Goal: Task Accomplishment & Management: Manage account settings

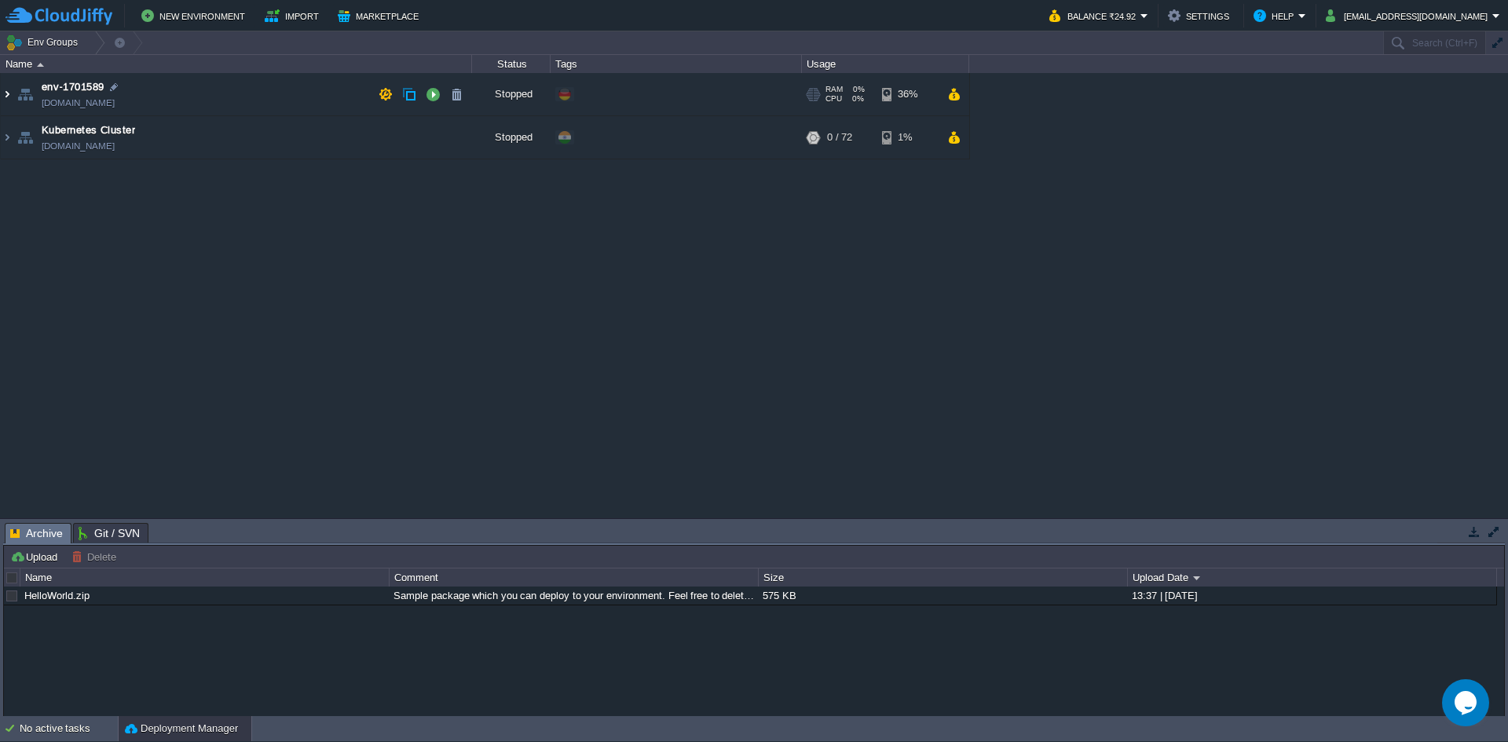
click at [3, 99] on img at bounding box center [7, 94] width 13 height 42
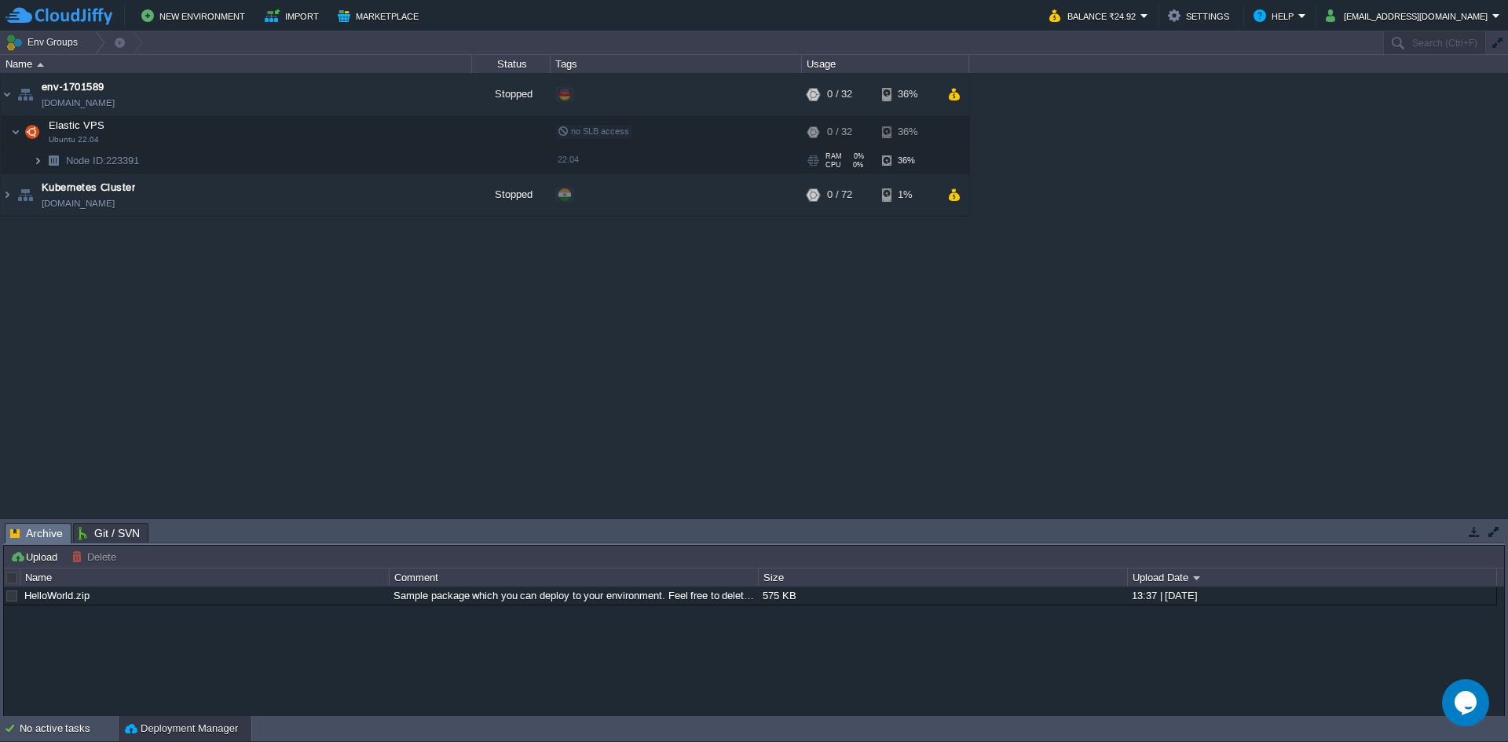
click at [39, 168] on img at bounding box center [37, 160] width 9 height 24
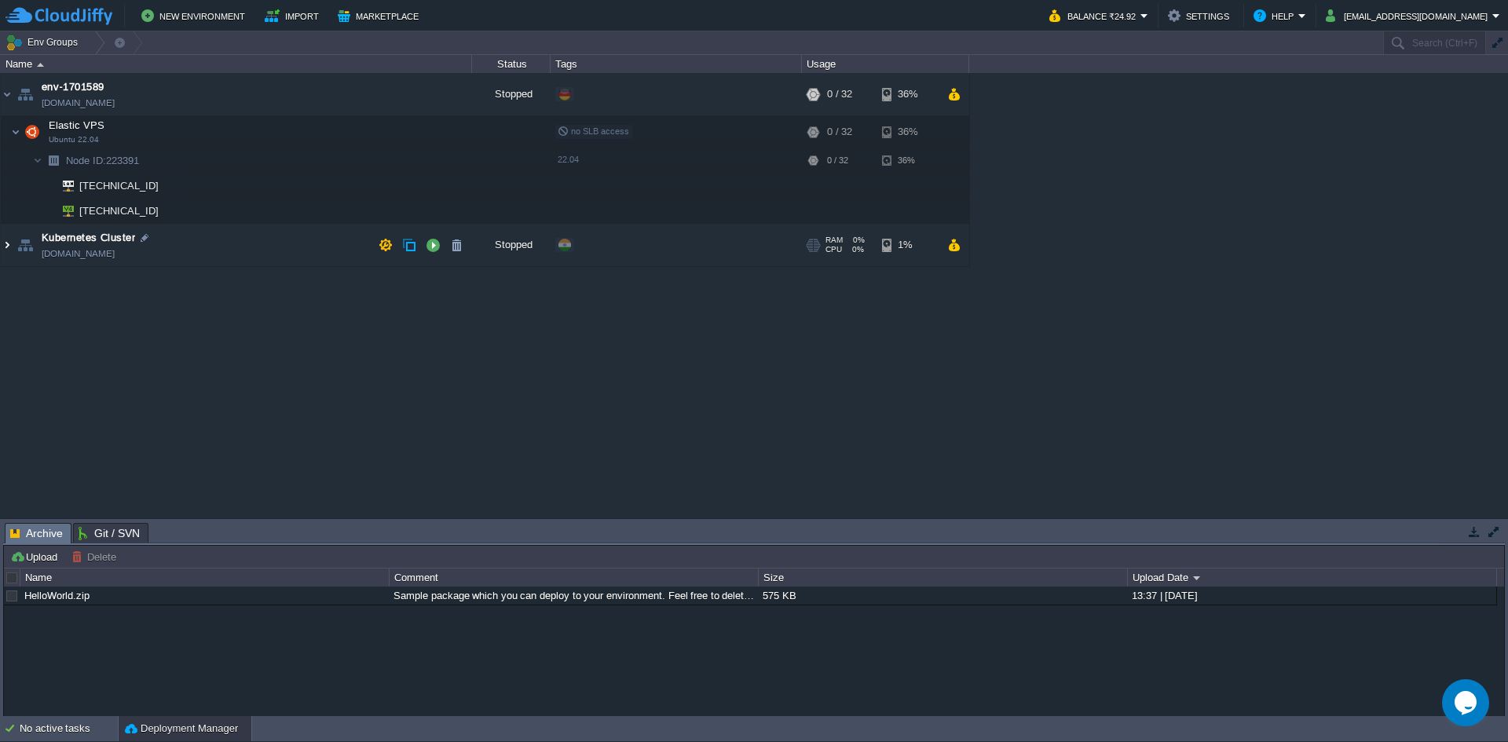
click at [9, 247] on img at bounding box center [7, 245] width 13 height 42
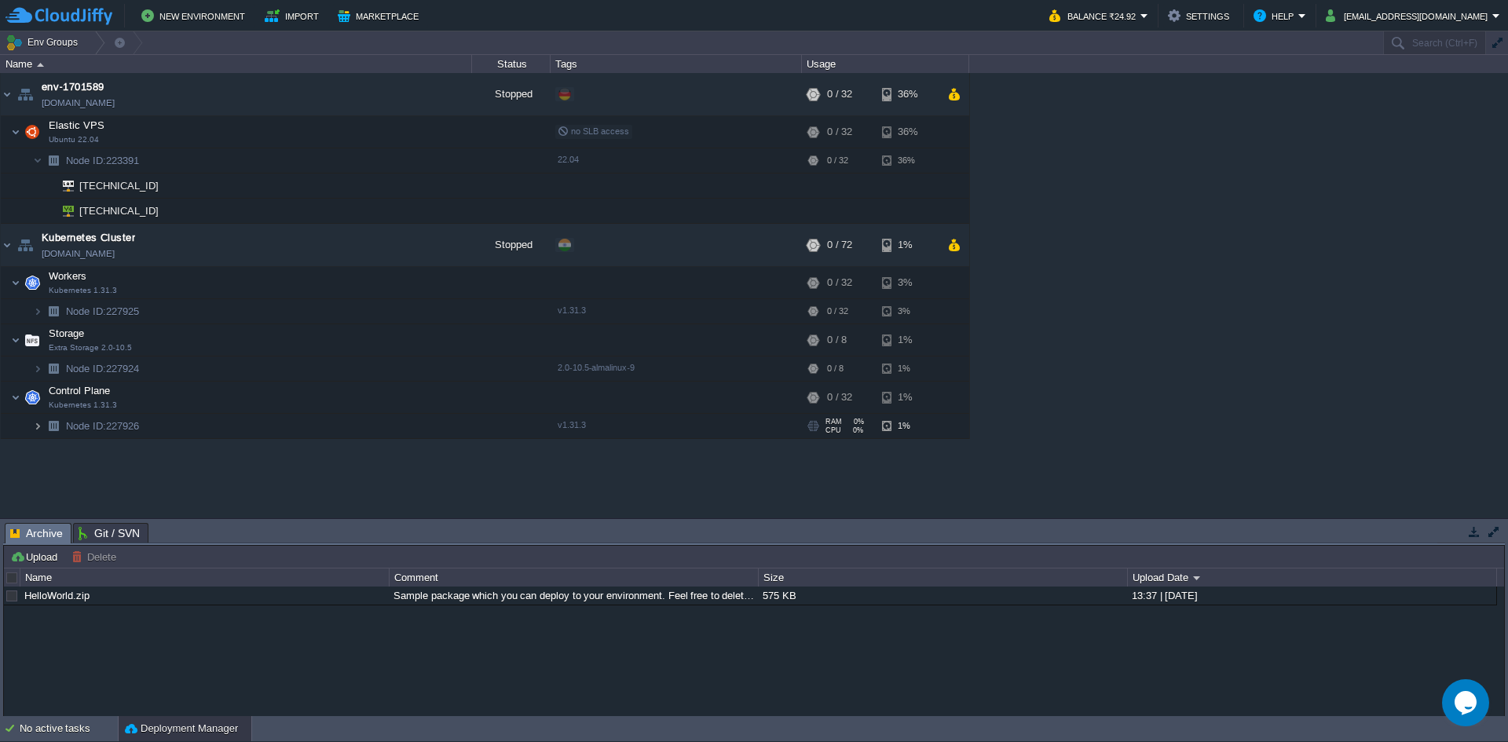
click at [35, 432] on img at bounding box center [37, 426] width 9 height 24
click at [38, 371] on img at bounding box center [37, 368] width 9 height 24
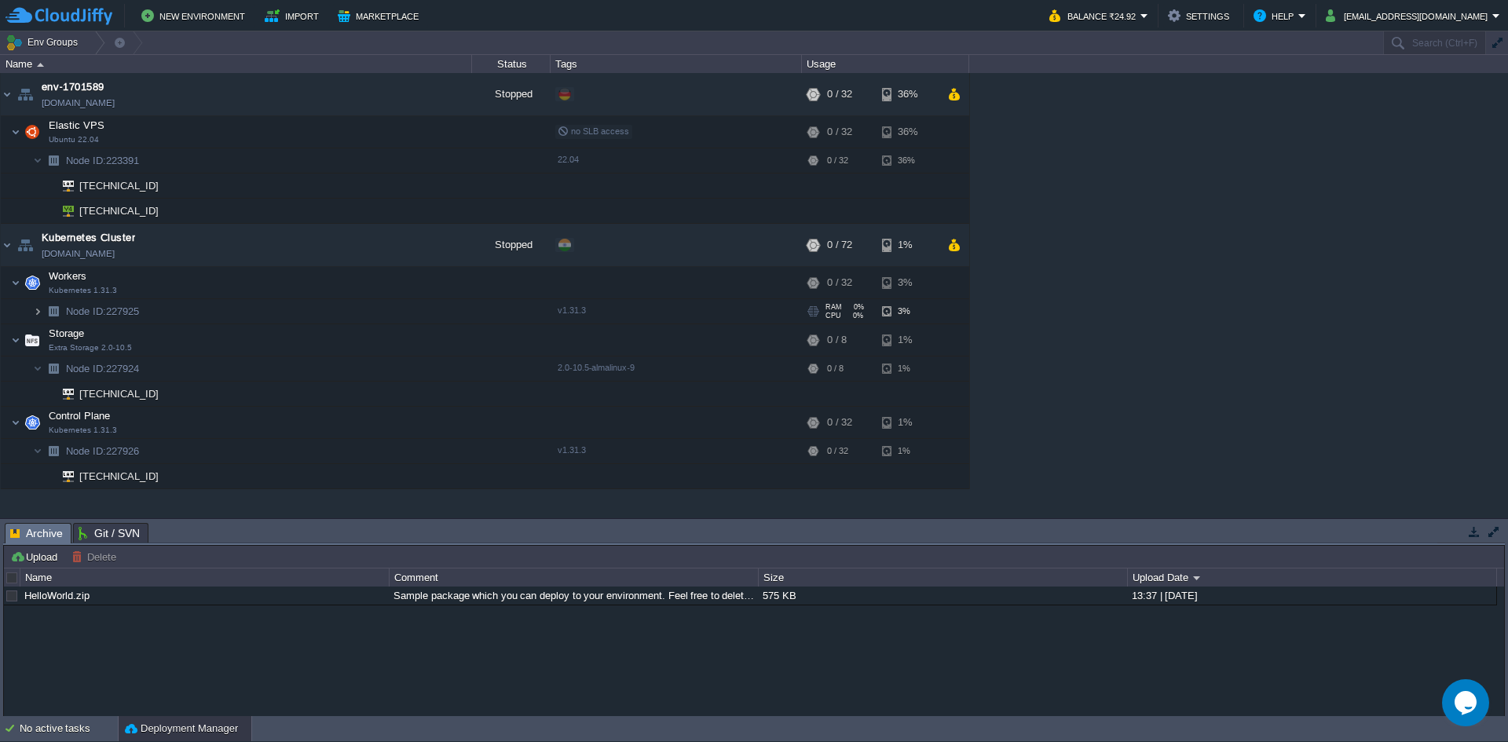
click at [38, 312] on img at bounding box center [37, 311] width 9 height 24
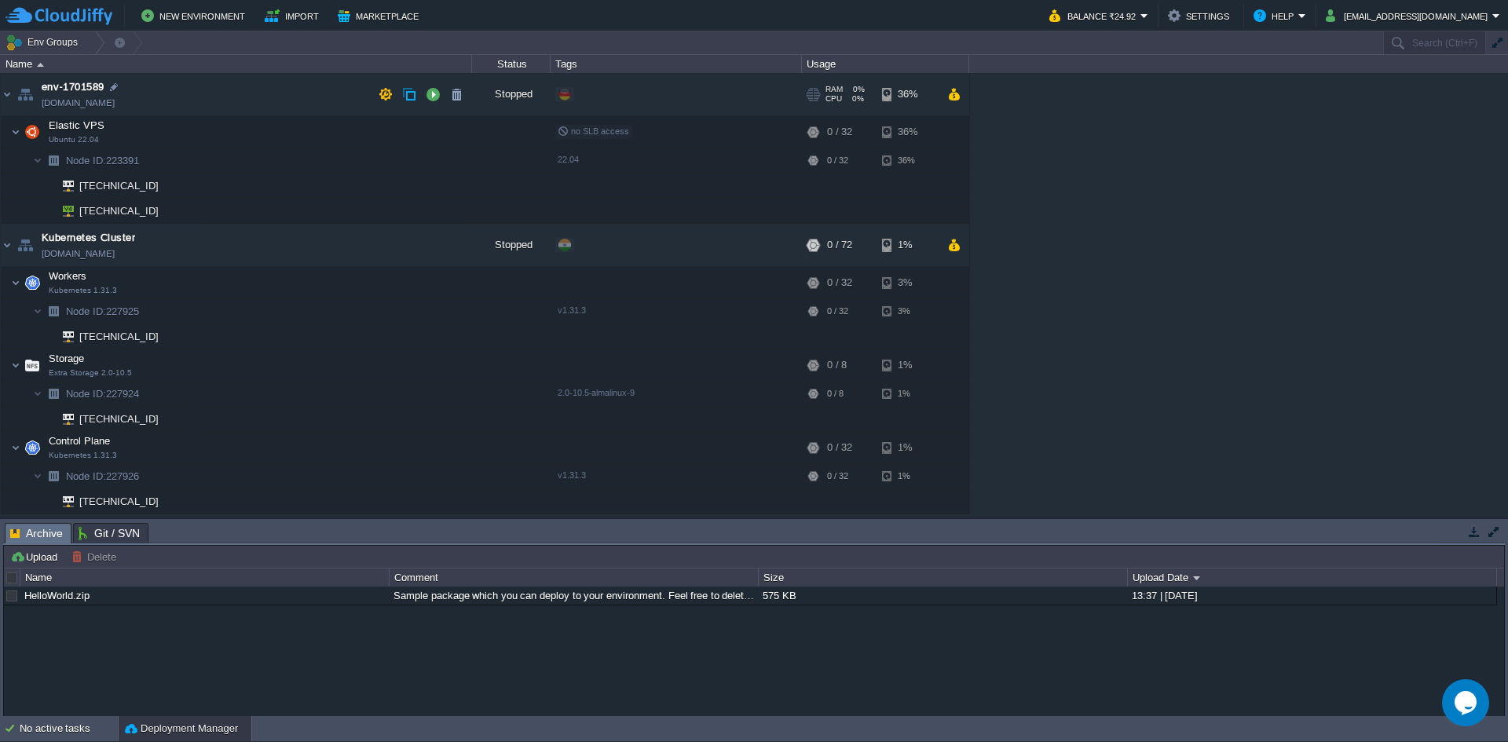
click at [76, 89] on span "env-1701589" at bounding box center [73, 87] width 63 height 16
click at [25, 90] on img at bounding box center [25, 94] width 22 height 42
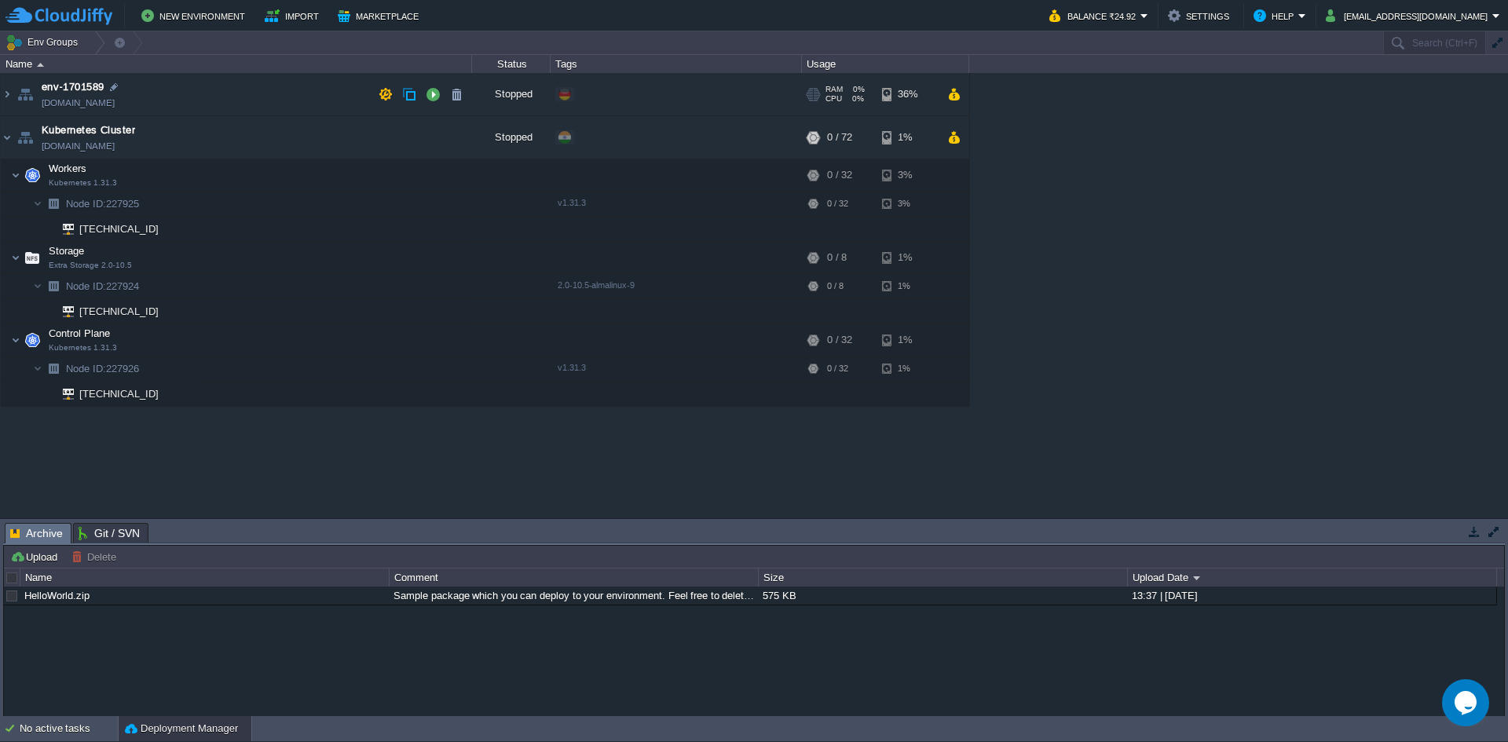
click at [235, 94] on td "env-1701589 env-1701589.fra1-de.cloudjiffy.net" at bounding box center [236, 94] width 471 height 43
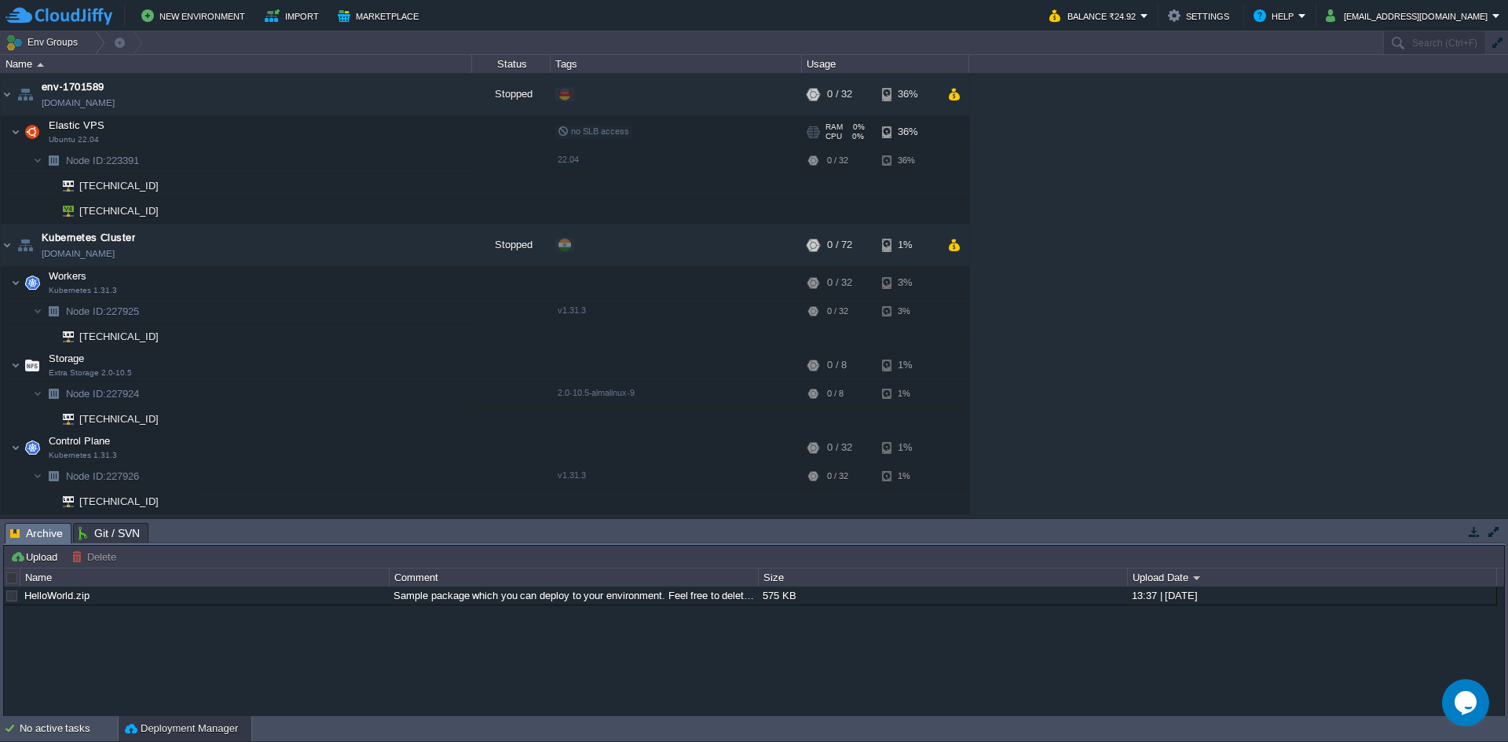
click at [130, 132] on td "Elastic VPS Ubuntu 22.04" at bounding box center [236, 132] width 471 height 32
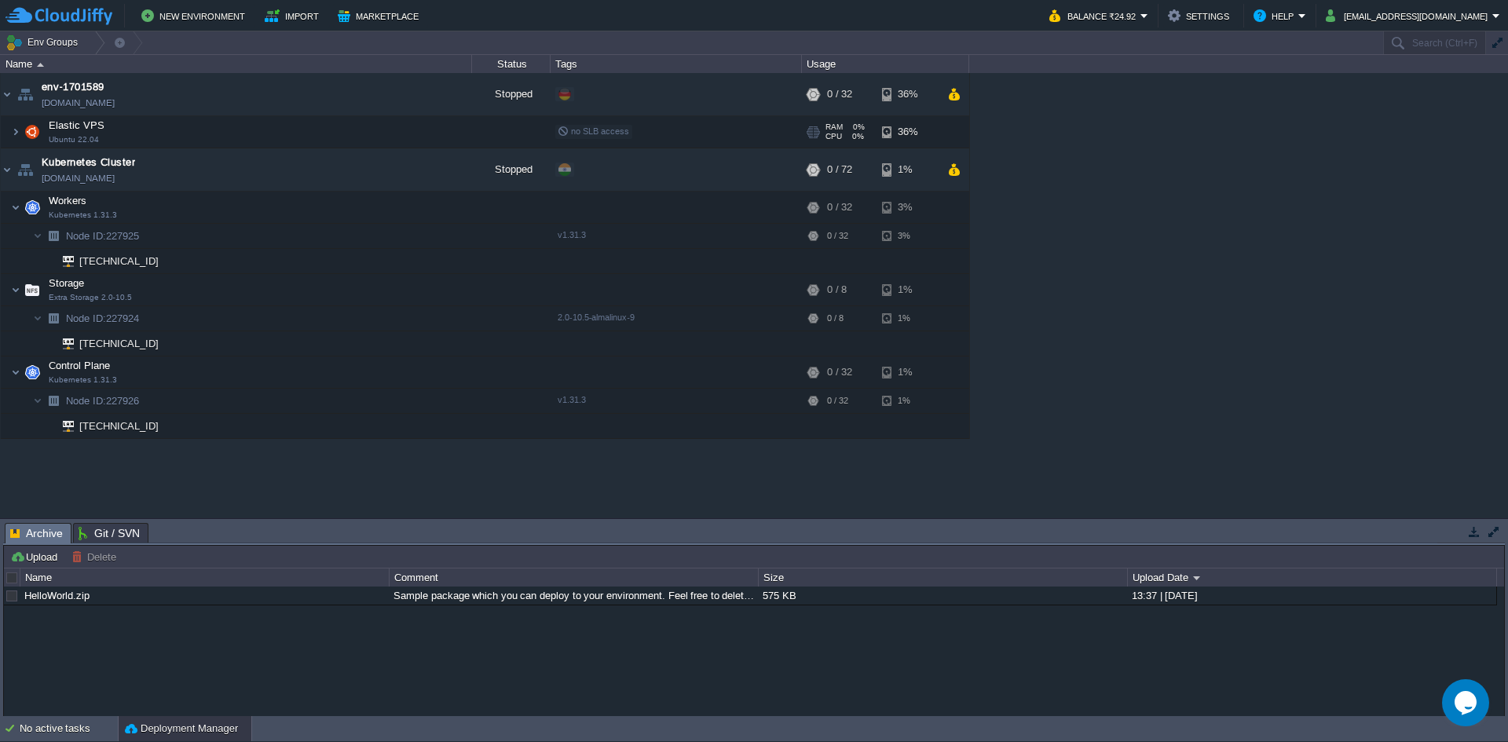
click at [130, 132] on td "Elastic VPS Ubuntu 22.04" at bounding box center [236, 132] width 471 height 32
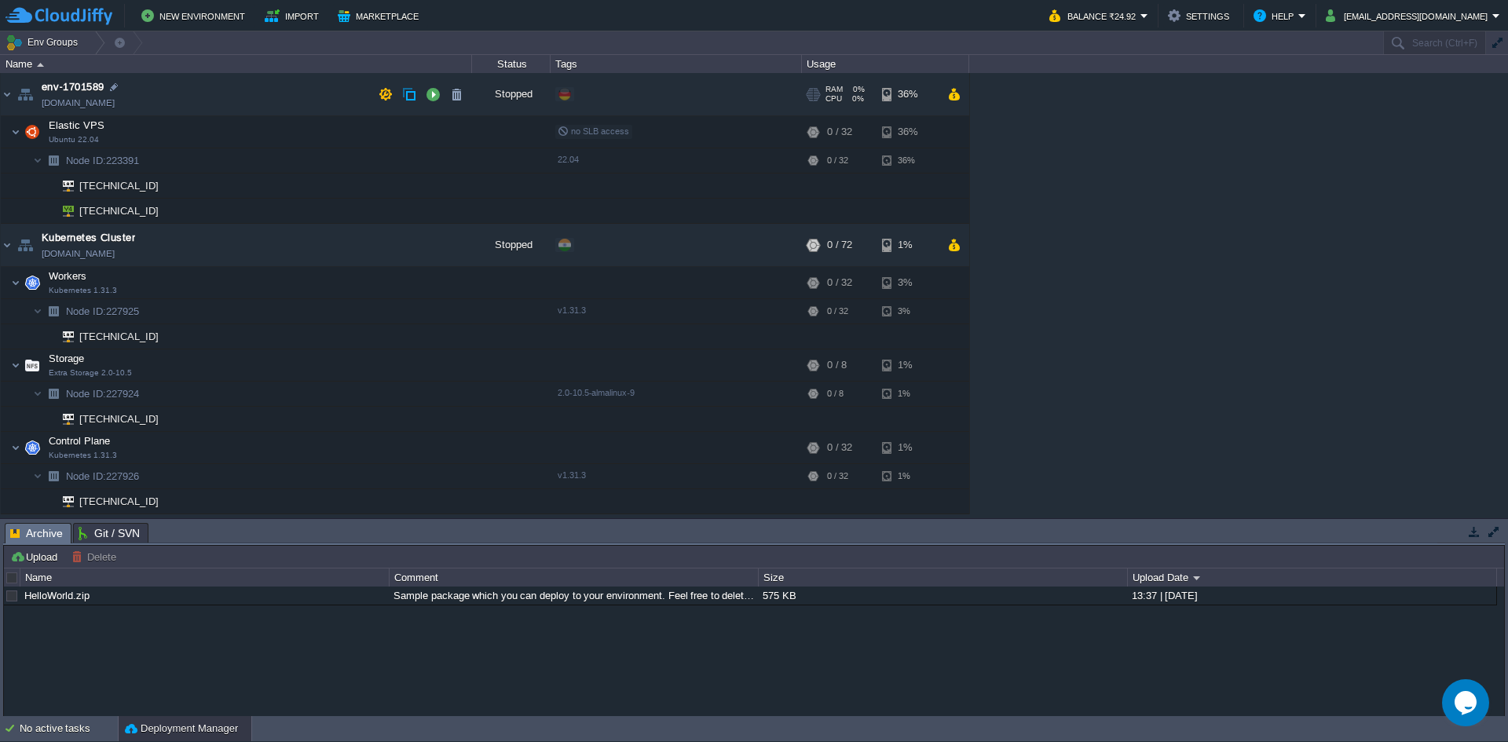
click at [5, 95] on img at bounding box center [7, 94] width 13 height 42
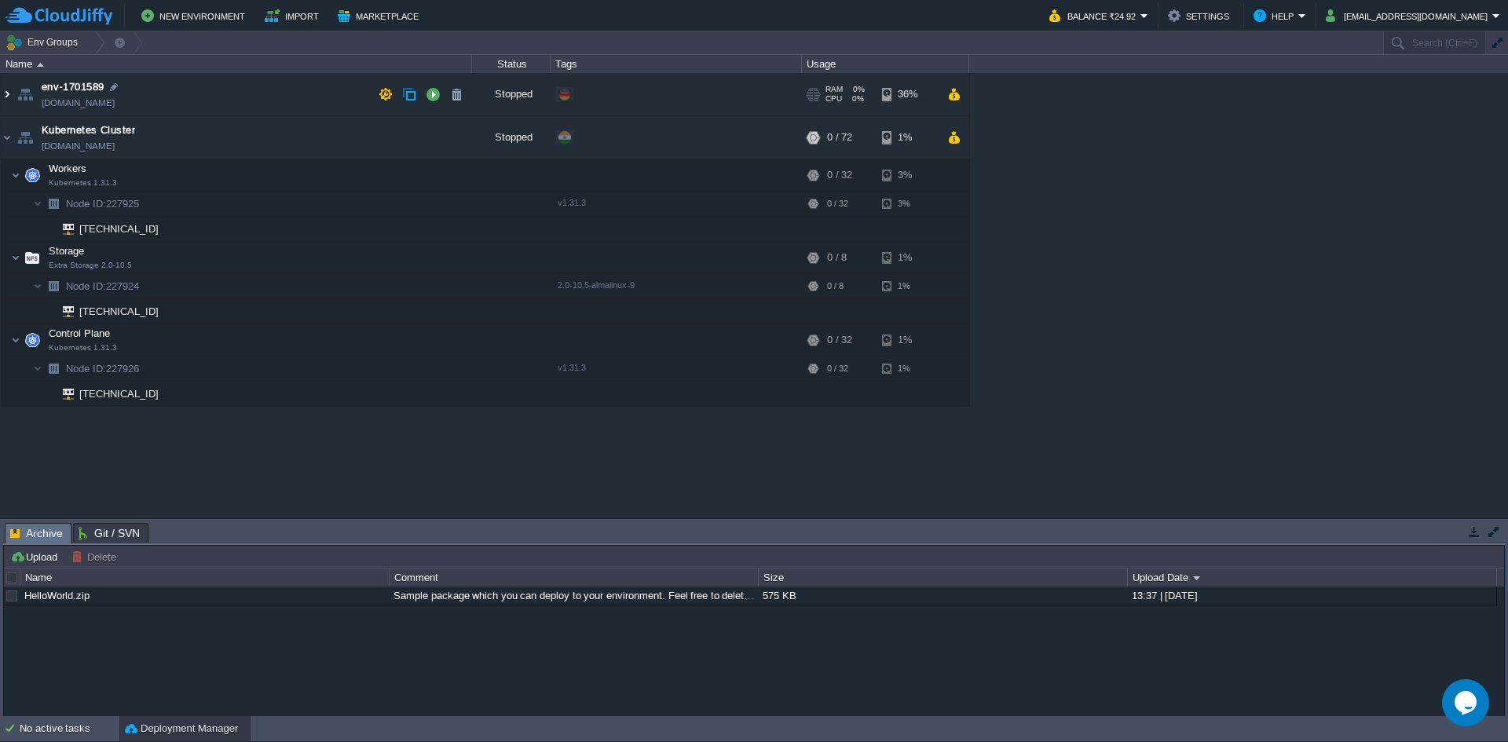
click at [5, 95] on img at bounding box center [7, 94] width 13 height 42
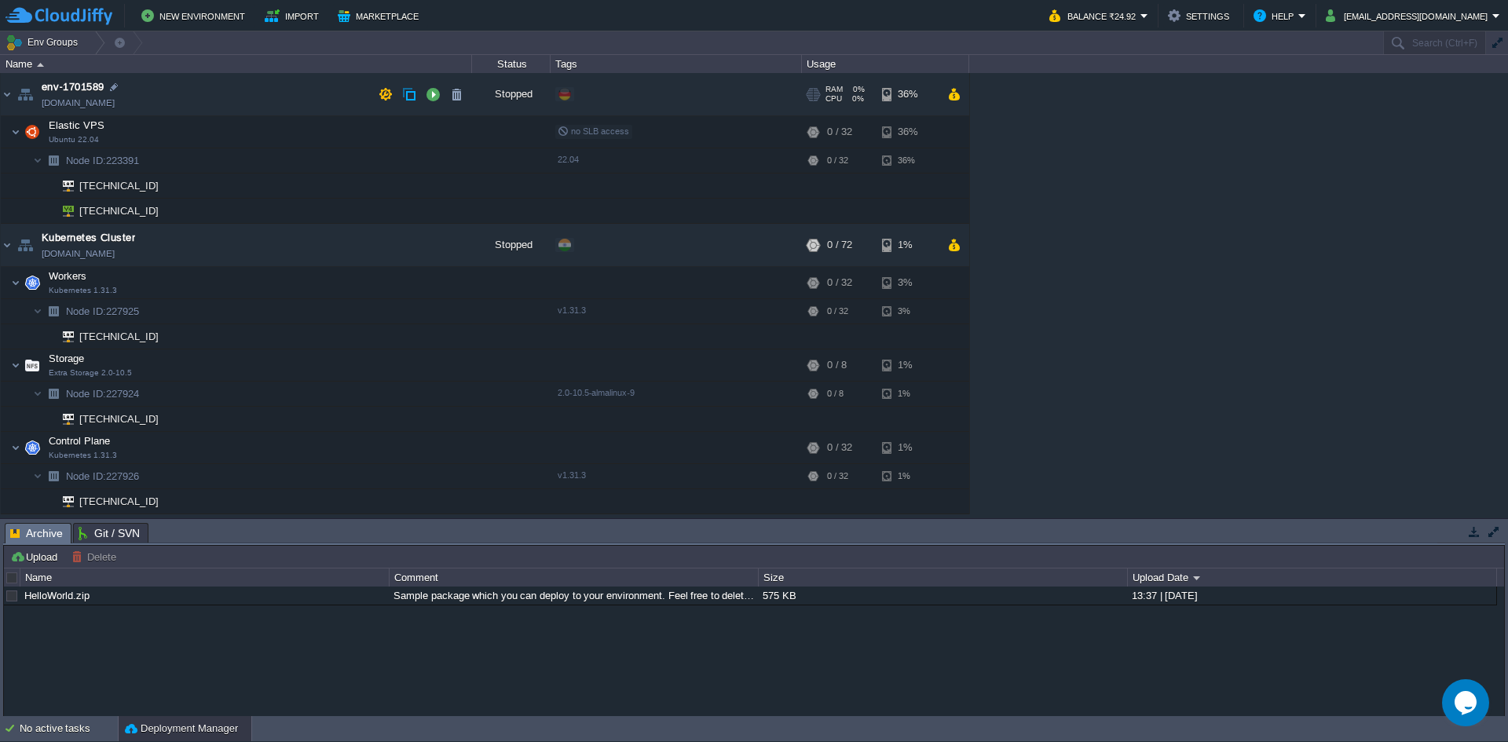
click at [156, 89] on td "env-1701589 env-1701589.fra1-de.cloudjiffy.net" at bounding box center [236, 94] width 471 height 43
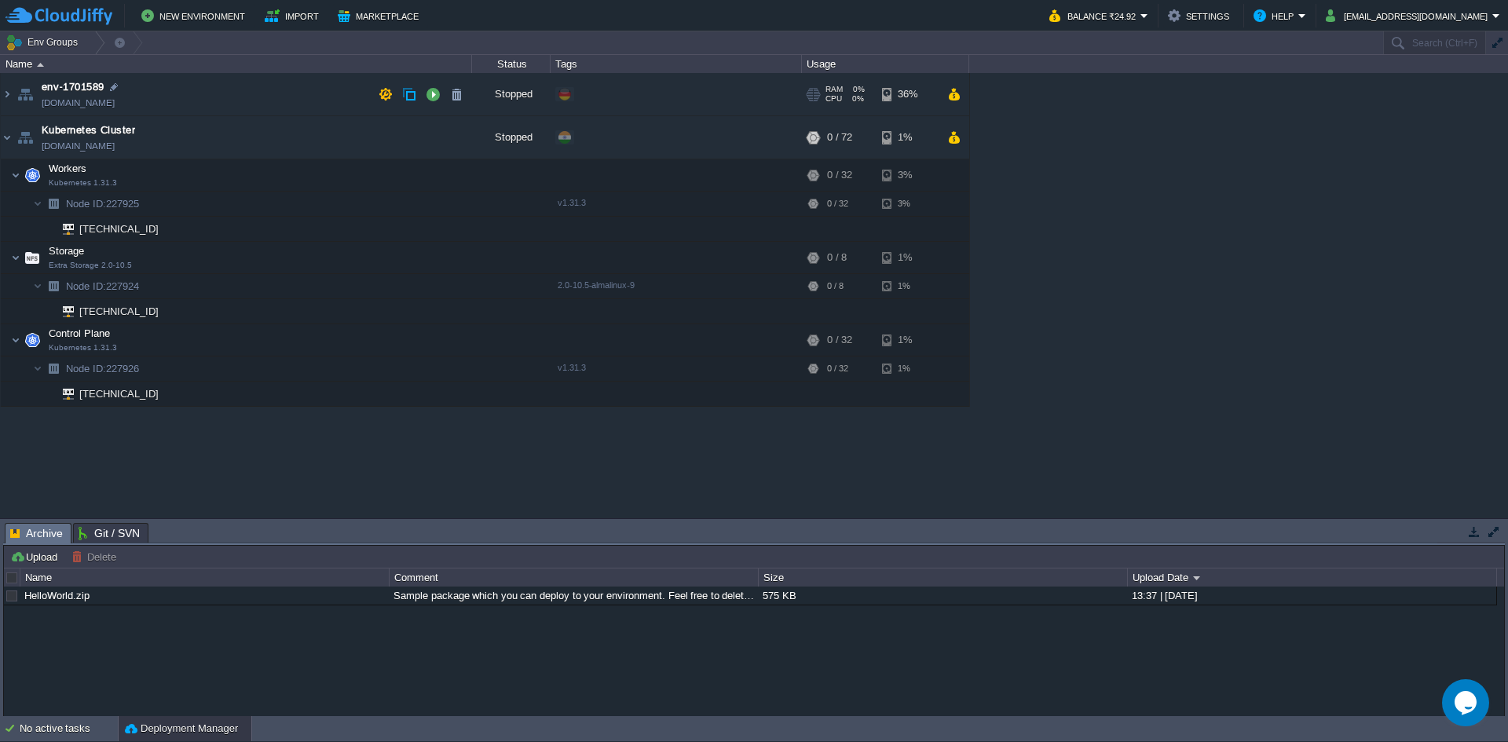
click at [156, 89] on td "env-1701589 env-1701589.fra1-de.cloudjiffy.net" at bounding box center [236, 94] width 471 height 43
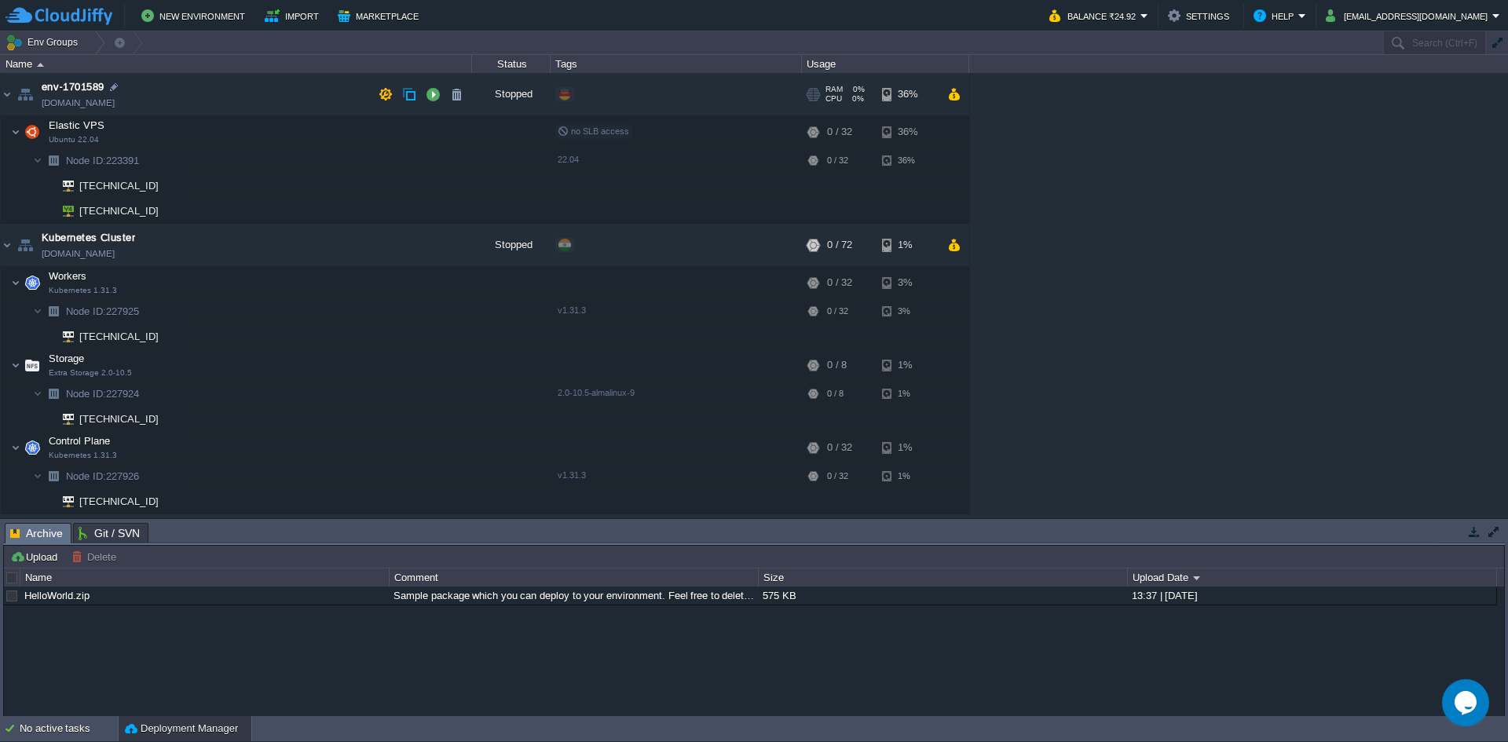
click at [156, 89] on td "env-1701589 env-1701589.fra1-de.cloudjiffy.net" at bounding box center [236, 94] width 471 height 43
click at [70, 135] on span "Ubuntu 22.04" at bounding box center [74, 139] width 50 height 9
click at [156, 130] on td "Elastic VPS Ubuntu 22.04" at bounding box center [236, 132] width 471 height 32
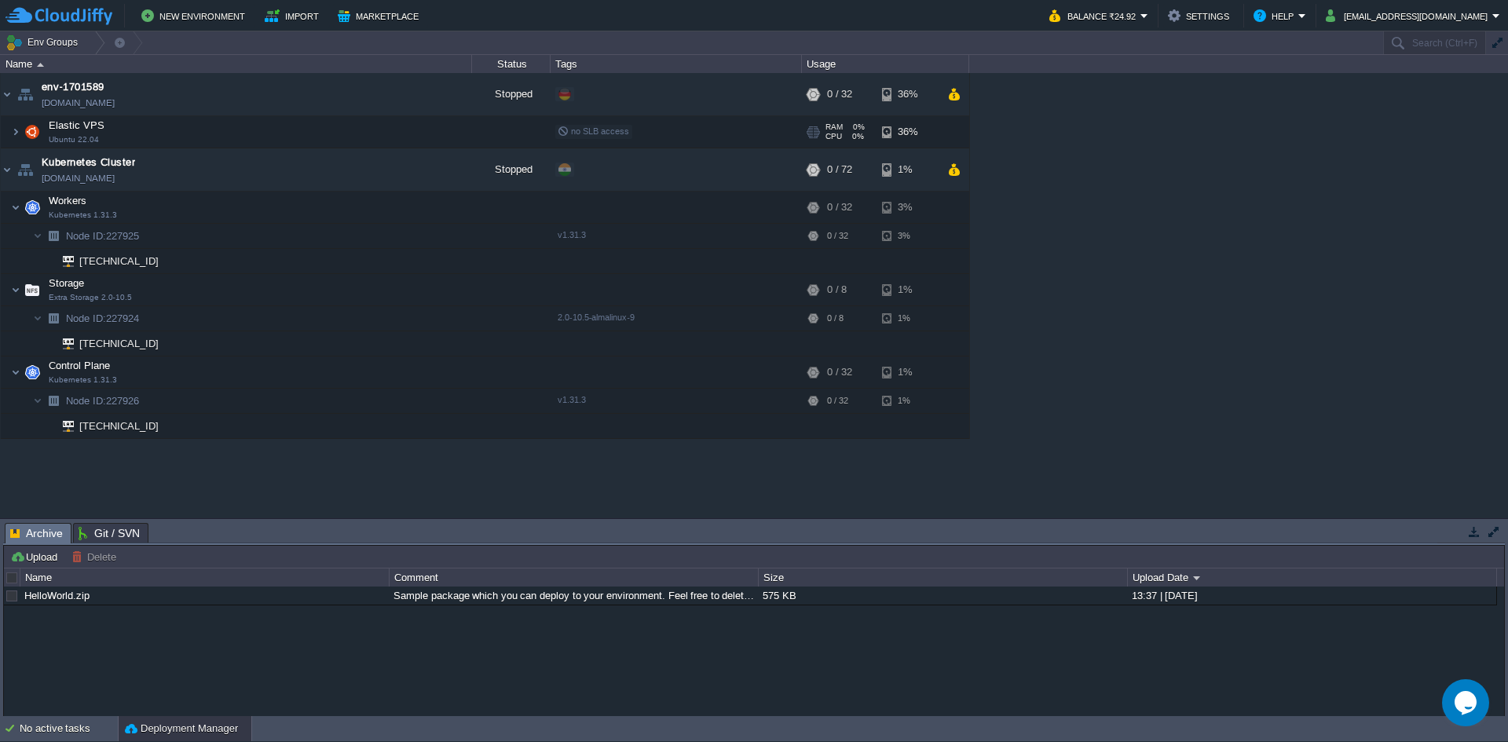
click at [156, 130] on td "Elastic VPS Ubuntu 22.04" at bounding box center [236, 132] width 471 height 32
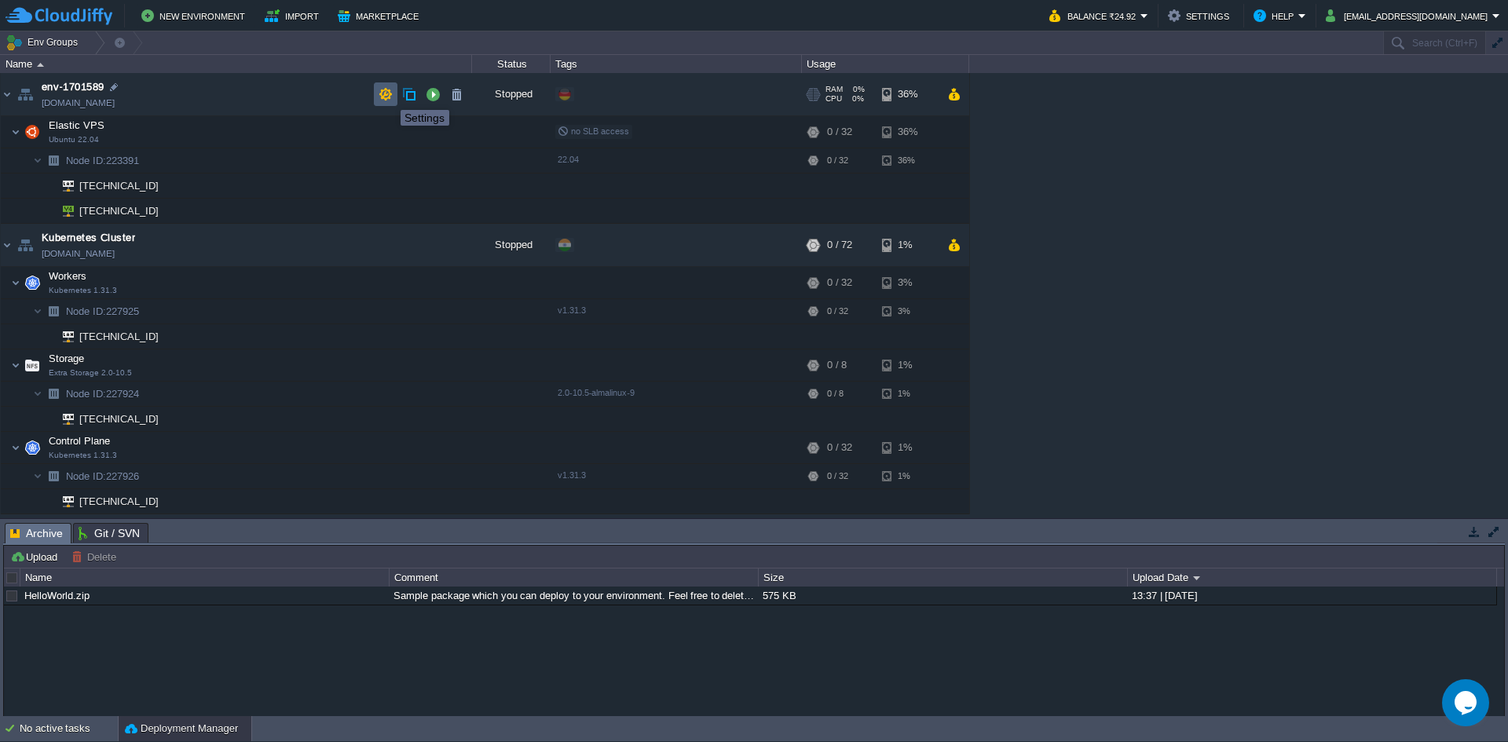
click at [380, 98] on button "button" at bounding box center [385, 94] width 14 height 14
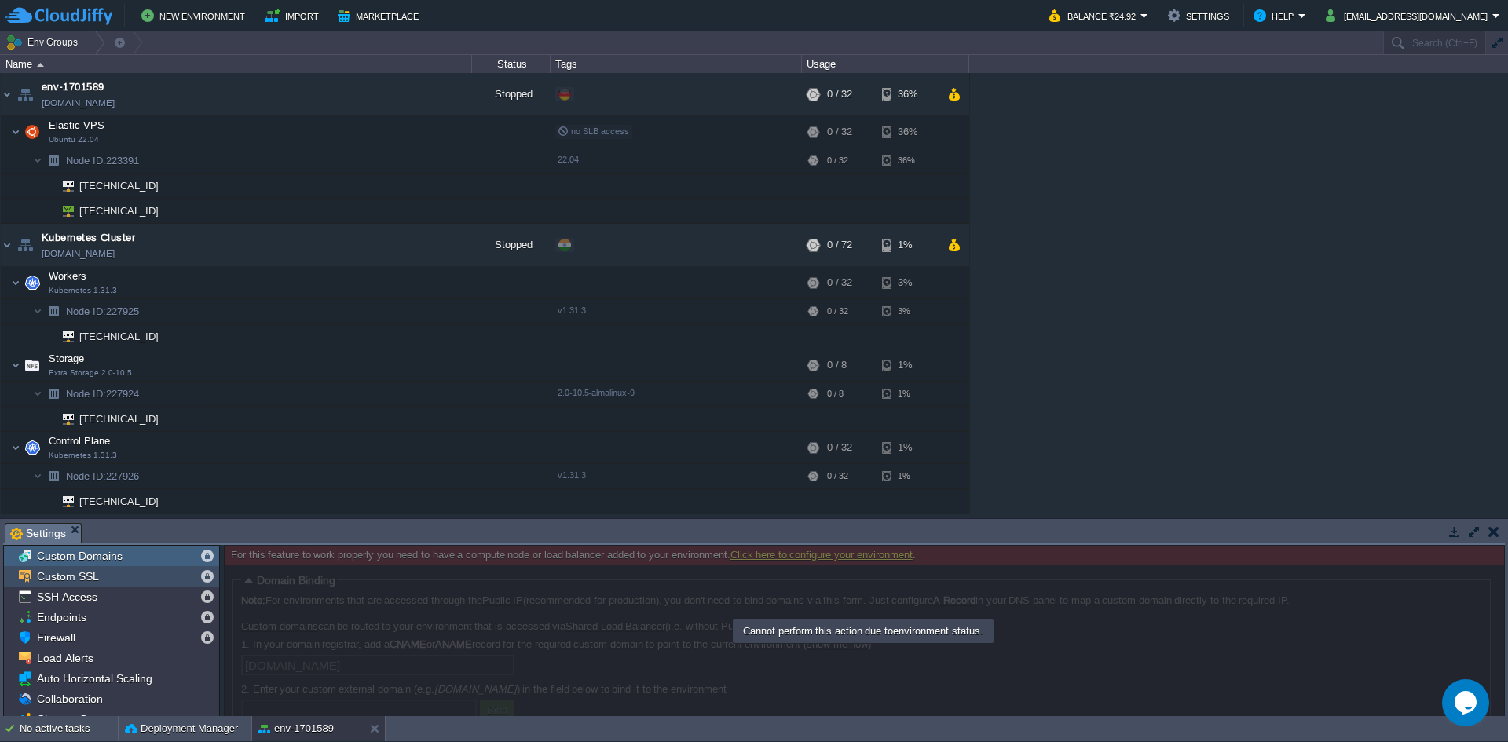
click at [90, 577] on span "Custom SSL" at bounding box center [68, 576] width 68 height 14
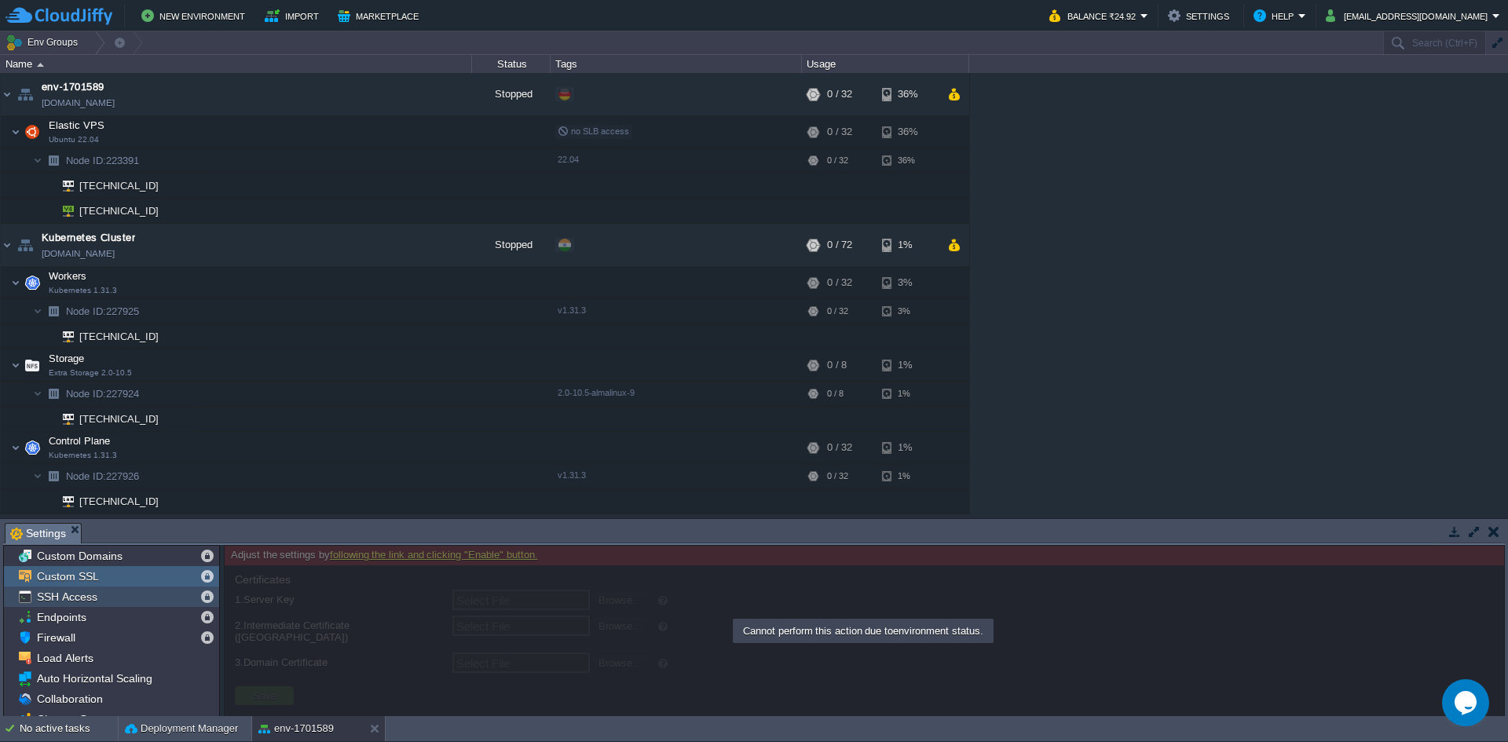
click at [78, 597] on span "SSH Access" at bounding box center [67, 597] width 66 height 14
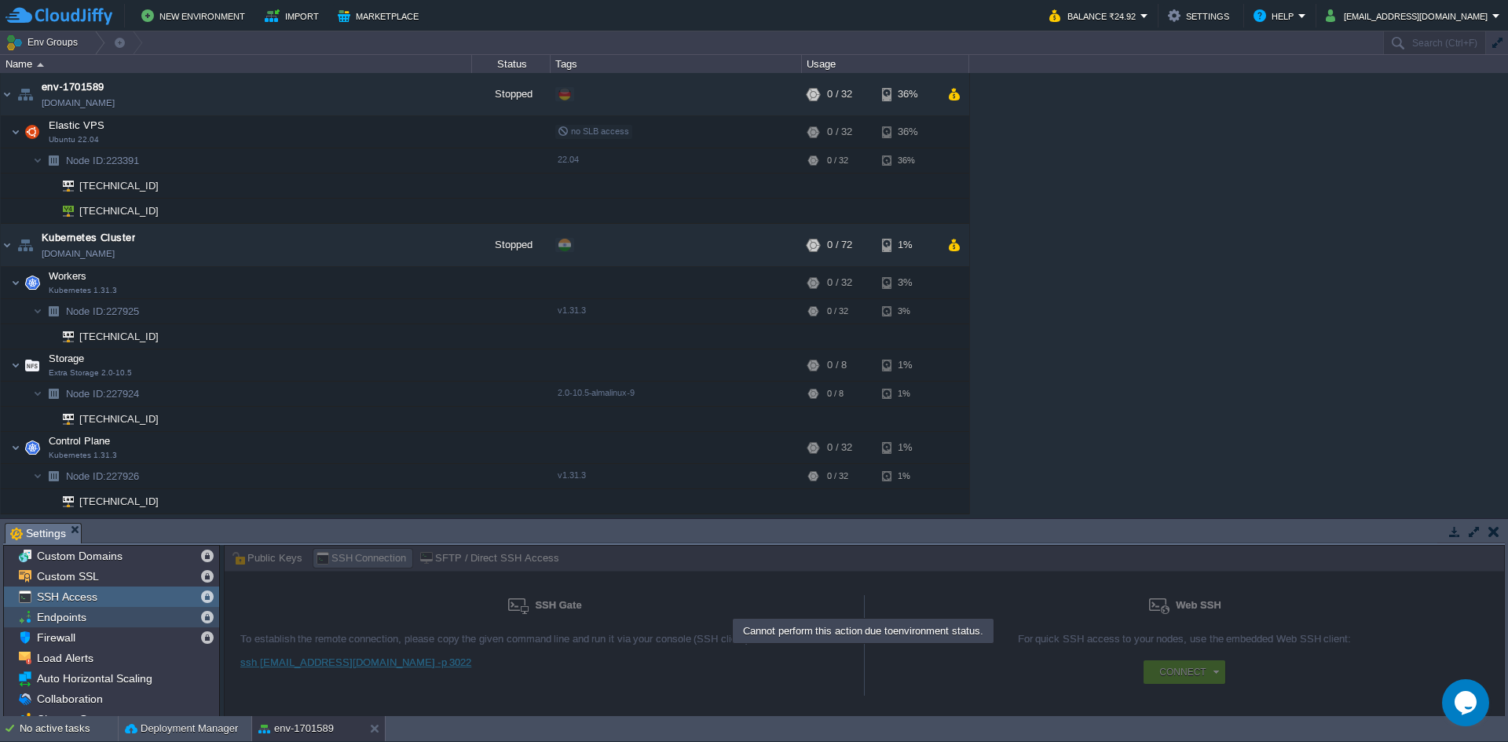
click at [73, 622] on span "Endpoints" at bounding box center [61, 617] width 55 height 14
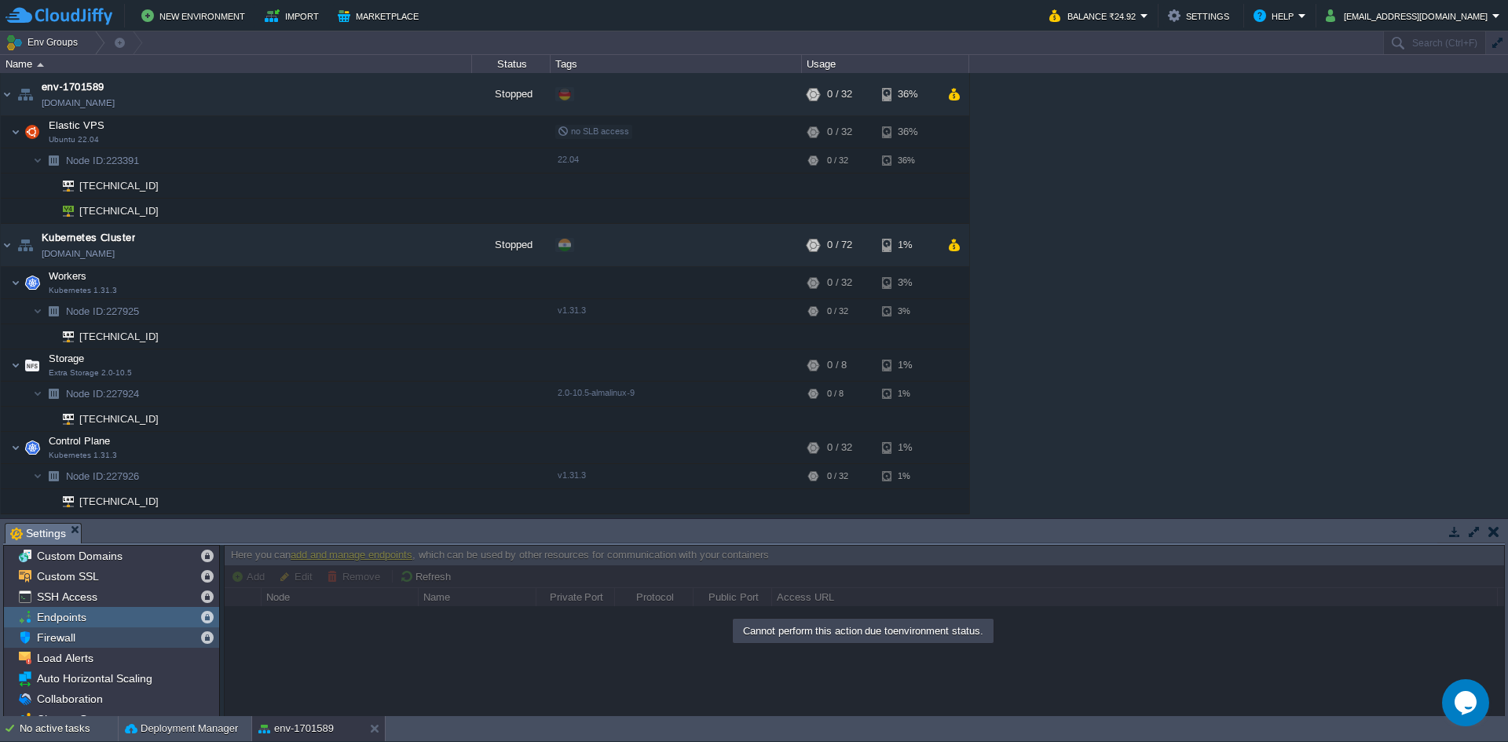
click at [71, 638] on span "Firewall" at bounding box center [56, 638] width 44 height 14
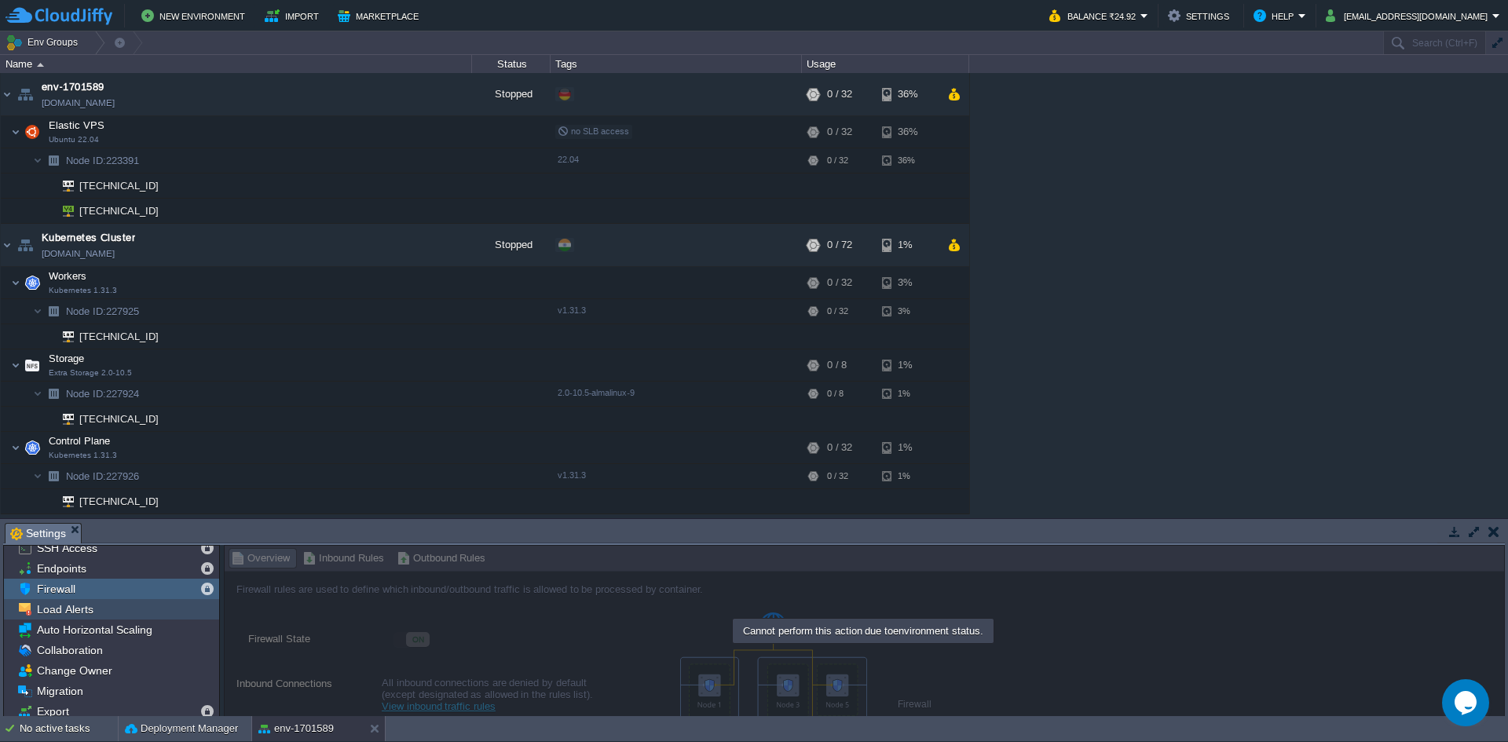
scroll to position [75, 0]
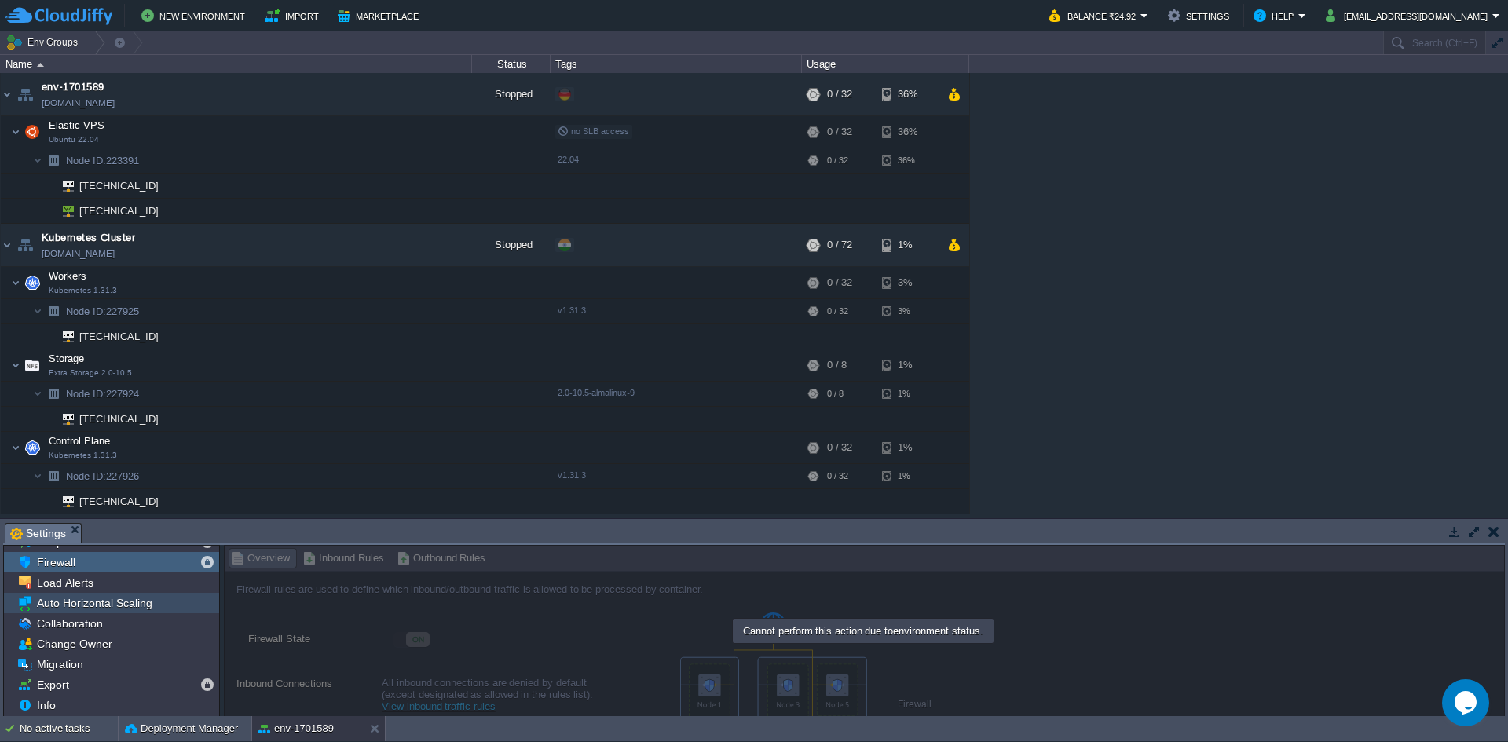
click at [82, 587] on span "Load Alerts" at bounding box center [65, 583] width 62 height 14
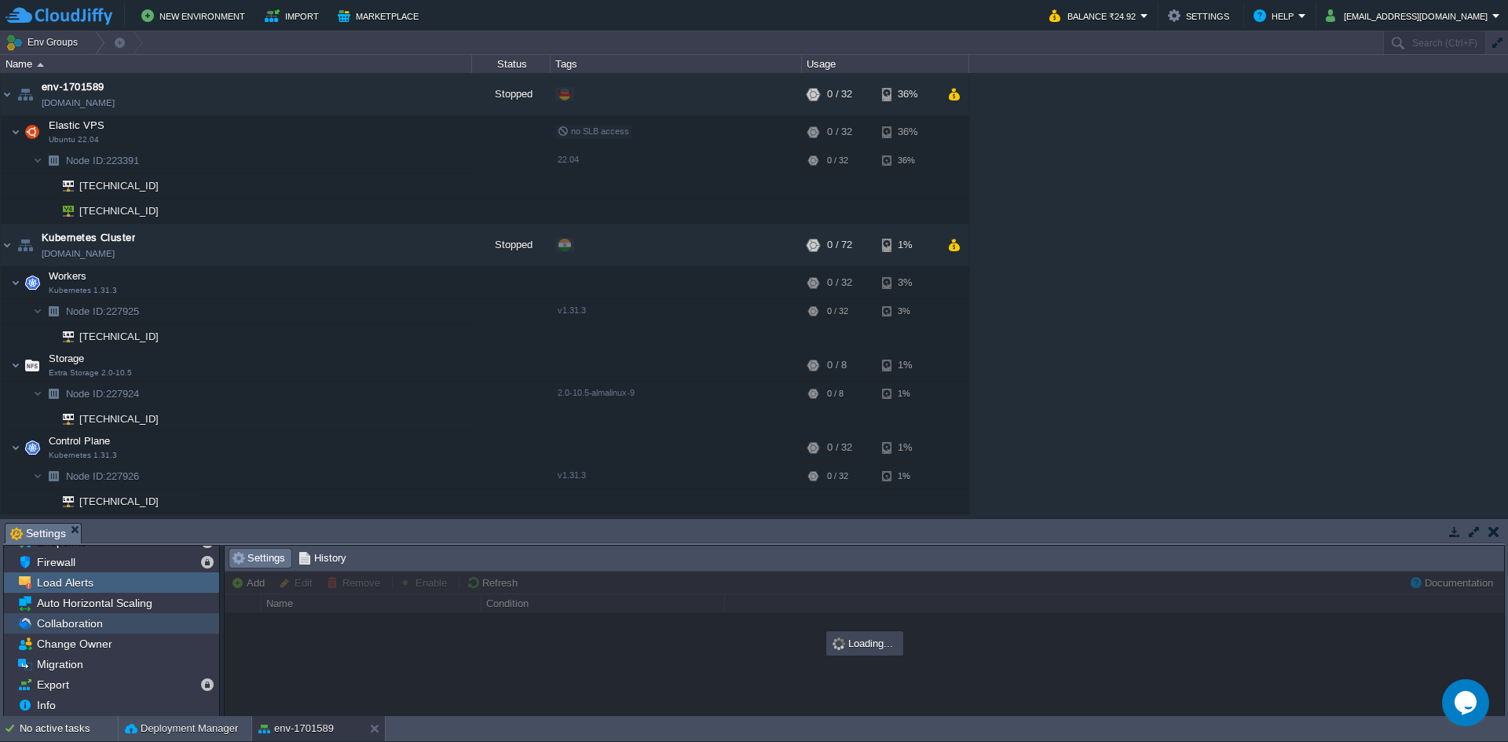
click at [76, 618] on span "Collaboration" at bounding box center [69, 623] width 71 height 14
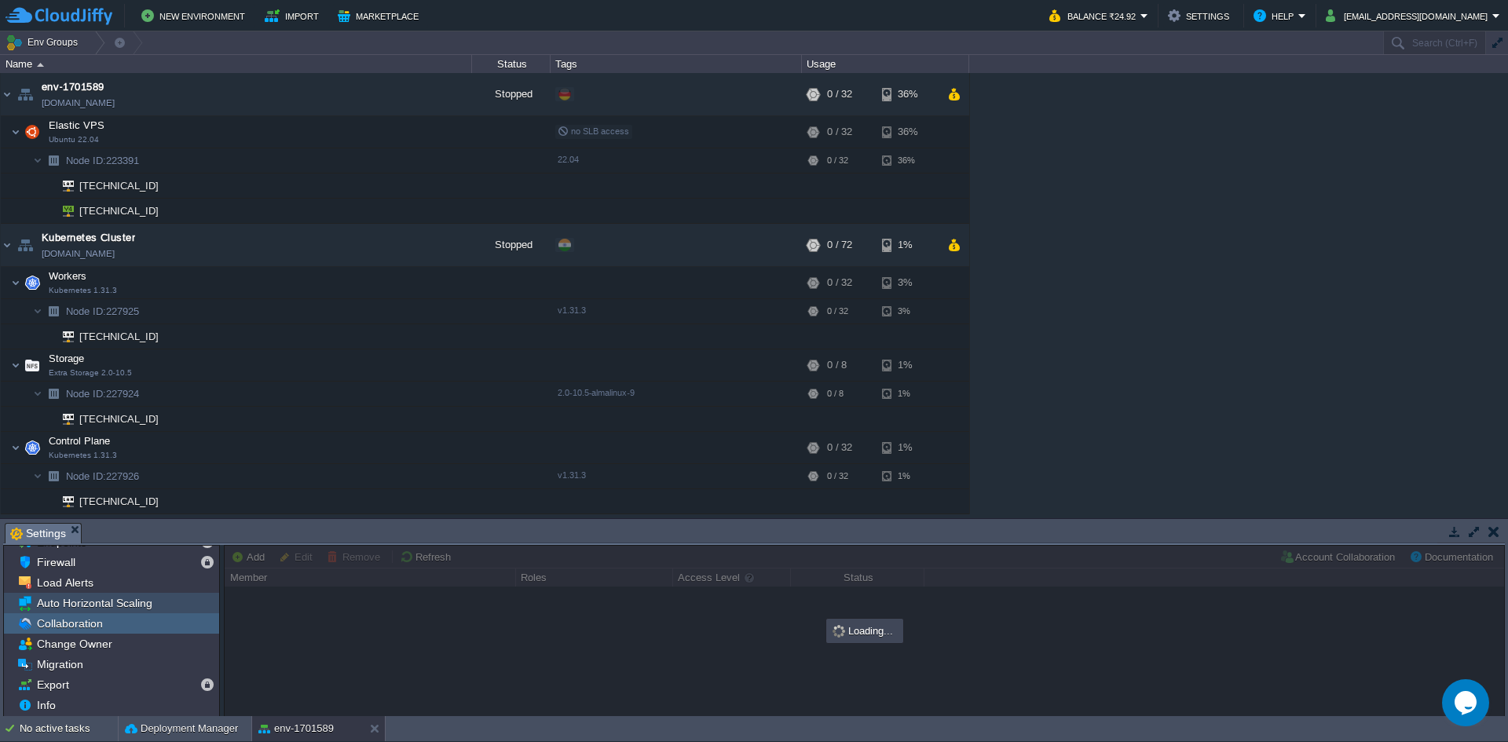
click at [83, 604] on span "Auto Horizontal Scaling" at bounding box center [94, 603] width 121 height 14
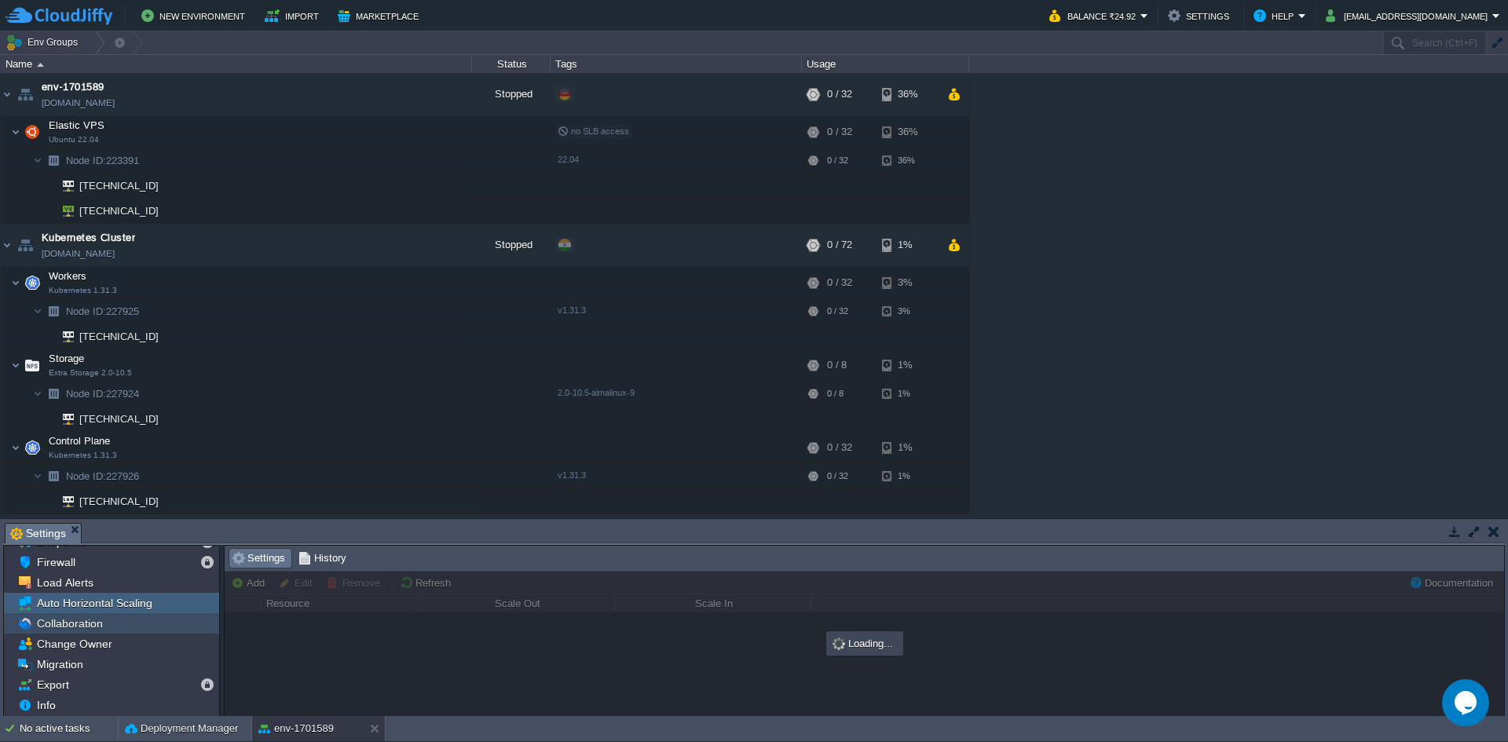
click at [75, 629] on span "Collaboration" at bounding box center [69, 623] width 71 height 14
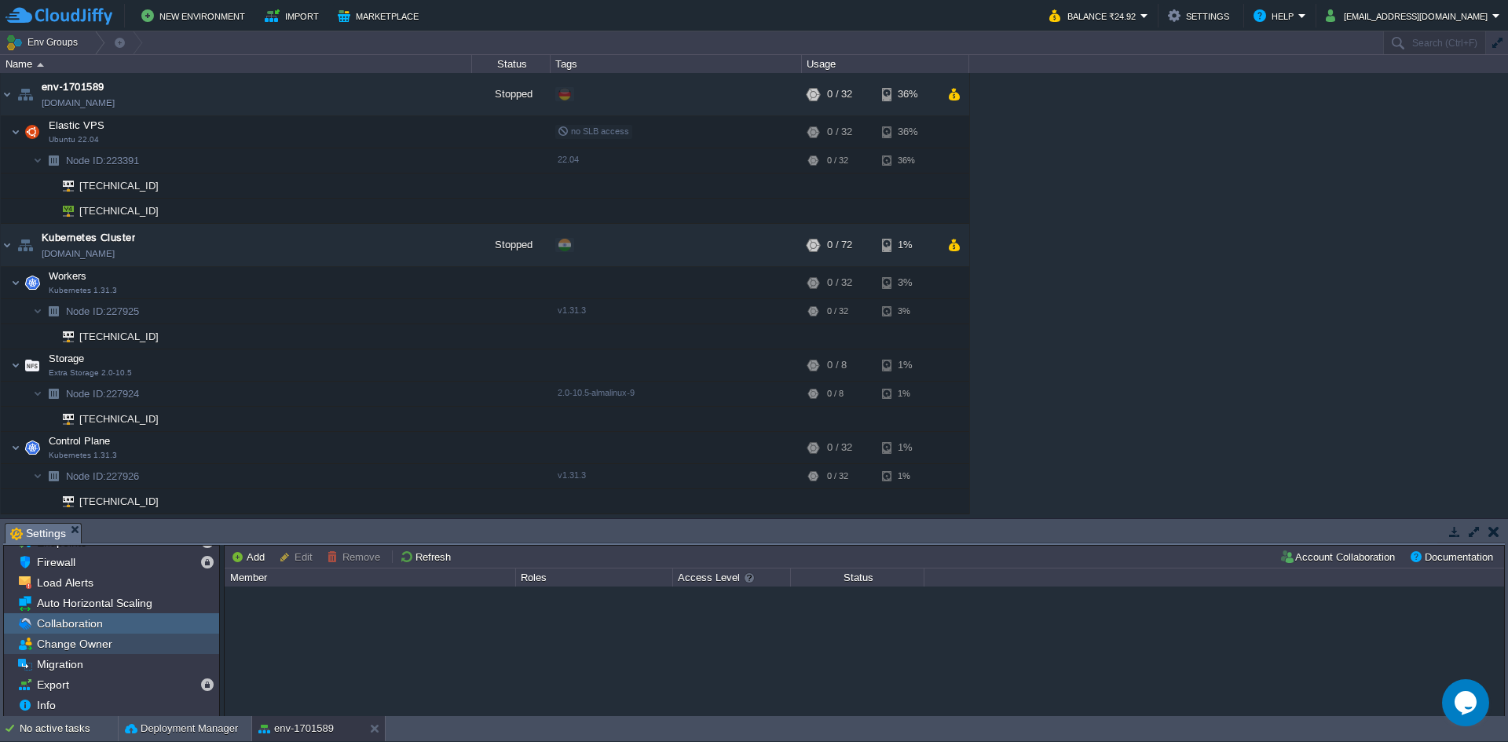
click at [70, 649] on span "Change Owner" at bounding box center [74, 644] width 81 height 14
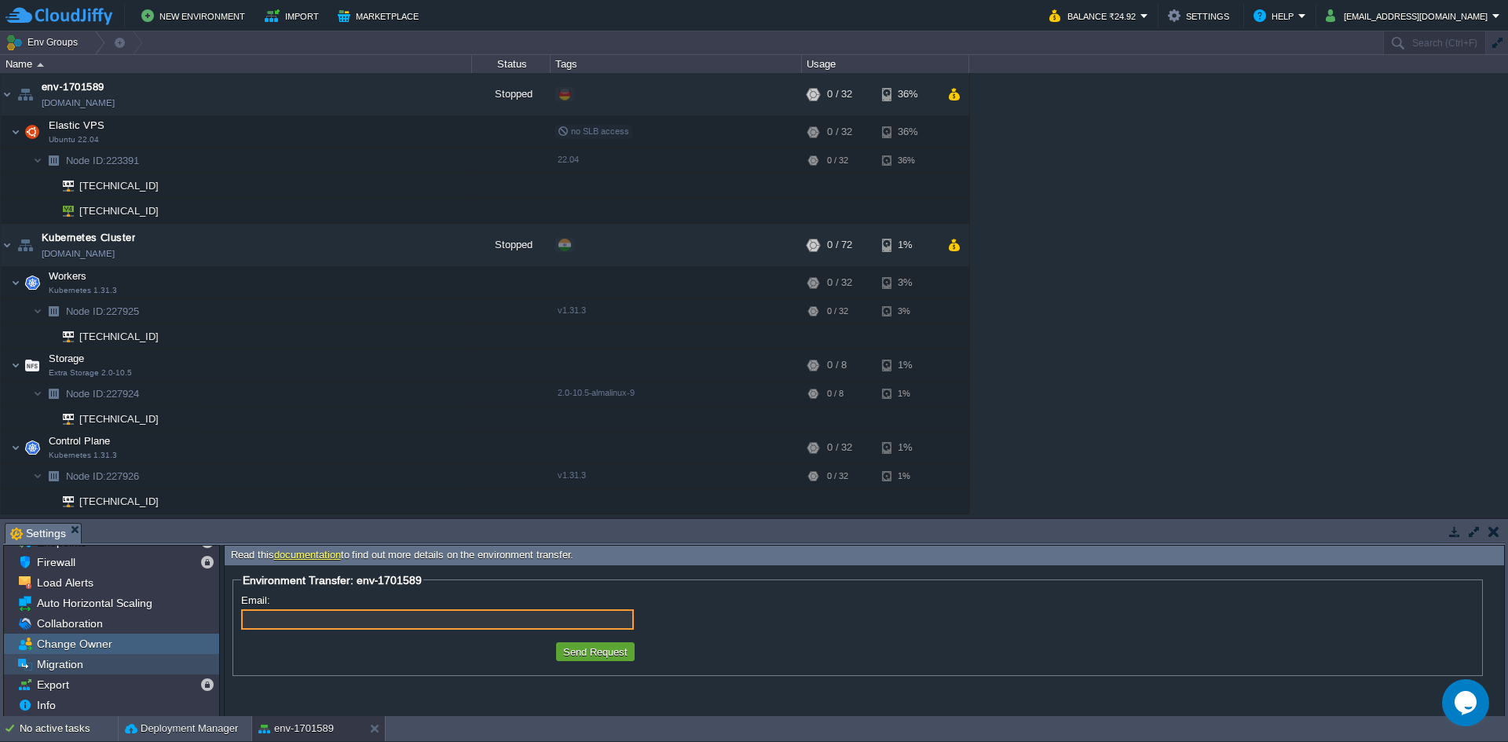
click at [65, 663] on span "Migration" at bounding box center [60, 664] width 52 height 14
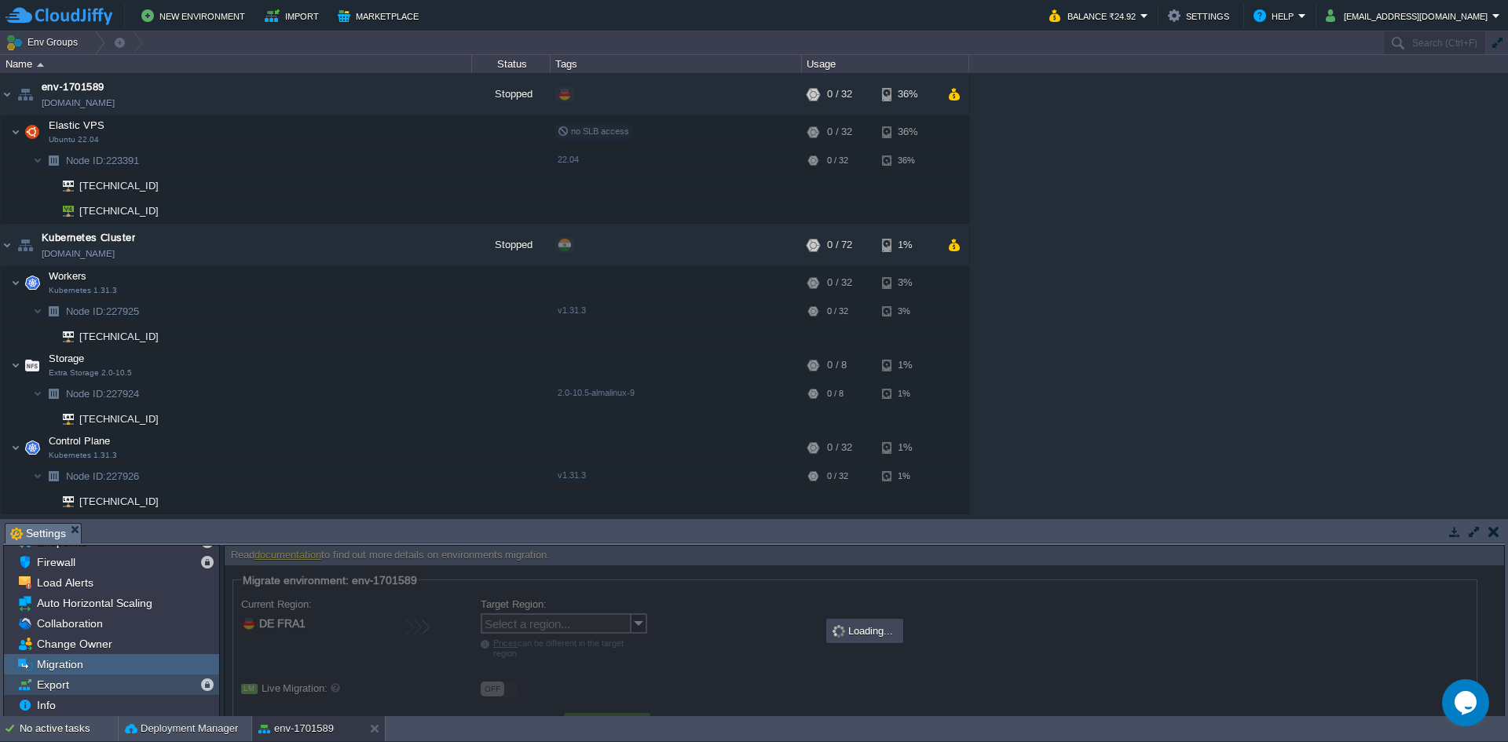
click at [66, 682] on span "Export" at bounding box center [53, 685] width 38 height 14
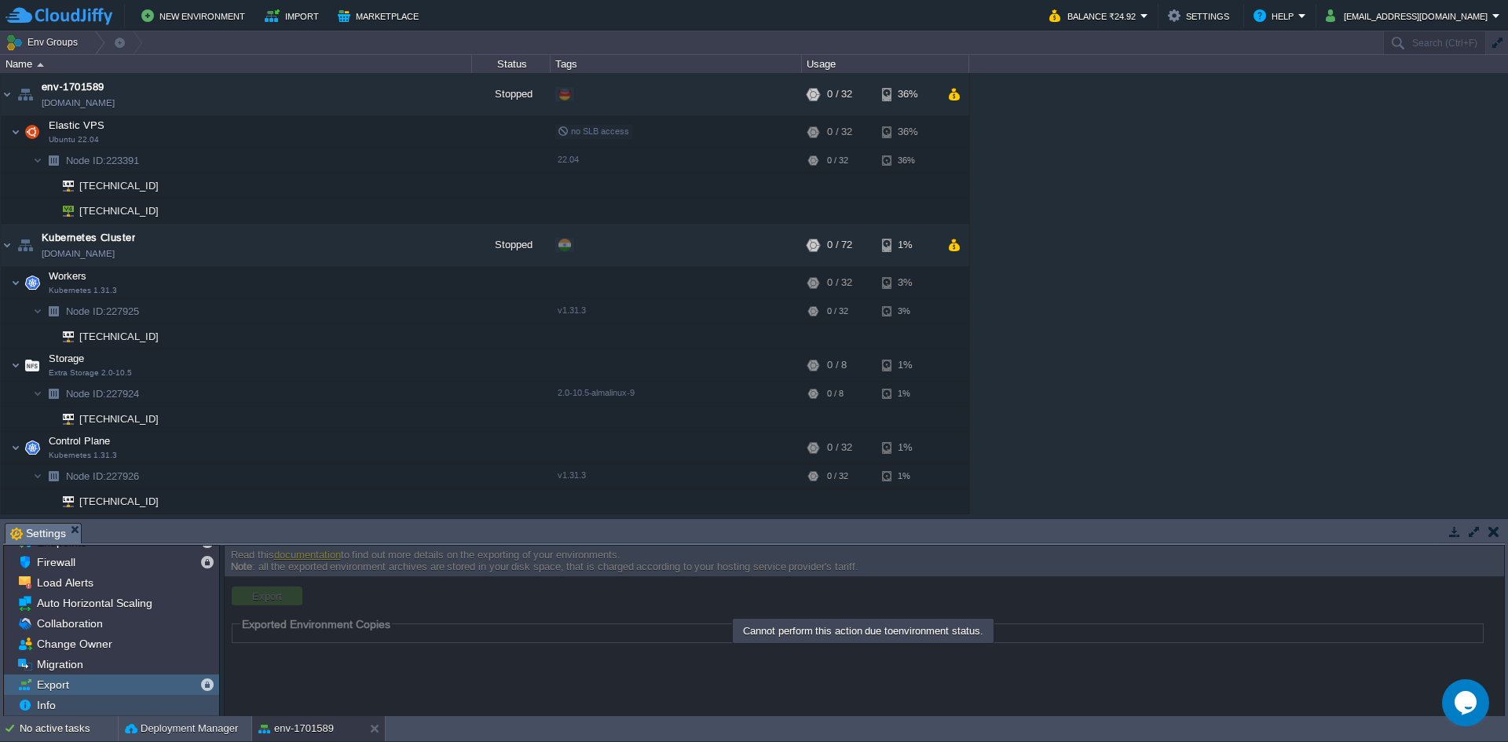
click at [61, 709] on div "Info" at bounding box center [111, 705] width 215 height 20
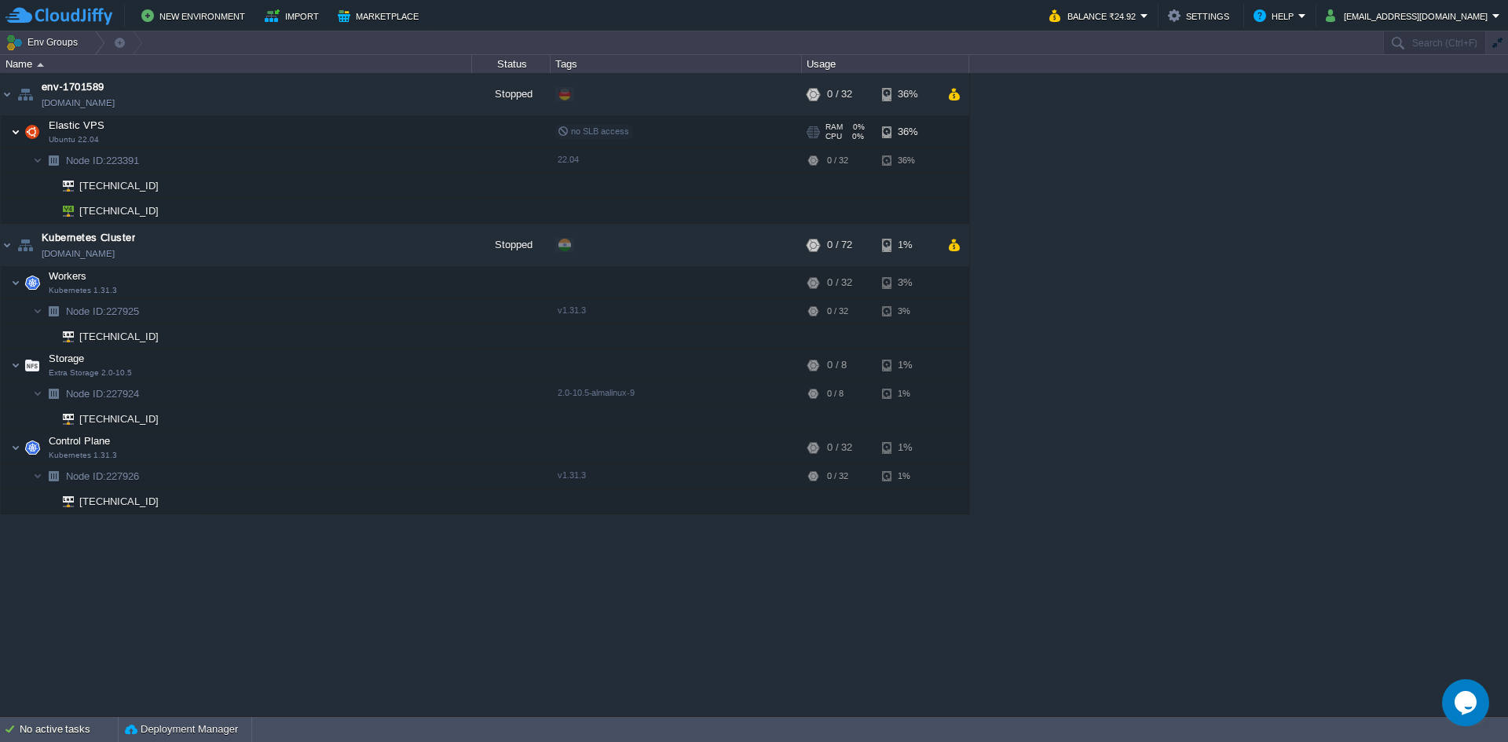
click at [16, 135] on img at bounding box center [15, 131] width 9 height 31
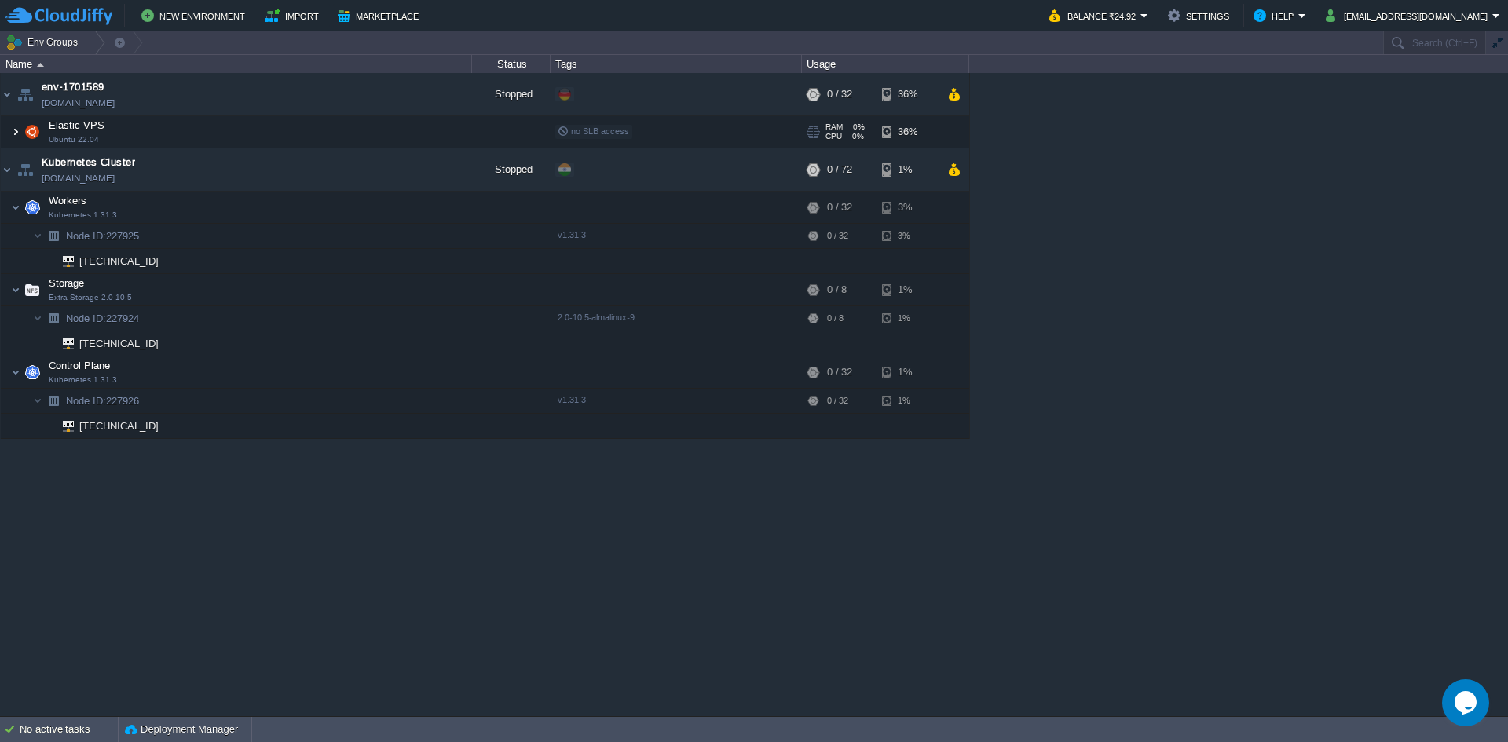
click at [15, 134] on img at bounding box center [15, 131] width 9 height 31
click at [72, 126] on span "Elastic VPS" at bounding box center [77, 125] width 60 height 13
click at [18, 130] on img at bounding box center [15, 131] width 9 height 31
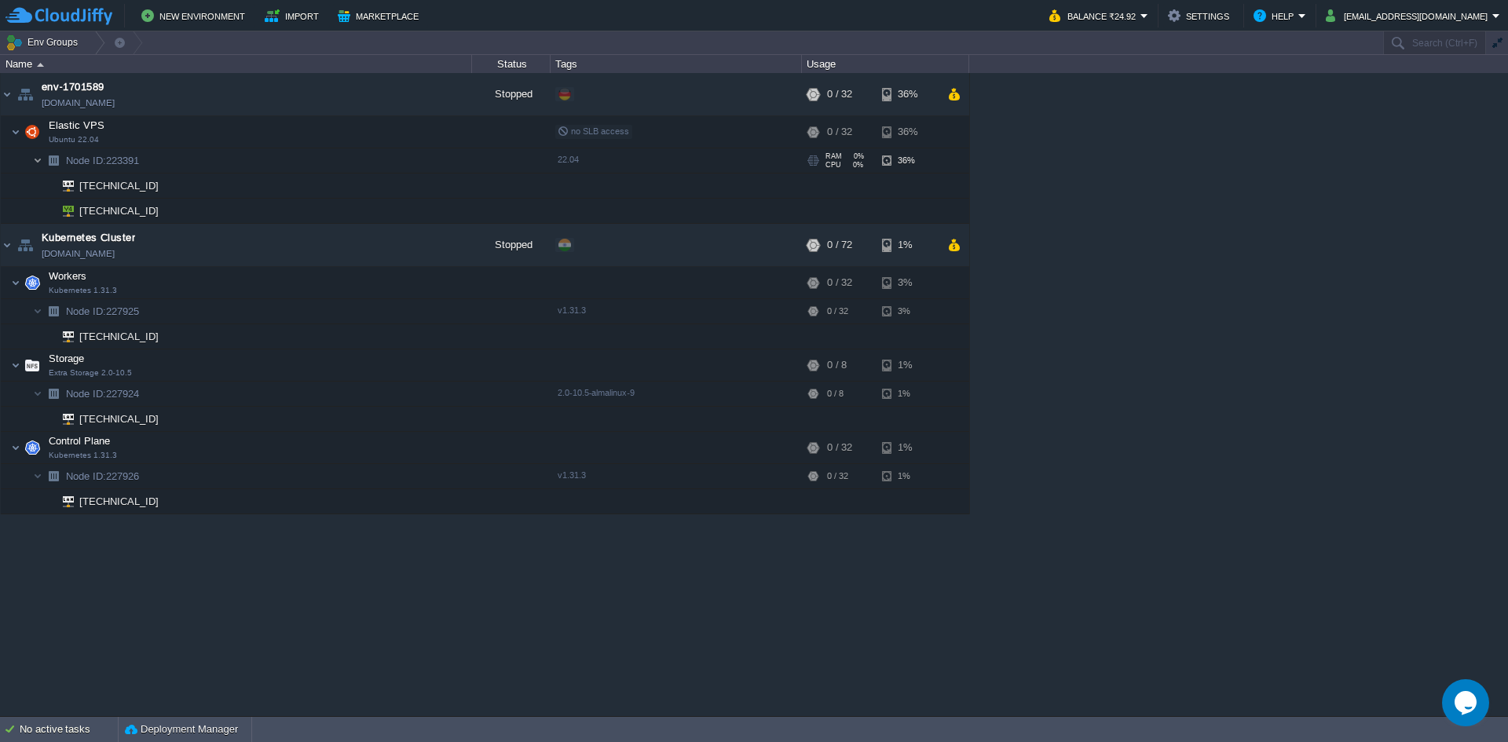
click at [37, 163] on img at bounding box center [37, 160] width 9 height 24
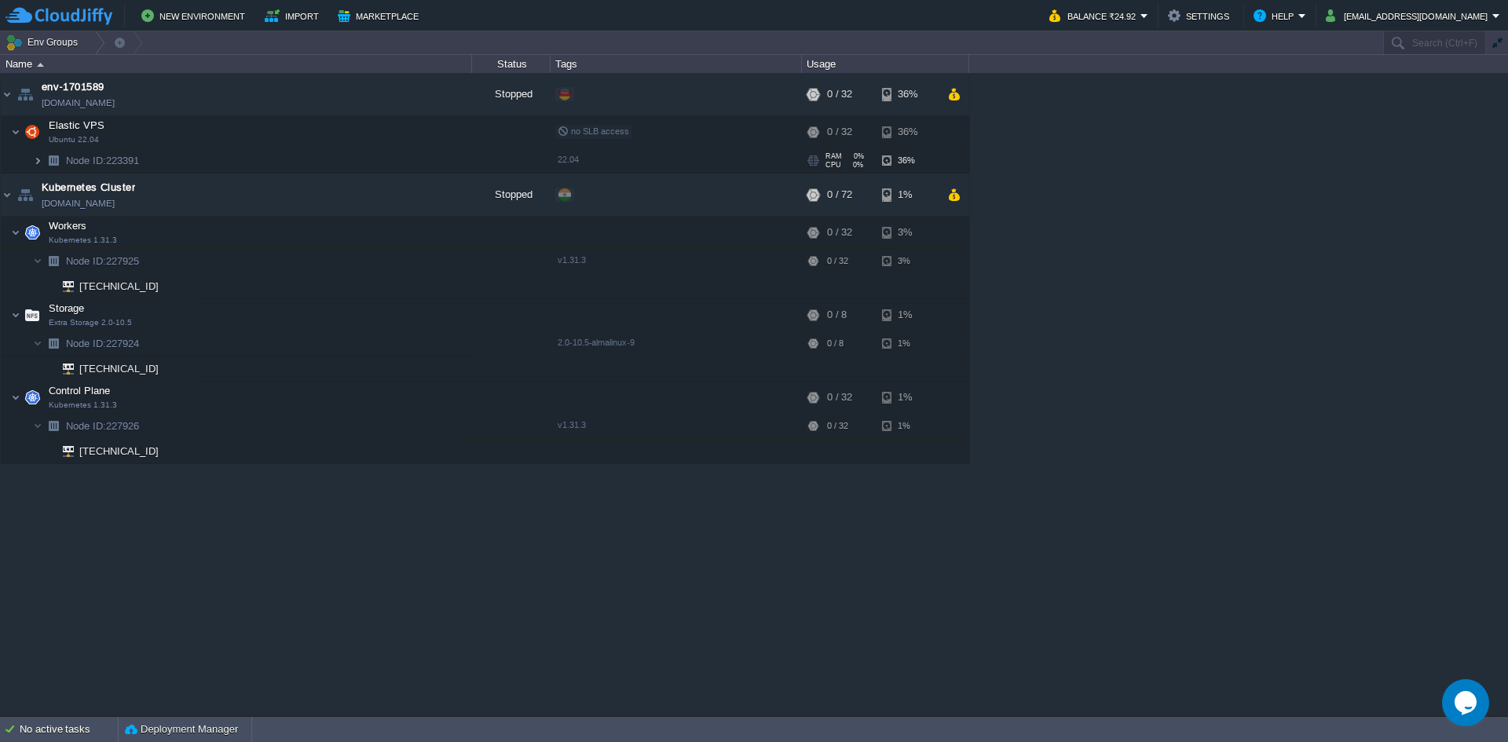
click at [37, 163] on img at bounding box center [37, 160] width 9 height 24
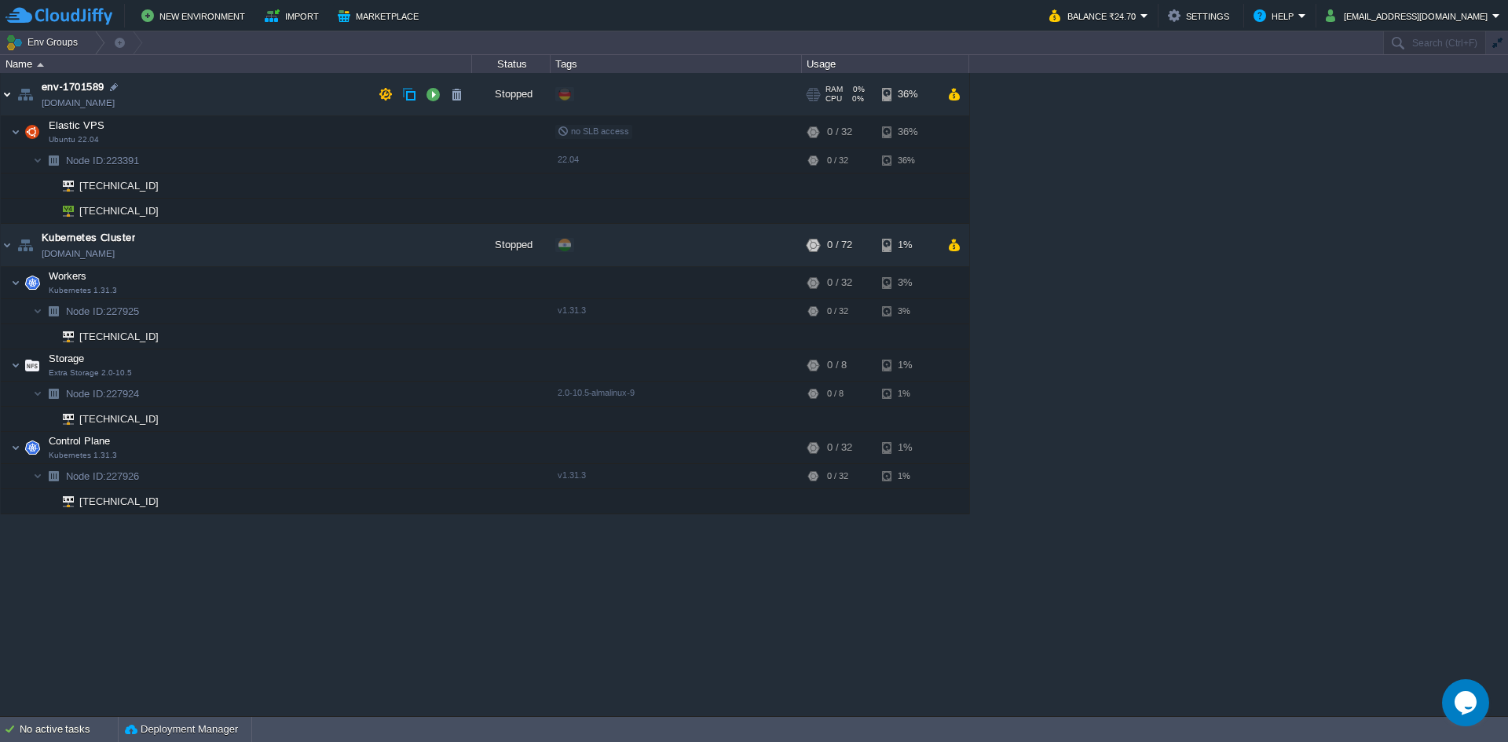
click at [6, 95] on img at bounding box center [7, 94] width 13 height 42
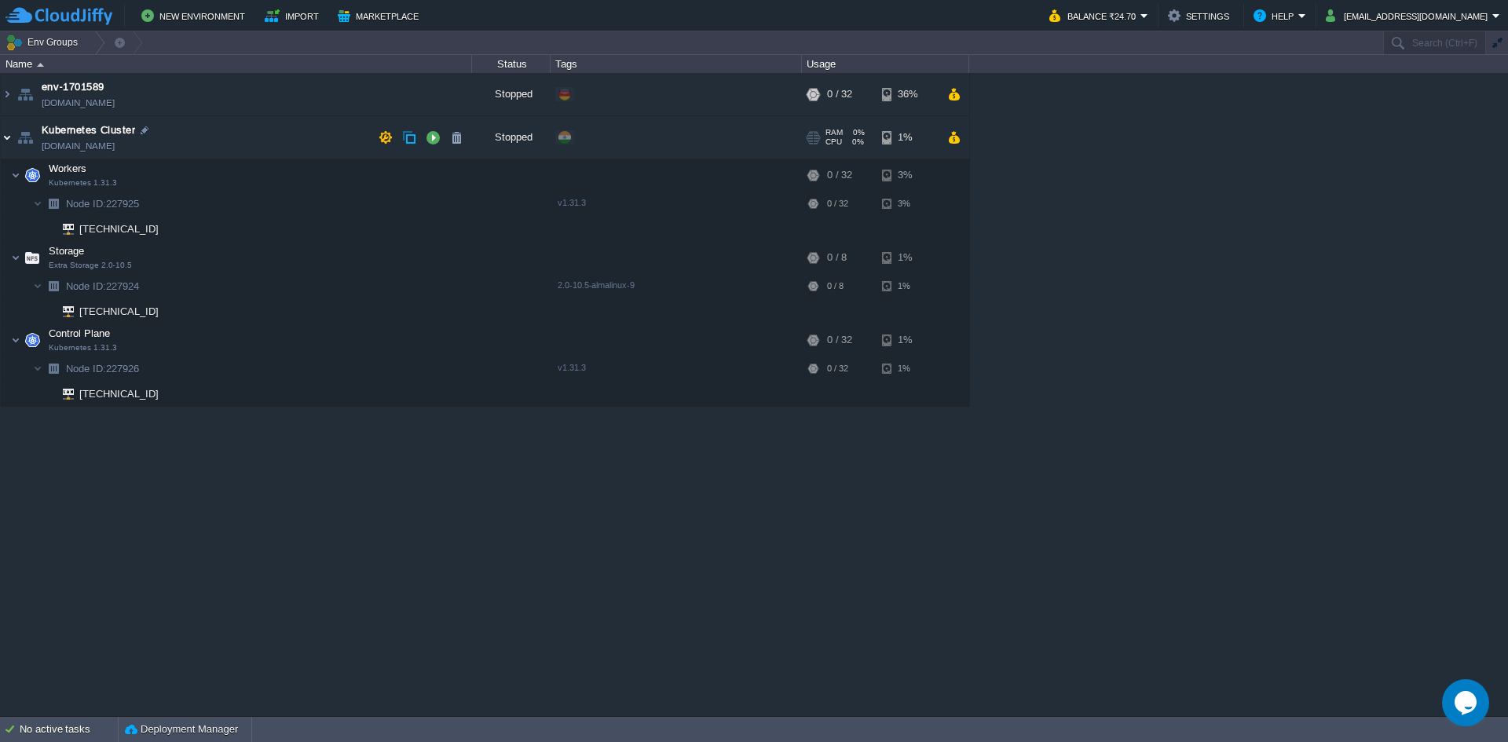
click at [3, 142] on img at bounding box center [7, 137] width 13 height 42
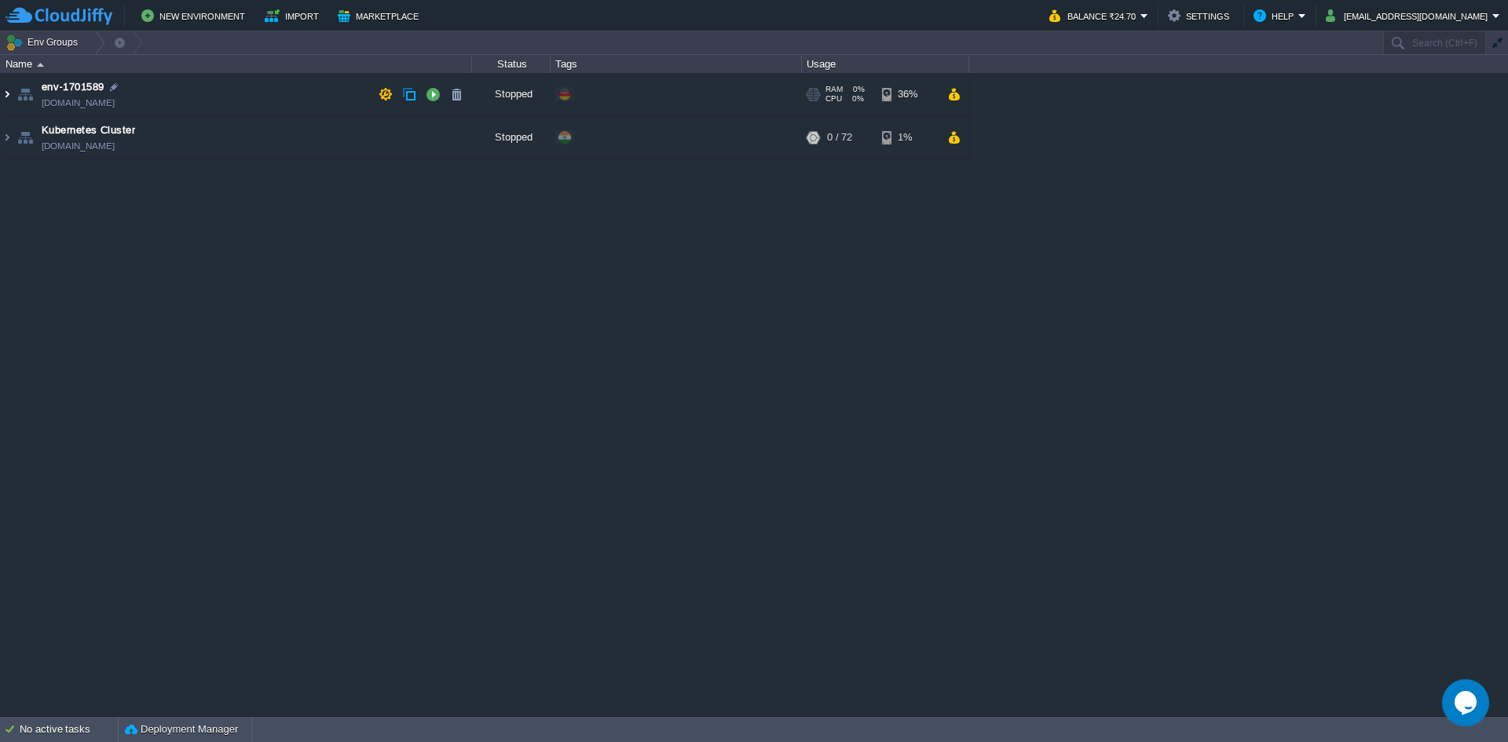
click at [9, 99] on img at bounding box center [7, 94] width 13 height 42
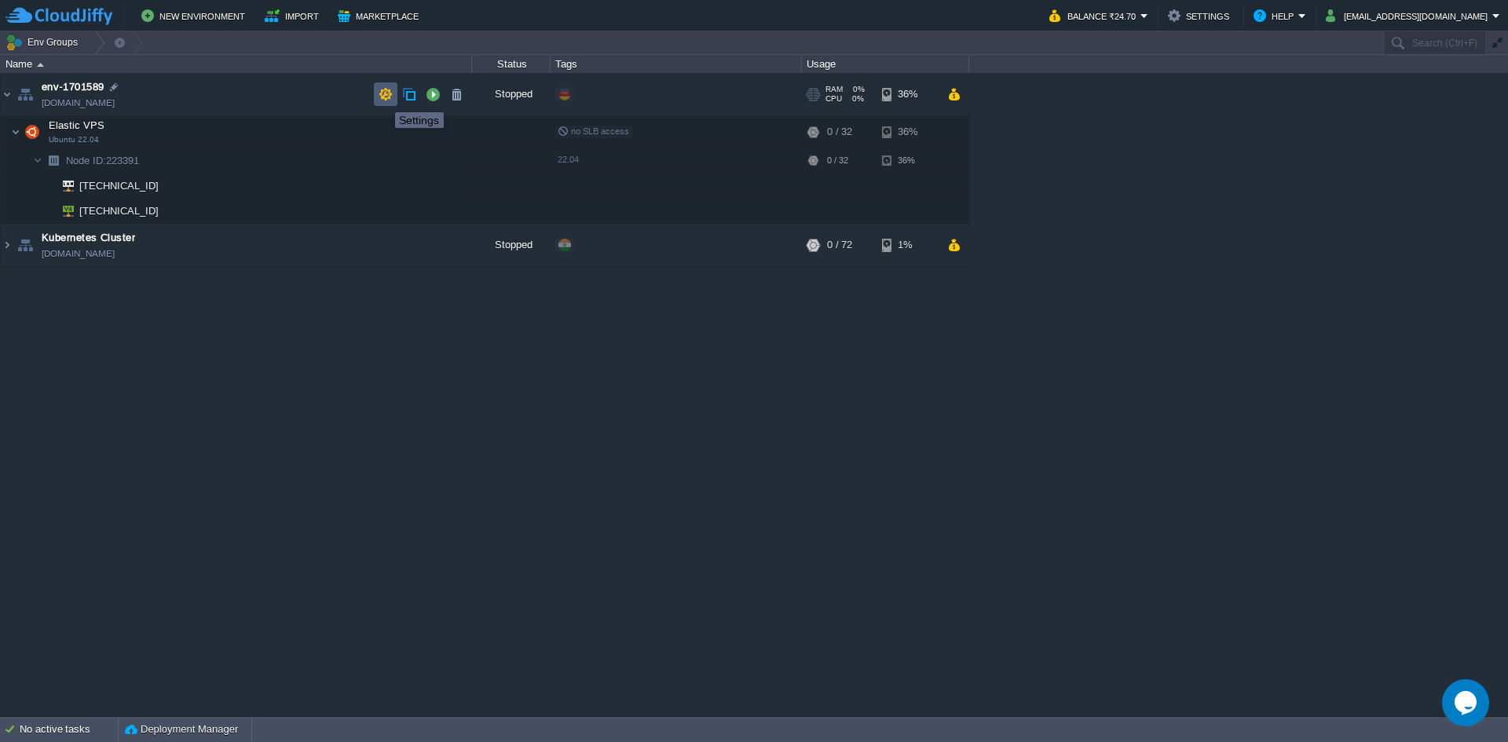
click at [383, 98] on button "button" at bounding box center [385, 94] width 14 height 14
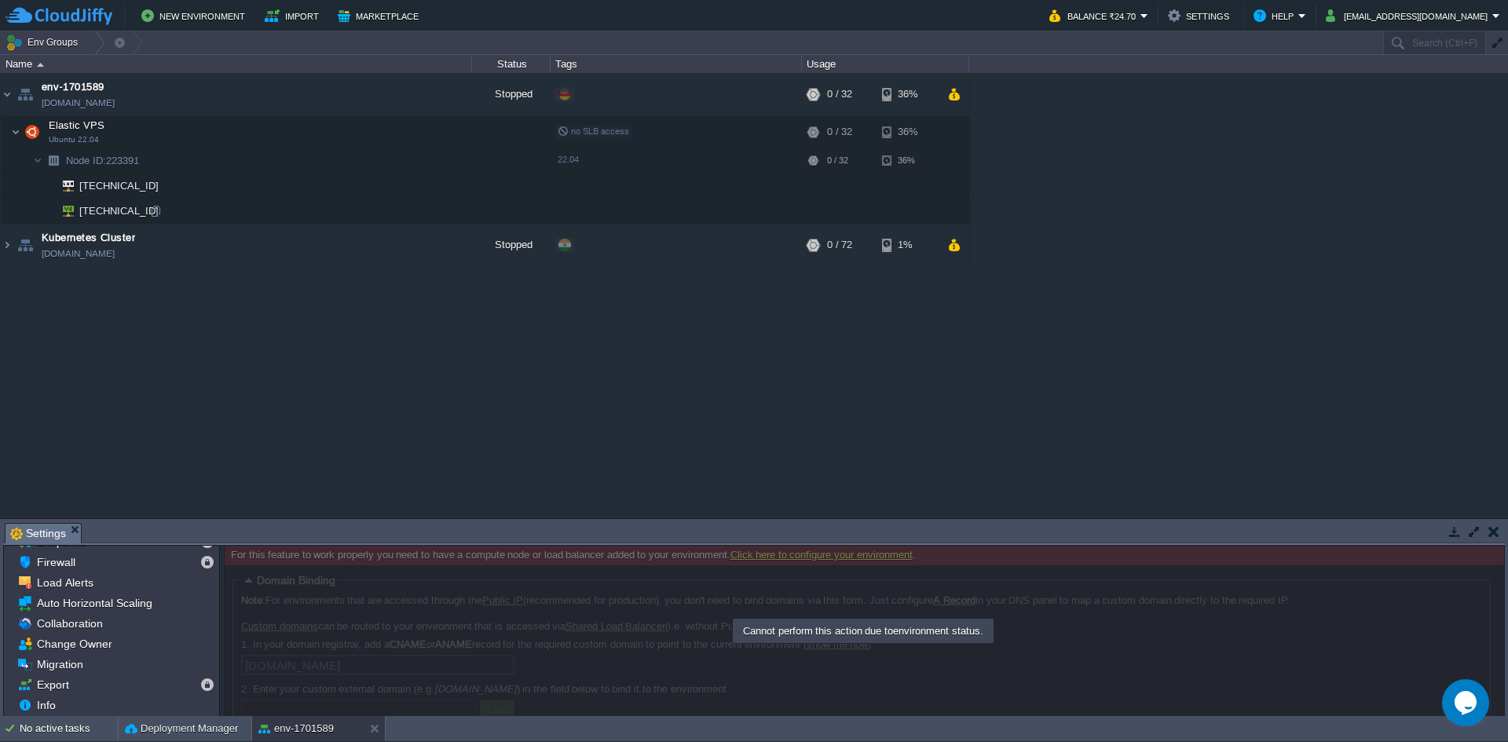
click at [208, 214] on td "185.131.52.67" at bounding box center [236, 211] width 471 height 25
click at [53, 211] on img at bounding box center [63, 211] width 22 height 24
click at [207, 214] on td "185.131.52.67" at bounding box center [236, 211] width 471 height 25
click at [102, 216] on span "185.131.52.67" at bounding box center [119, 211] width 83 height 24
click at [71, 207] on img at bounding box center [63, 211] width 22 height 24
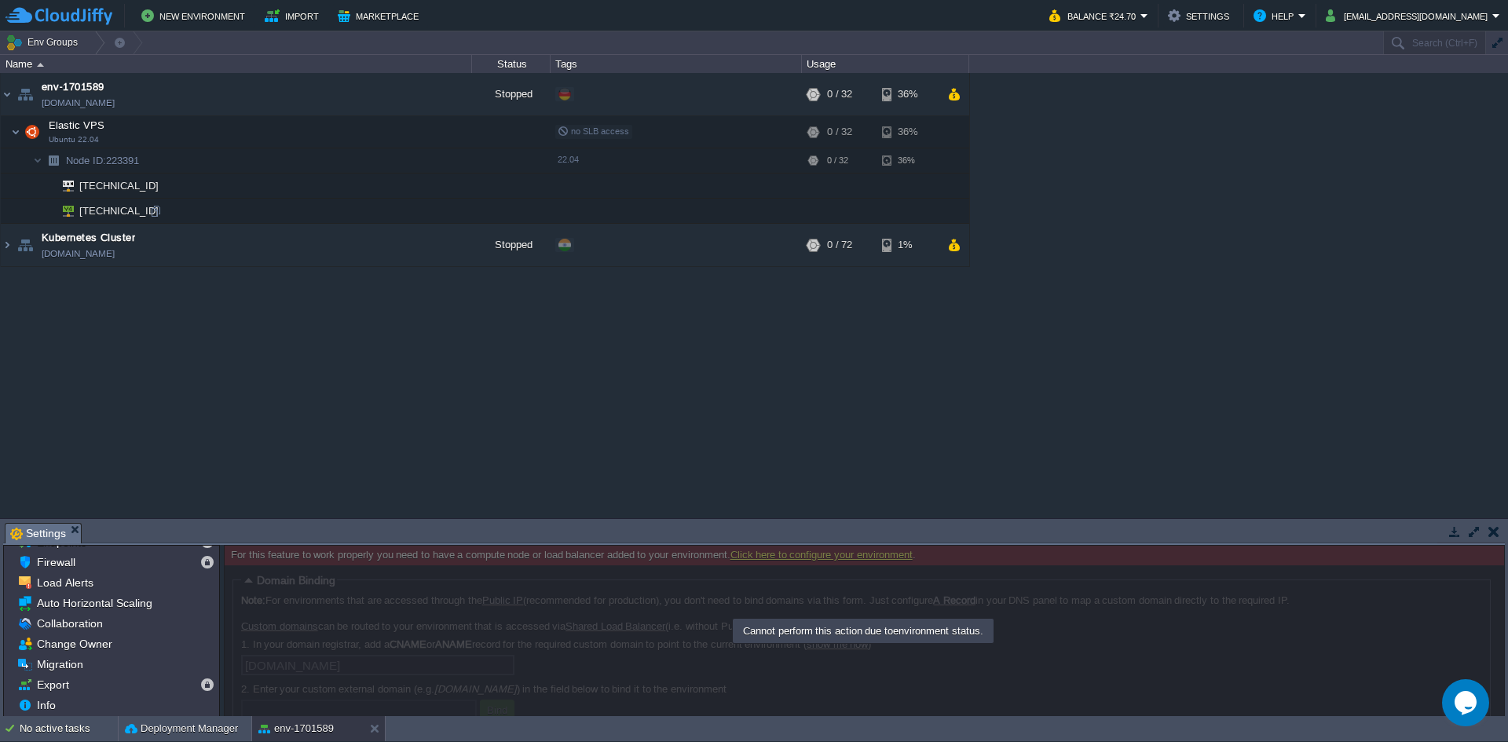
click at [70, 214] on img at bounding box center [63, 211] width 22 height 24
click at [70, 216] on img at bounding box center [63, 211] width 22 height 24
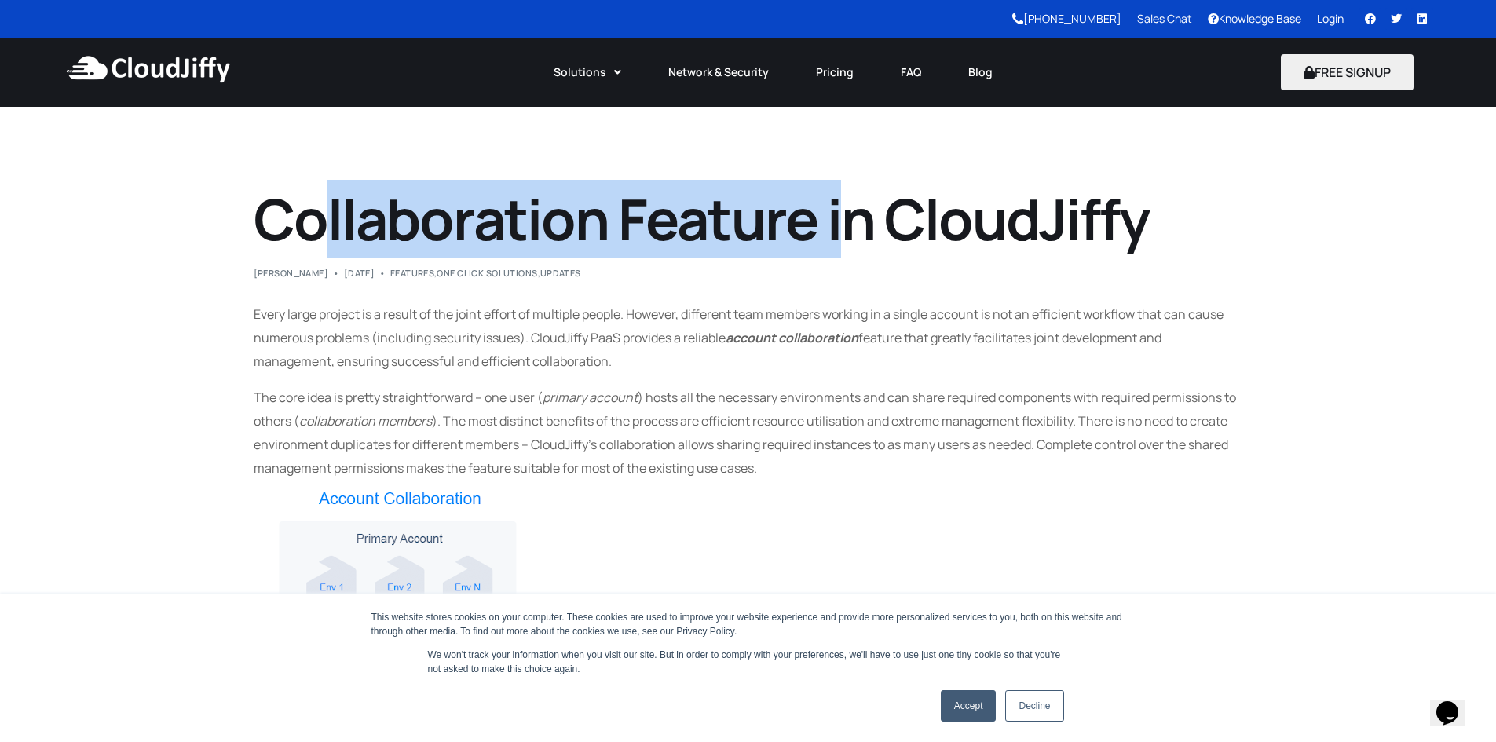
drag, startPoint x: 688, startPoint y: 226, endPoint x: 852, endPoint y: 234, distance: 164.3
click at [852, 234] on h1 "Collaboration Feature in CloudJiffy" at bounding box center [748, 219] width 989 height 68
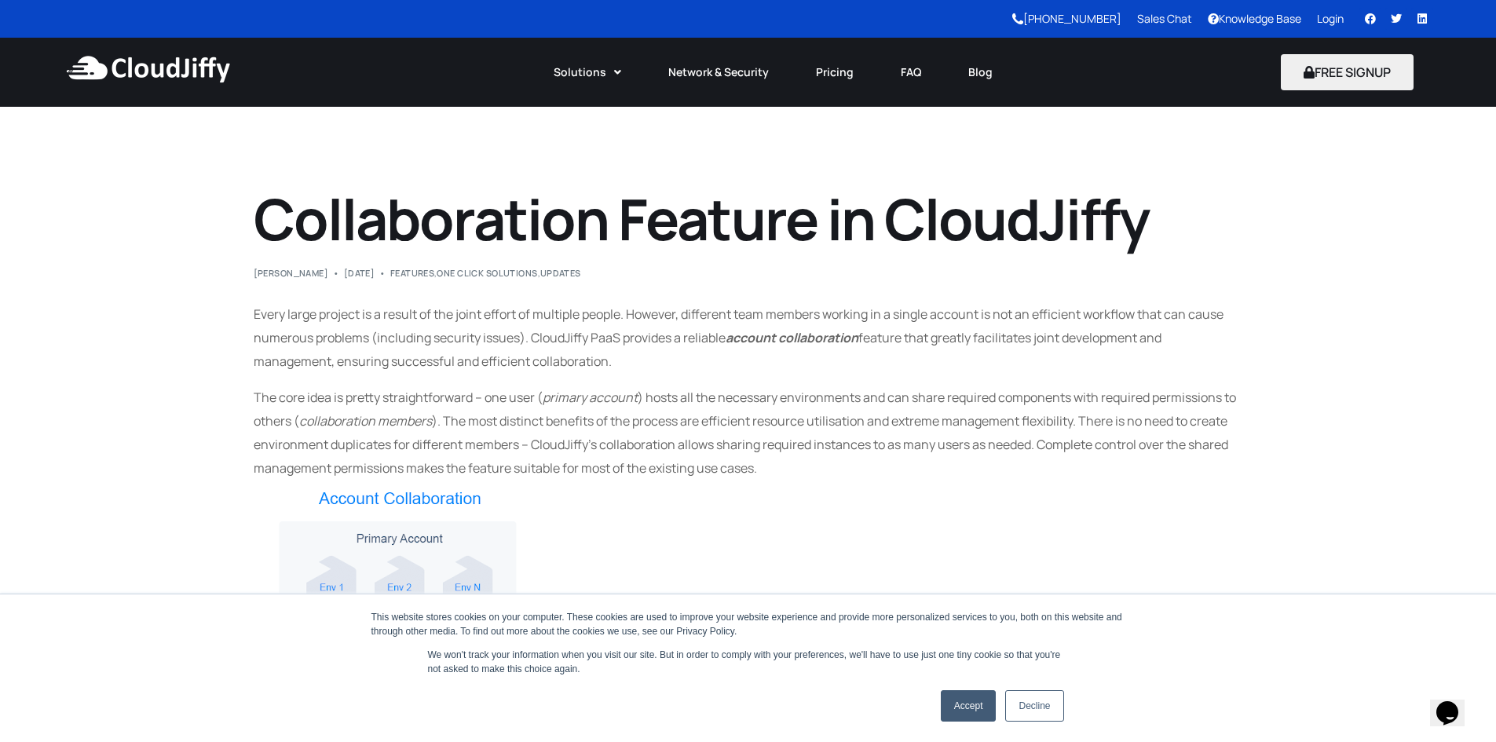
click at [907, 226] on h1 "Collaboration Feature in CloudJiffy" at bounding box center [748, 219] width 989 height 68
click at [905, 223] on h1 "Collaboration Feature in CloudJiffy" at bounding box center [748, 219] width 989 height 68
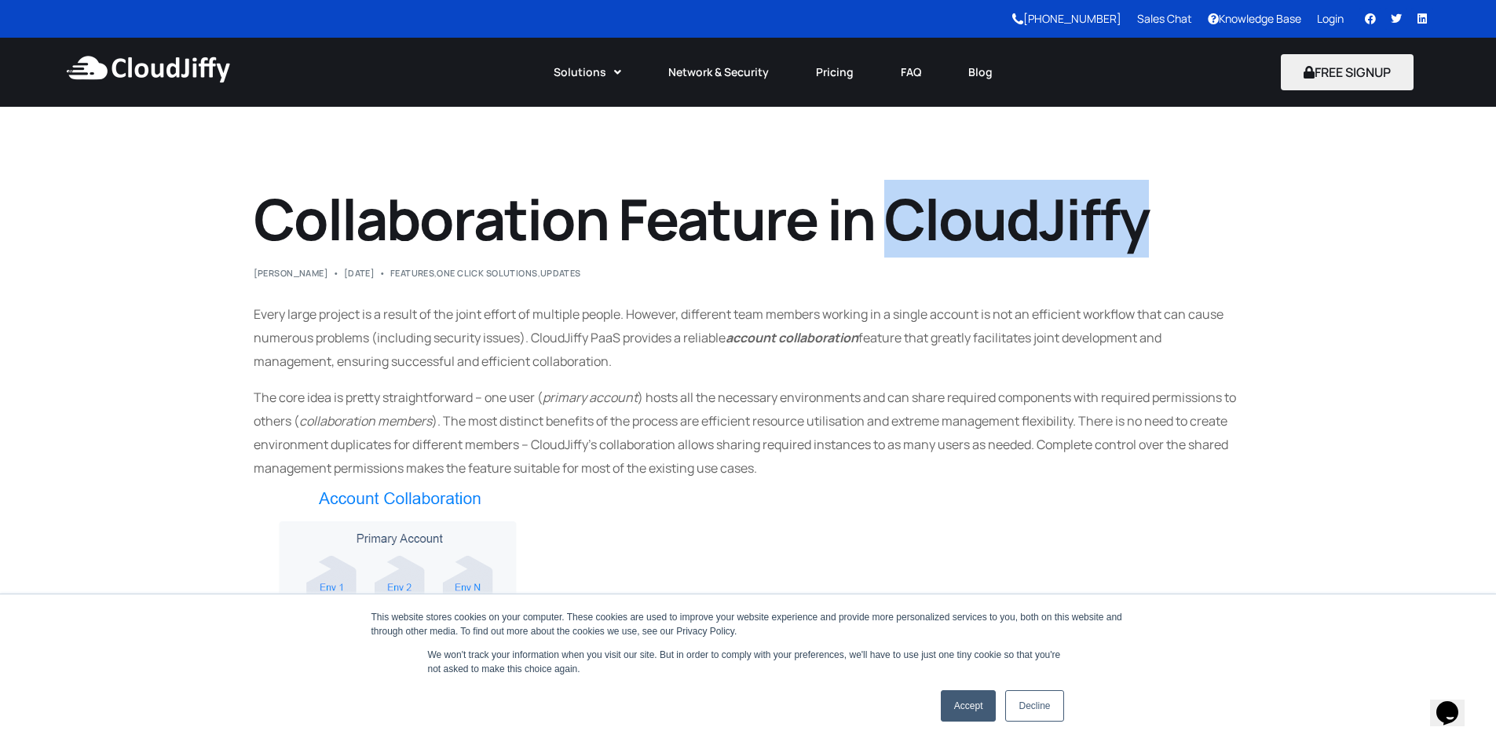
click at [905, 222] on h1 "Collaboration Feature in CloudJiffy" at bounding box center [748, 219] width 989 height 68
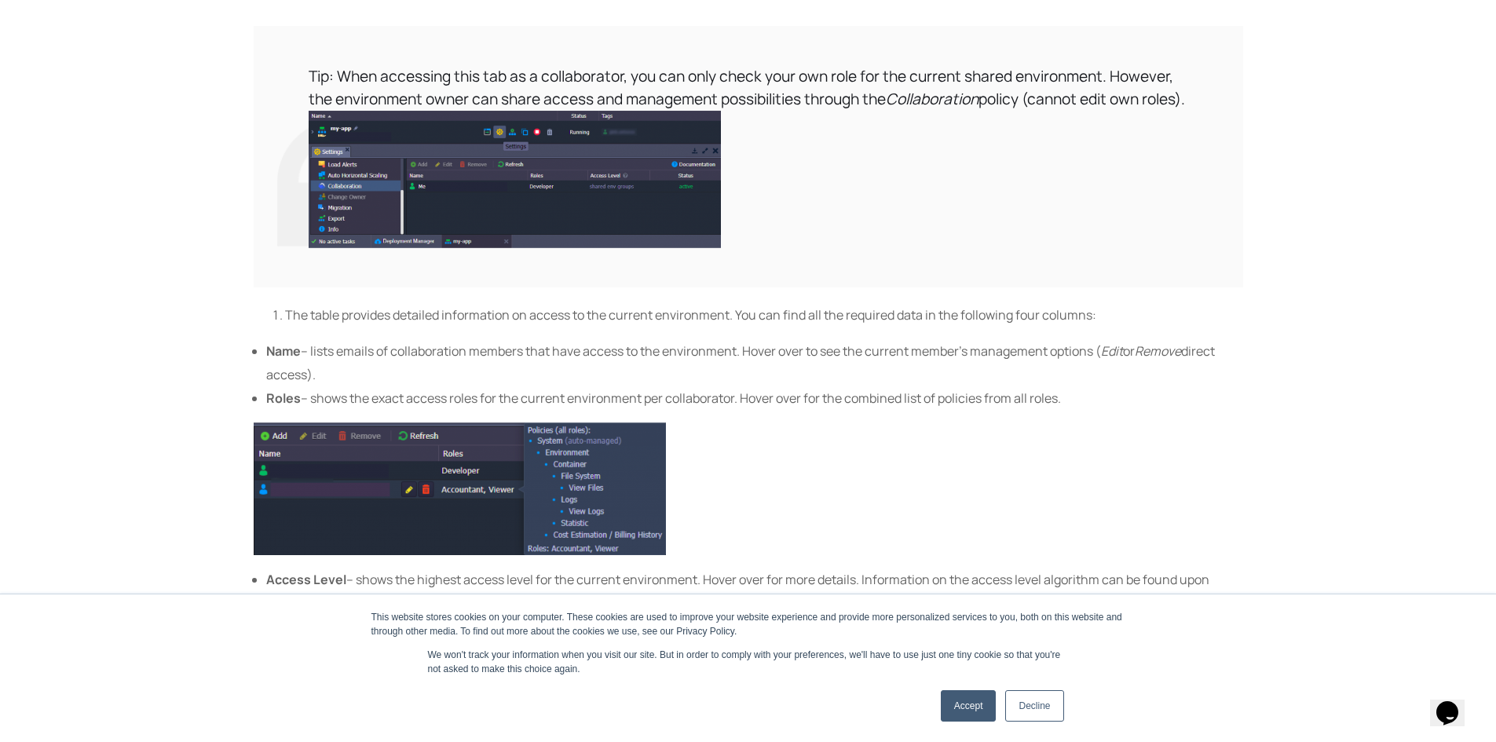
scroll to position [14314, 0]
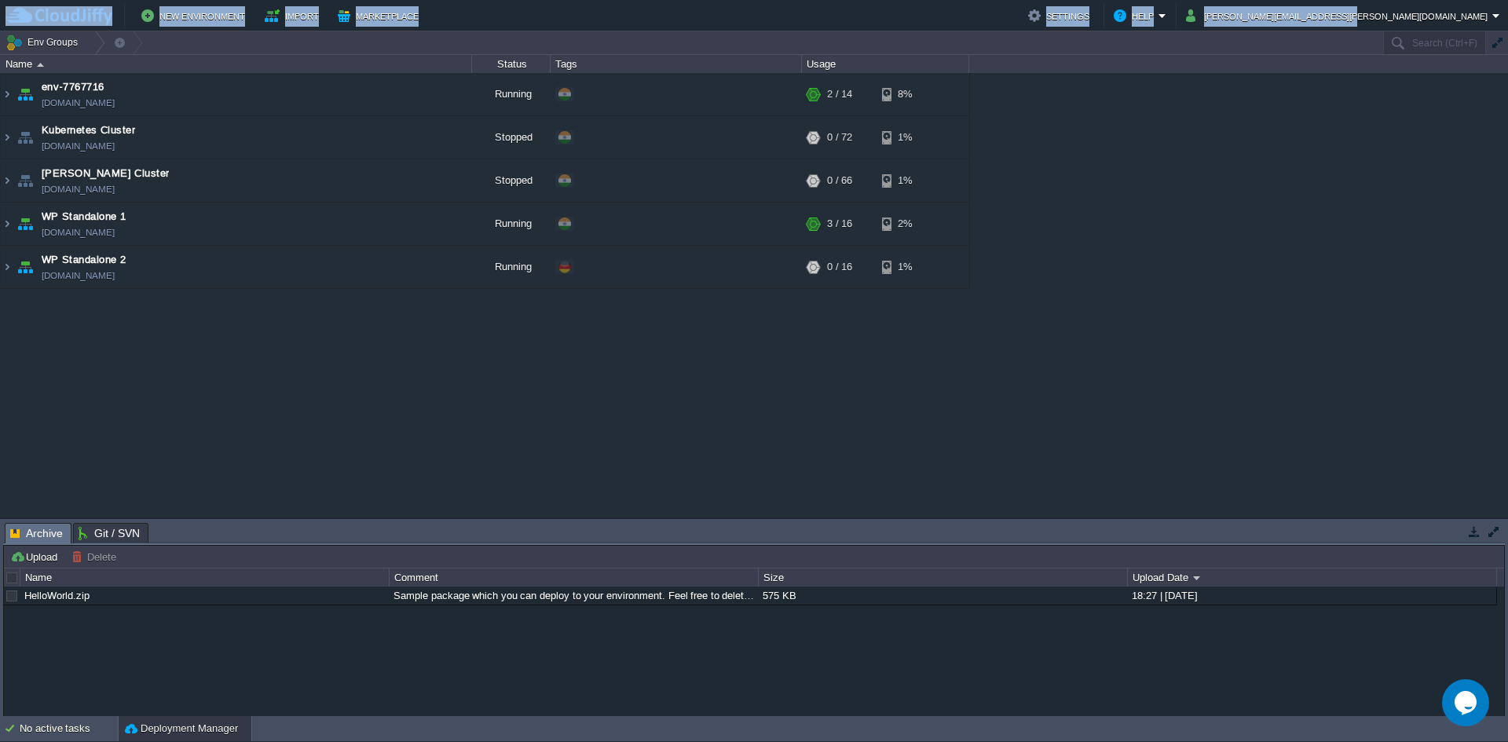
click at [1453, 28] on div "New Environment Import Marketplace Bonus ₹0.00 Upgrade Account Settings Help [P…" at bounding box center [754, 15] width 1508 height 31
click at [1463, 22] on button "[PERSON_NAME][EMAIL_ADDRESS][PERSON_NAME][DOMAIN_NAME]" at bounding box center [1339, 15] width 306 height 19
click at [1452, 21] on button "[PERSON_NAME][EMAIL_ADDRESS][PERSON_NAME][DOMAIN_NAME]" at bounding box center [1339, 15] width 306 height 19
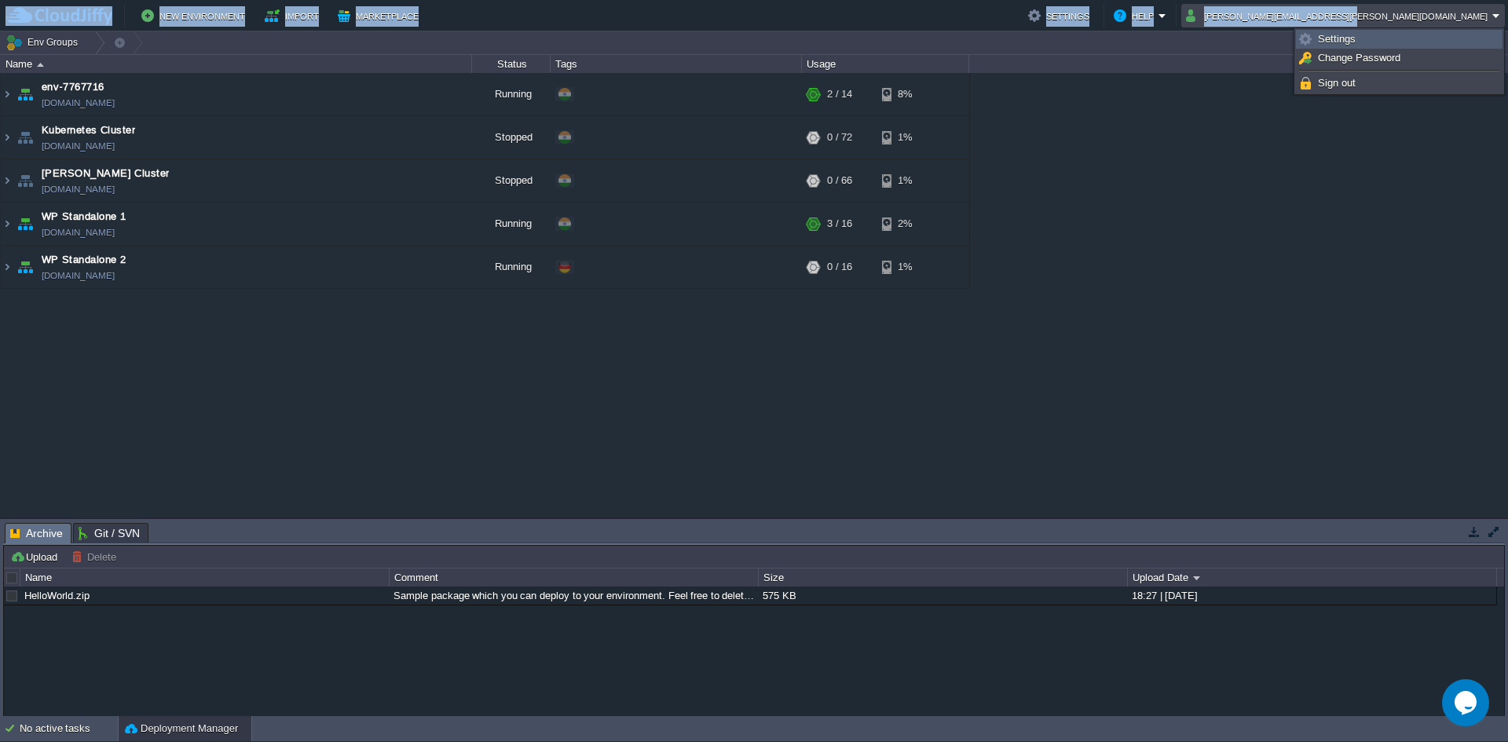
click at [1355, 34] on link "Settings" at bounding box center [1398, 39] width 205 height 17
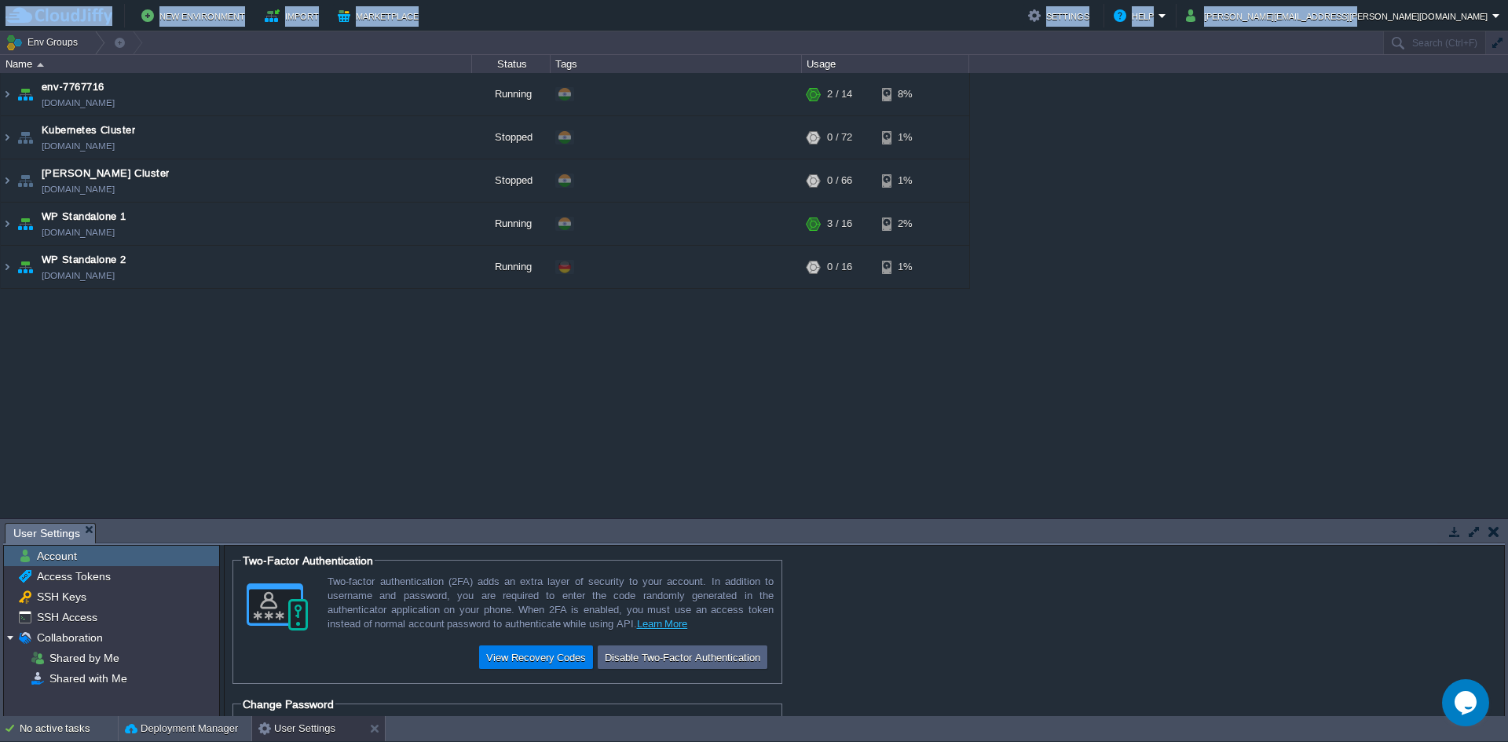
click at [55, 15] on img at bounding box center [58, 16] width 107 height 20
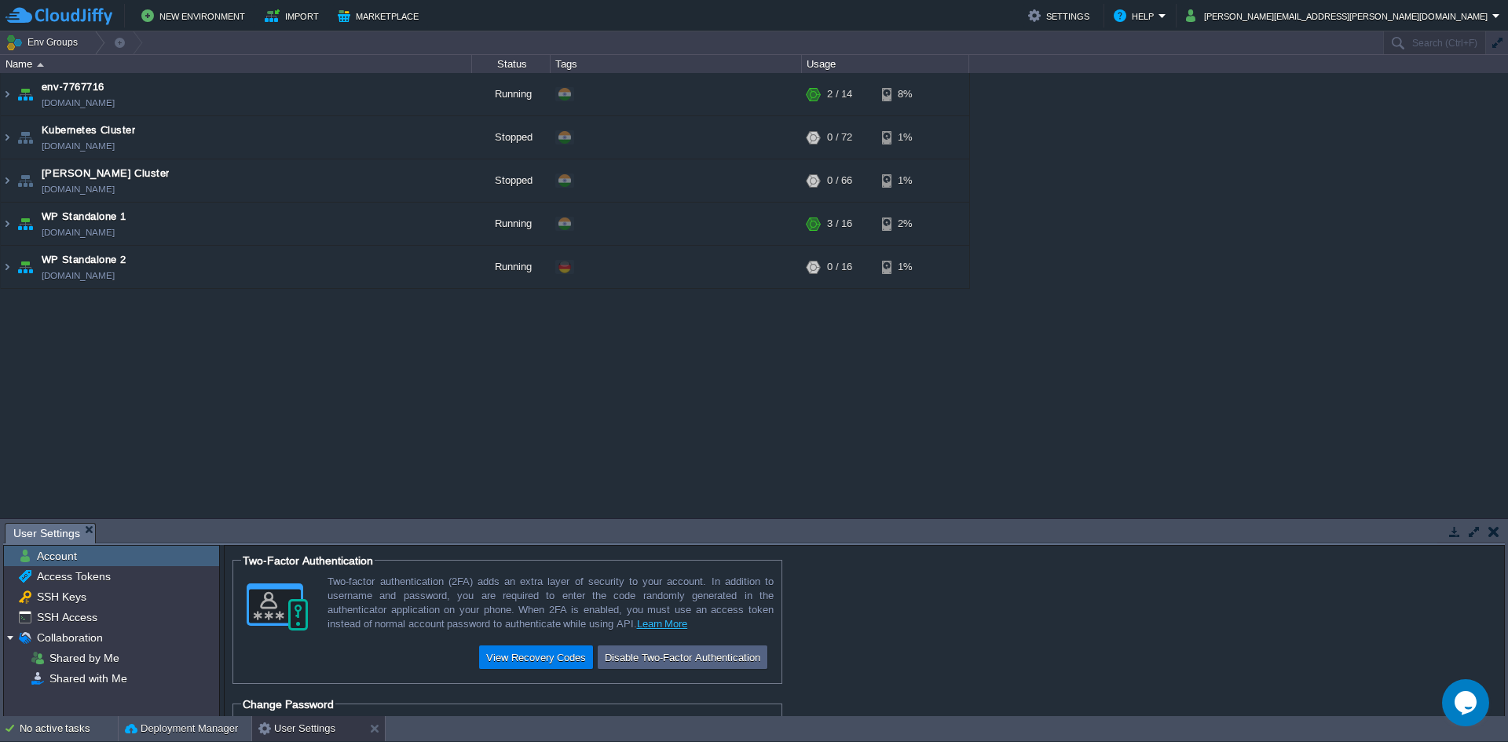
click at [101, 414] on div "env-7767716 [DOMAIN_NAME] Running + Add to Env Group RAM 5% CPU 1% 2 / 14 8% Ku…" at bounding box center [754, 295] width 1508 height 445
click at [1475, 24] on td "[PERSON_NAME][EMAIL_ADDRESS][PERSON_NAME][DOMAIN_NAME]" at bounding box center [1343, 16] width 324 height 24
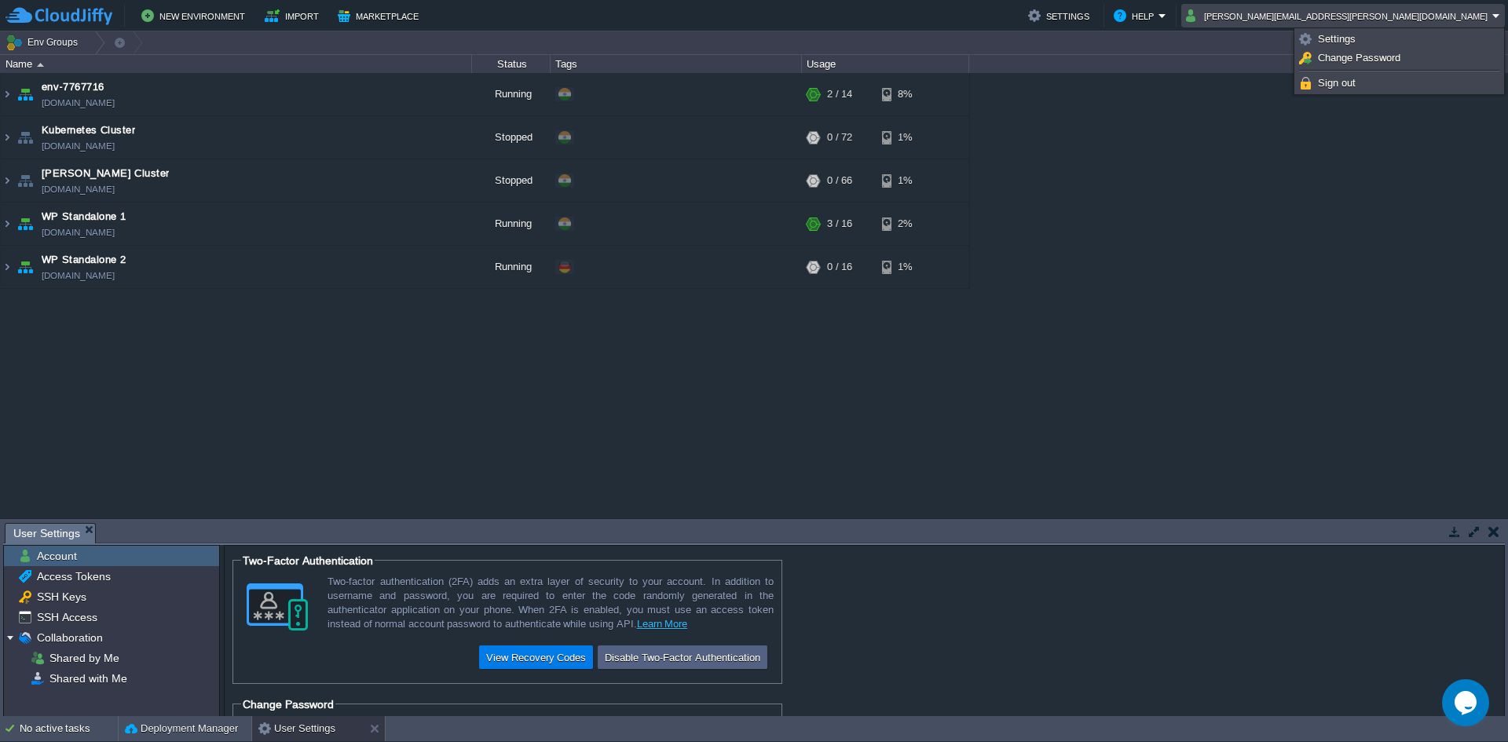
click at [1302, 367] on div "env-7767716 [DOMAIN_NAME] Running + Add to Env Group RAM 5% CPU 1% 2 / 14 8% Ku…" at bounding box center [754, 295] width 1508 height 445
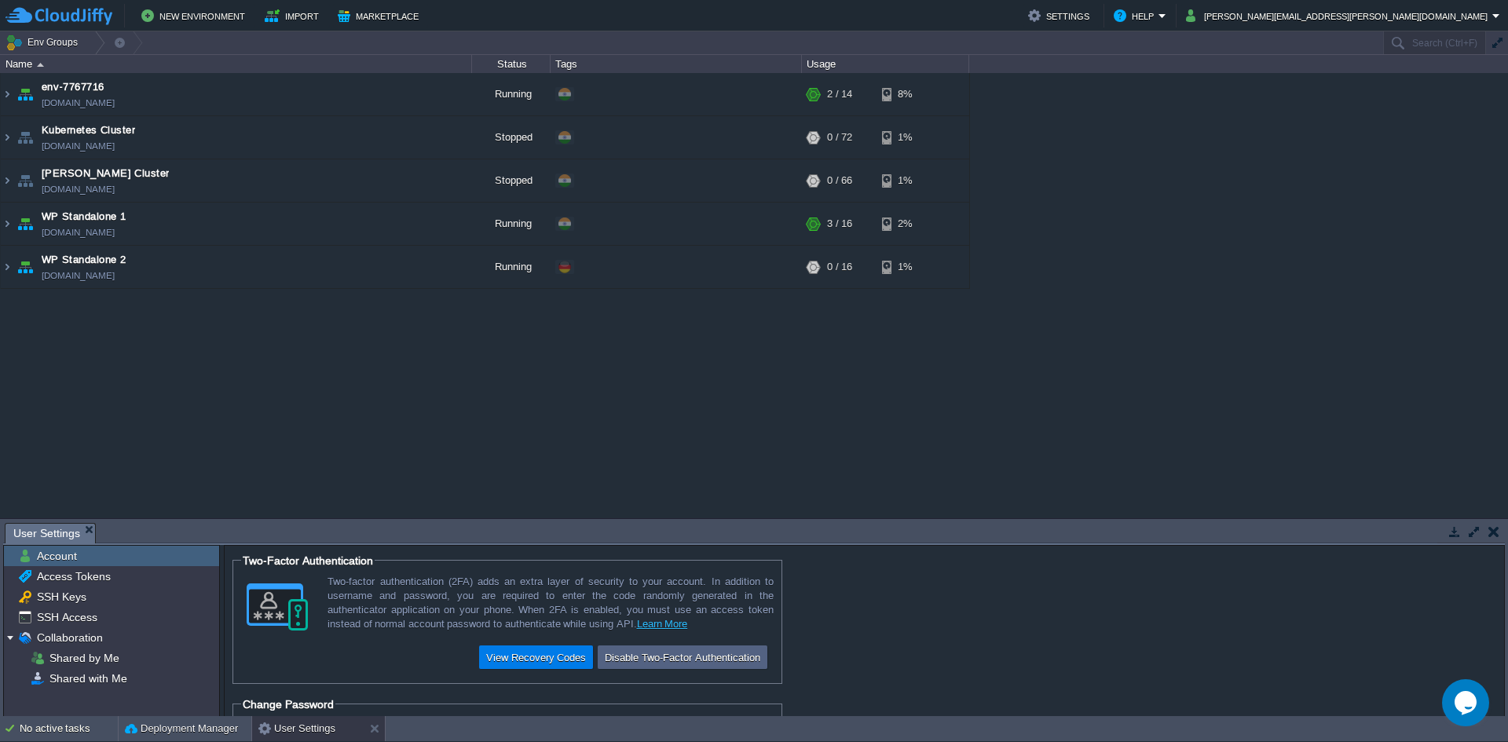
click at [0, 271] on table "env-7767716 [DOMAIN_NAME] Running + Add to Env Group RAM 5% CPU 1% 2 / 14 8% Ku…" at bounding box center [485, 181] width 970 height 216
click at [2, 265] on img at bounding box center [7, 267] width 13 height 42
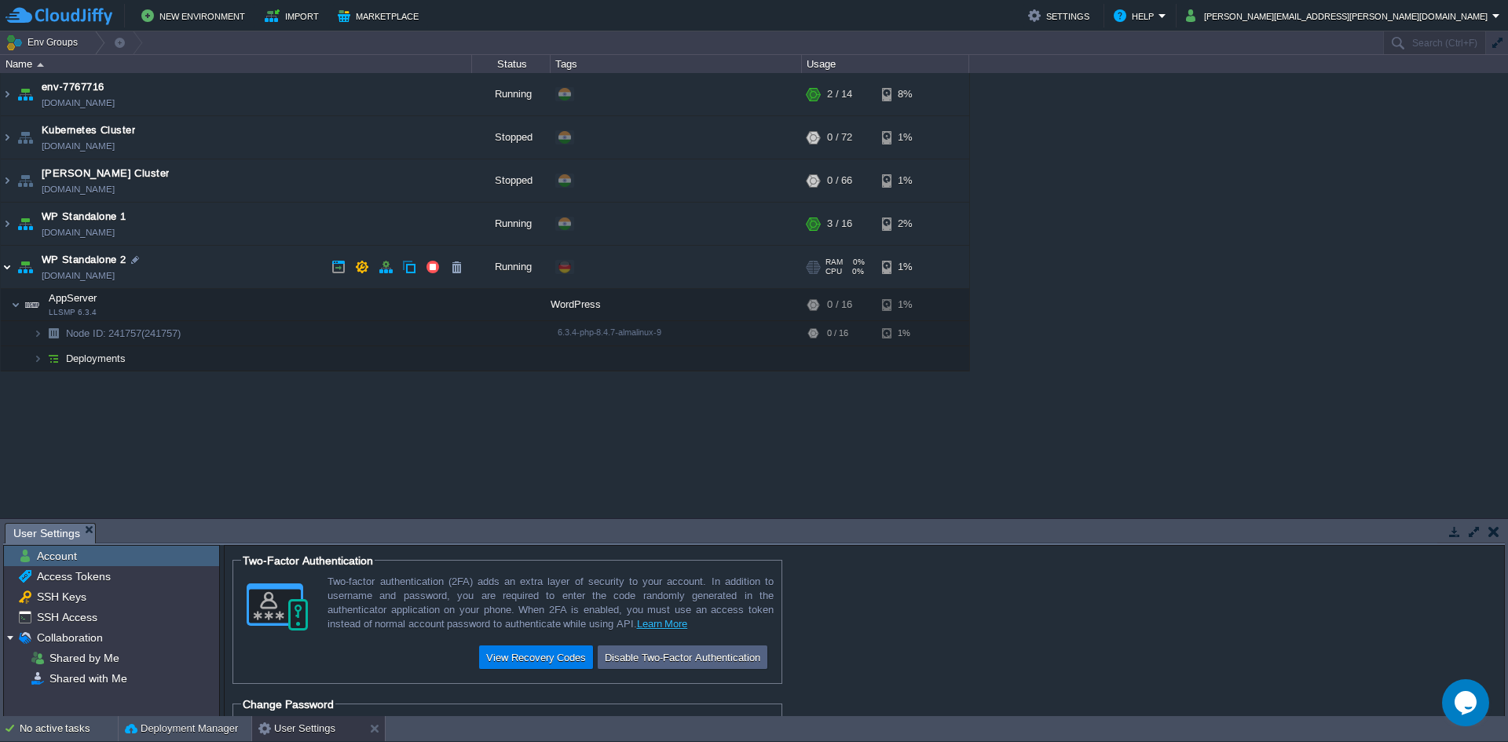
click at [4, 268] on img at bounding box center [7, 267] width 13 height 42
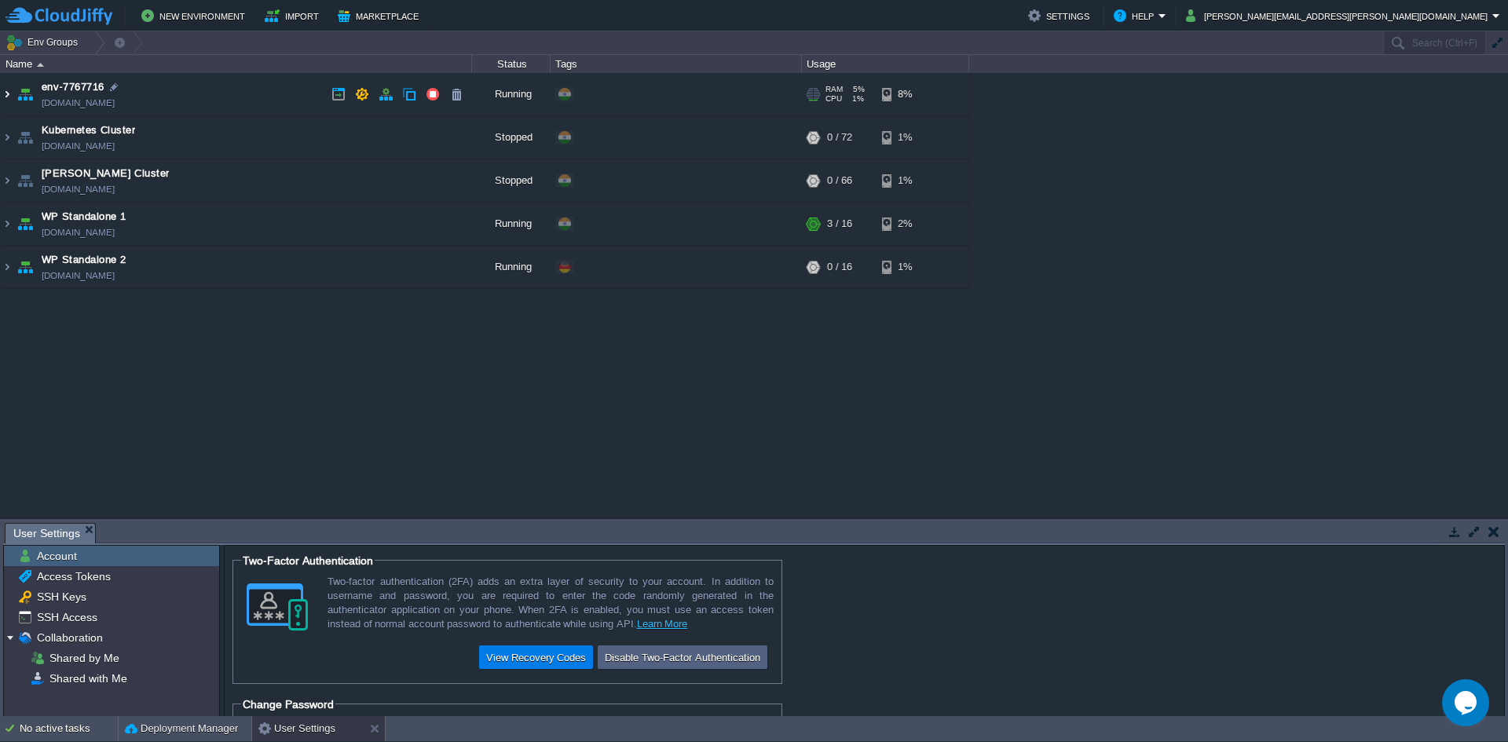
click at [4, 89] on img at bounding box center [7, 94] width 13 height 42
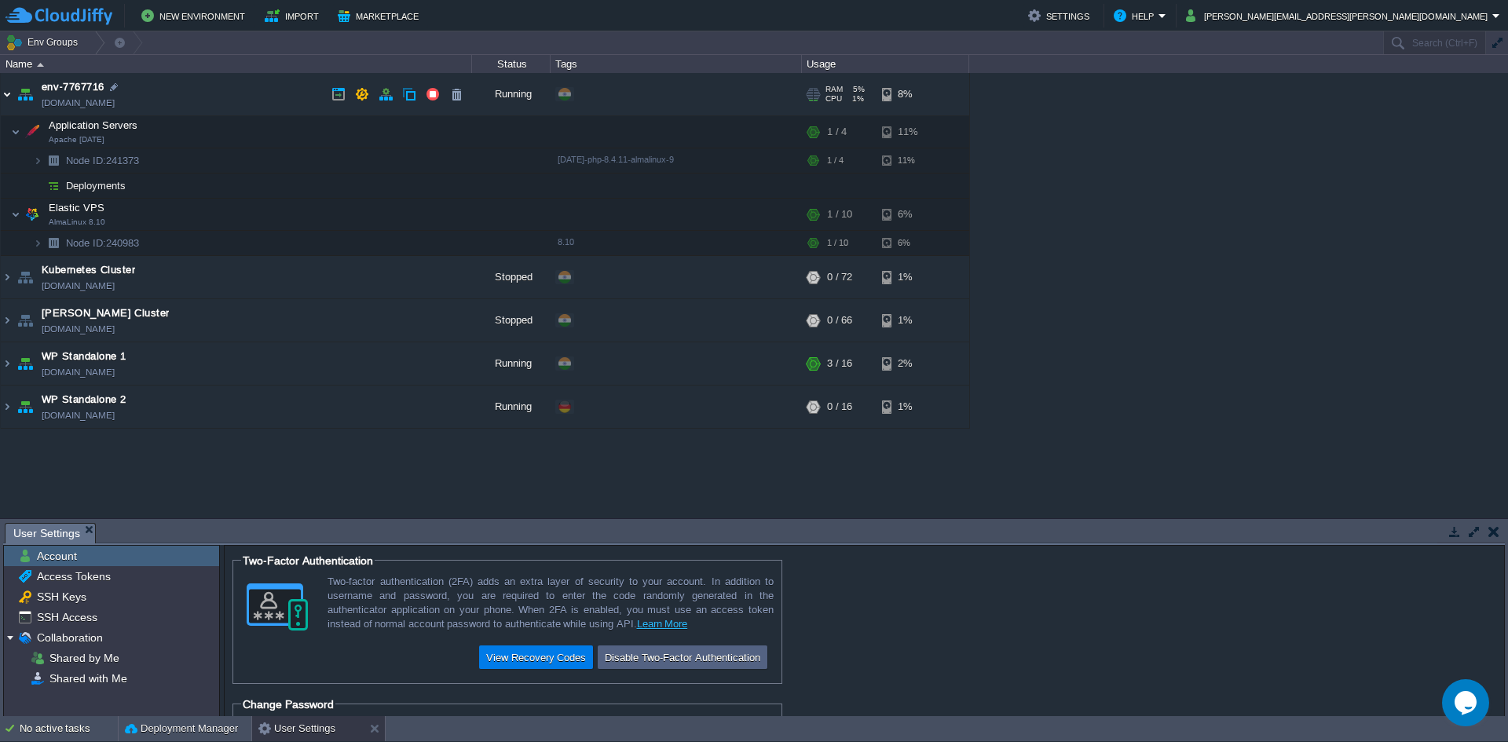
click at [4, 88] on img at bounding box center [7, 94] width 13 height 42
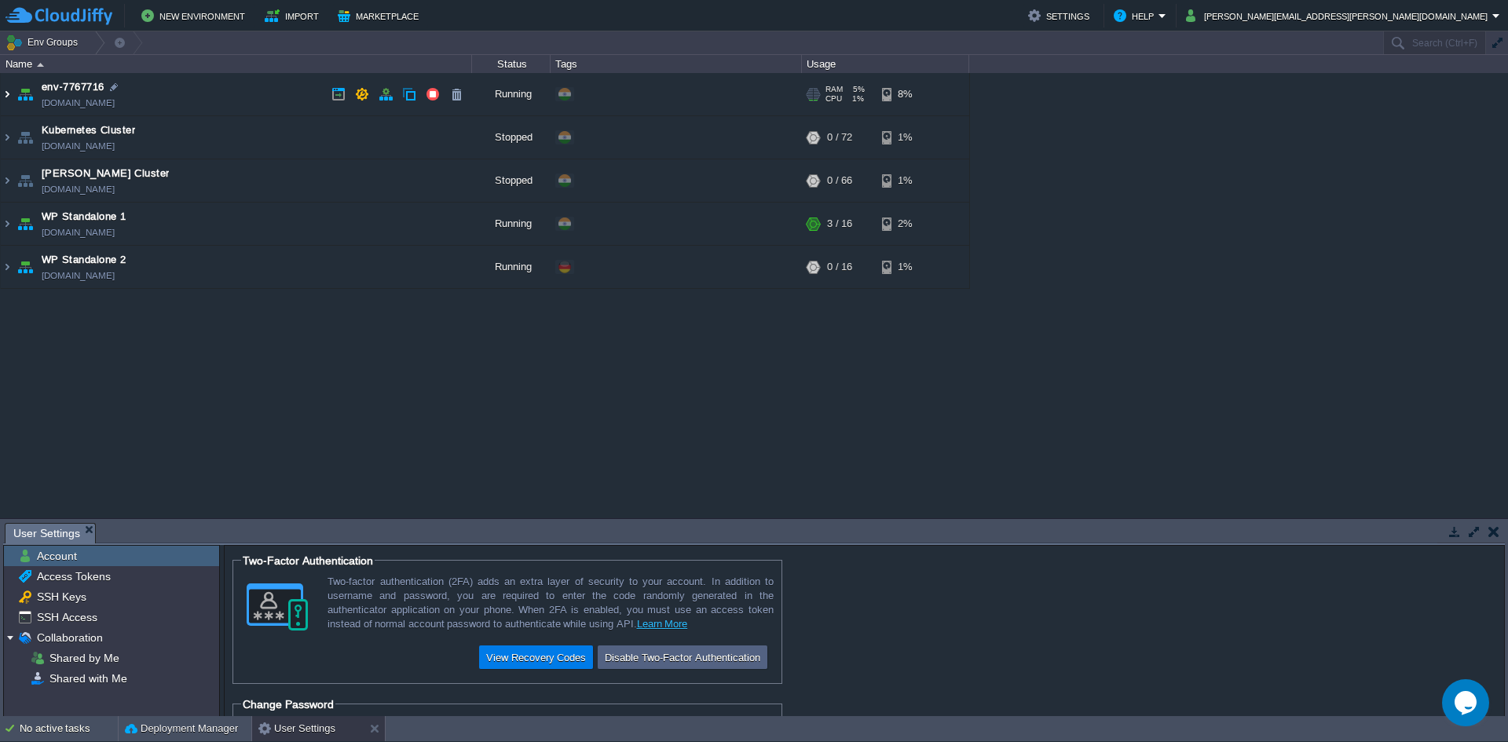
click at [2, 97] on img at bounding box center [7, 94] width 13 height 42
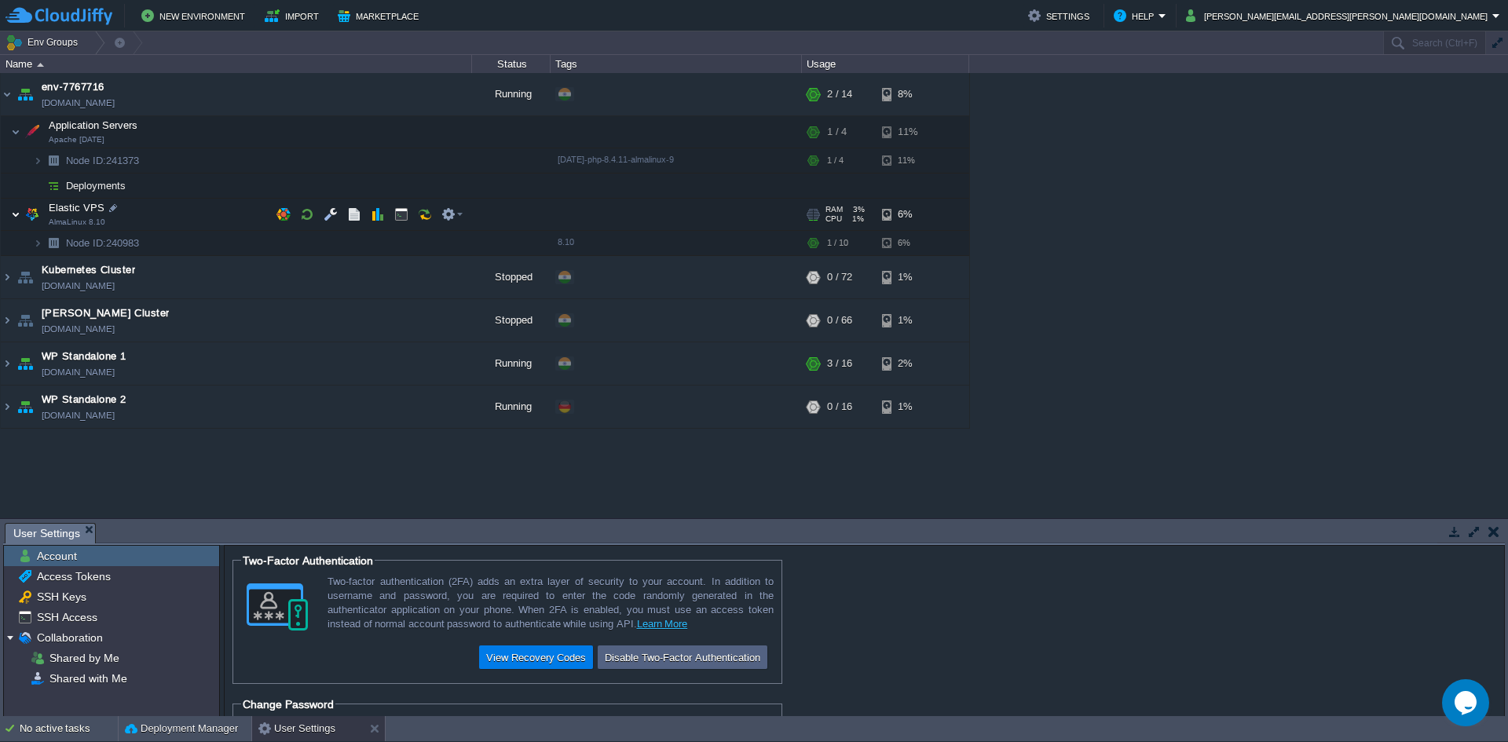
click at [14, 221] on img at bounding box center [15, 214] width 9 height 31
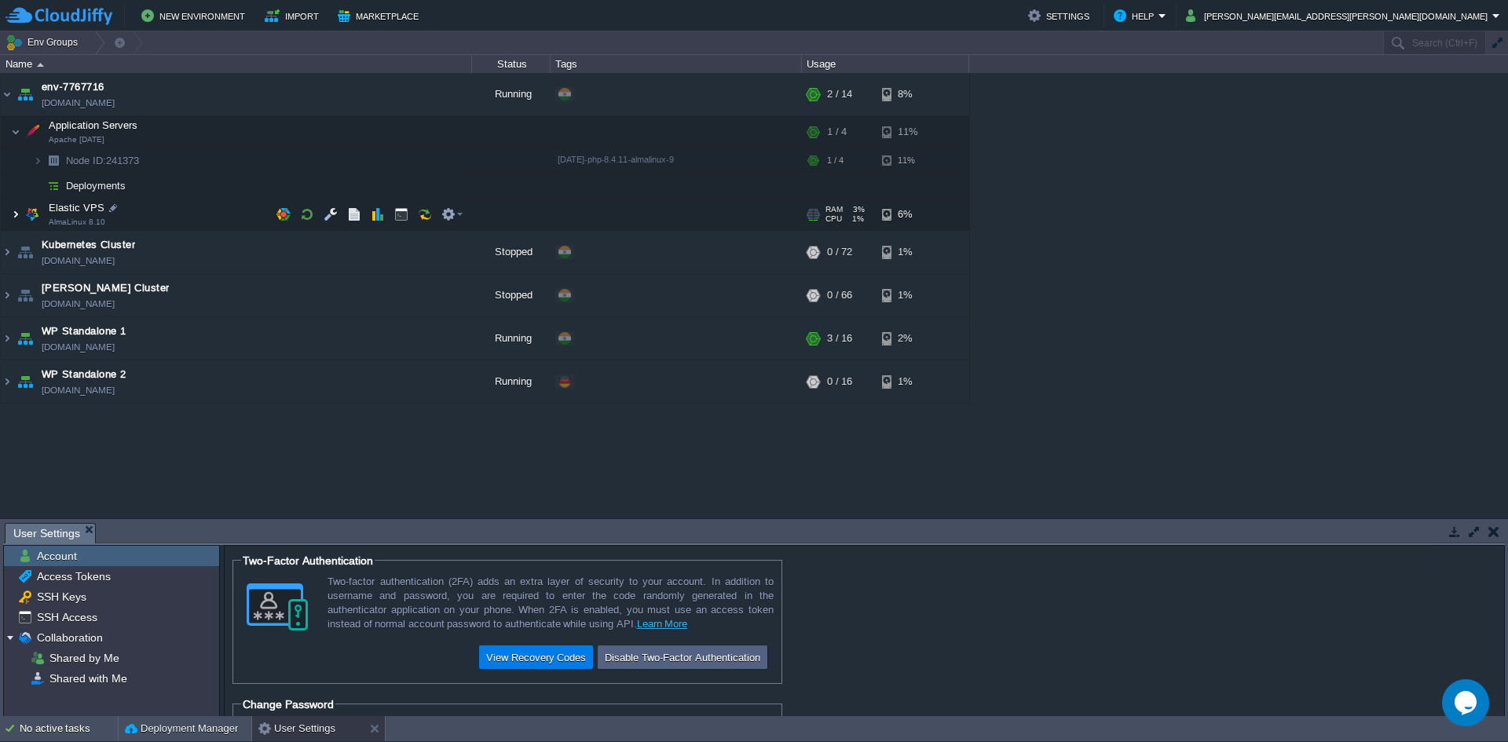
click at [11, 217] on img at bounding box center [15, 214] width 9 height 31
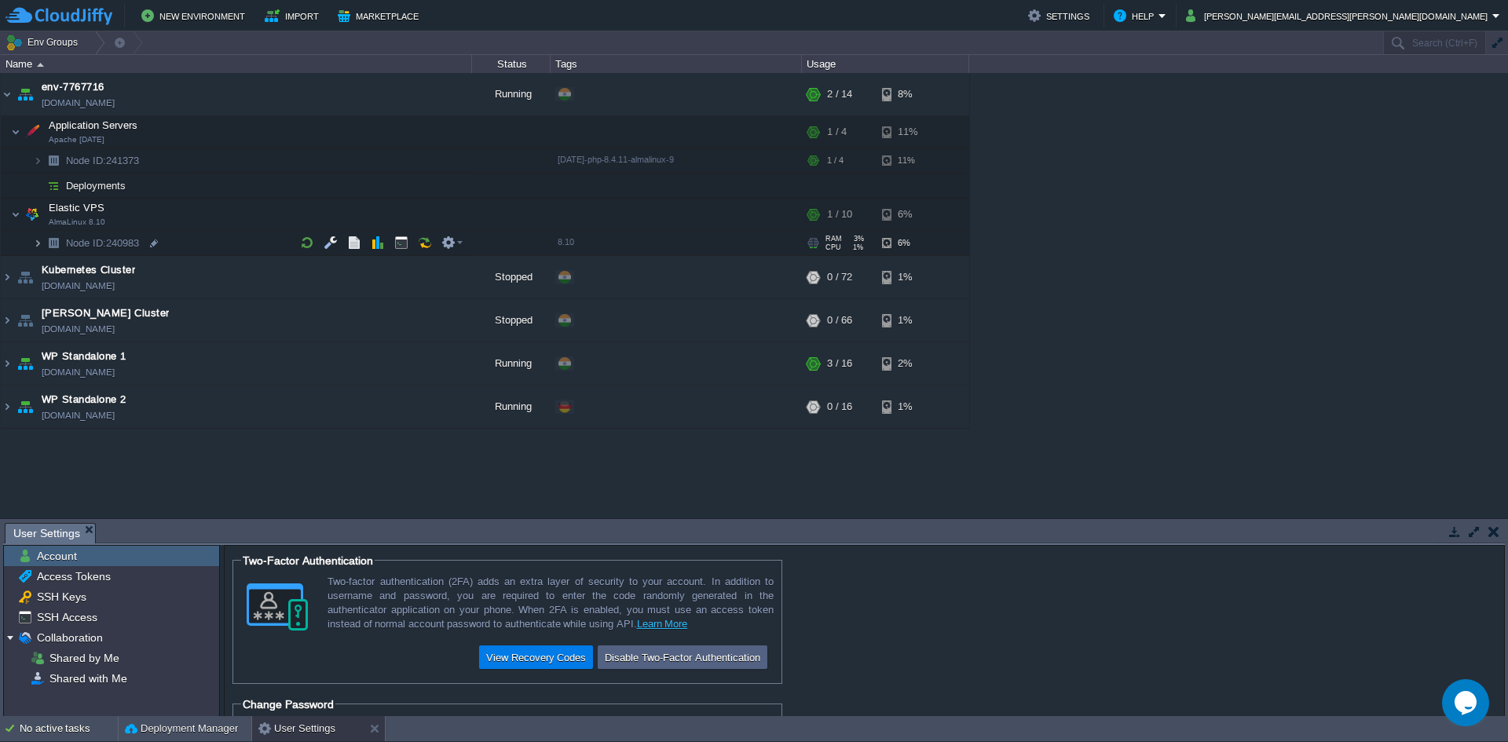
click at [39, 247] on img at bounding box center [37, 243] width 9 height 24
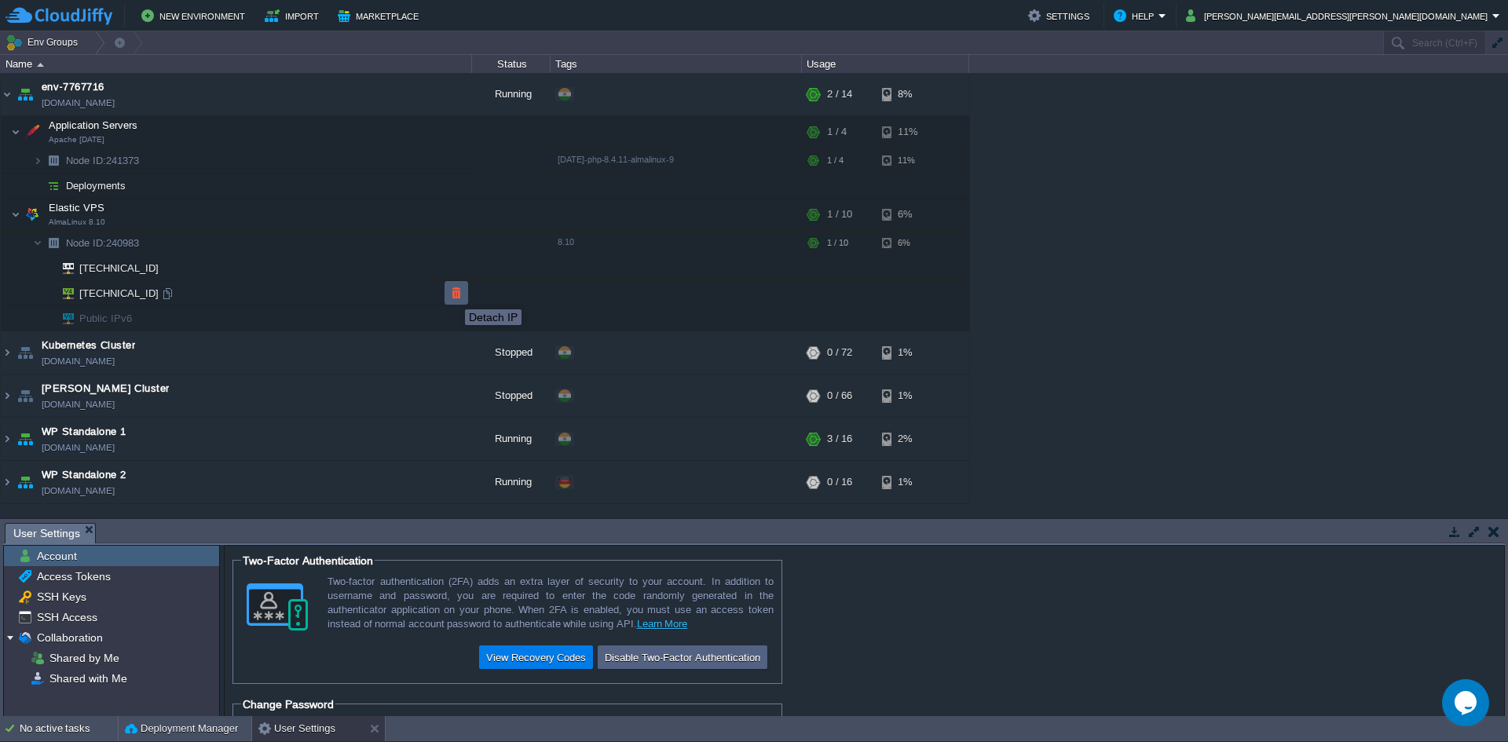
click at [453, 296] on button "button" at bounding box center [456, 293] width 14 height 14
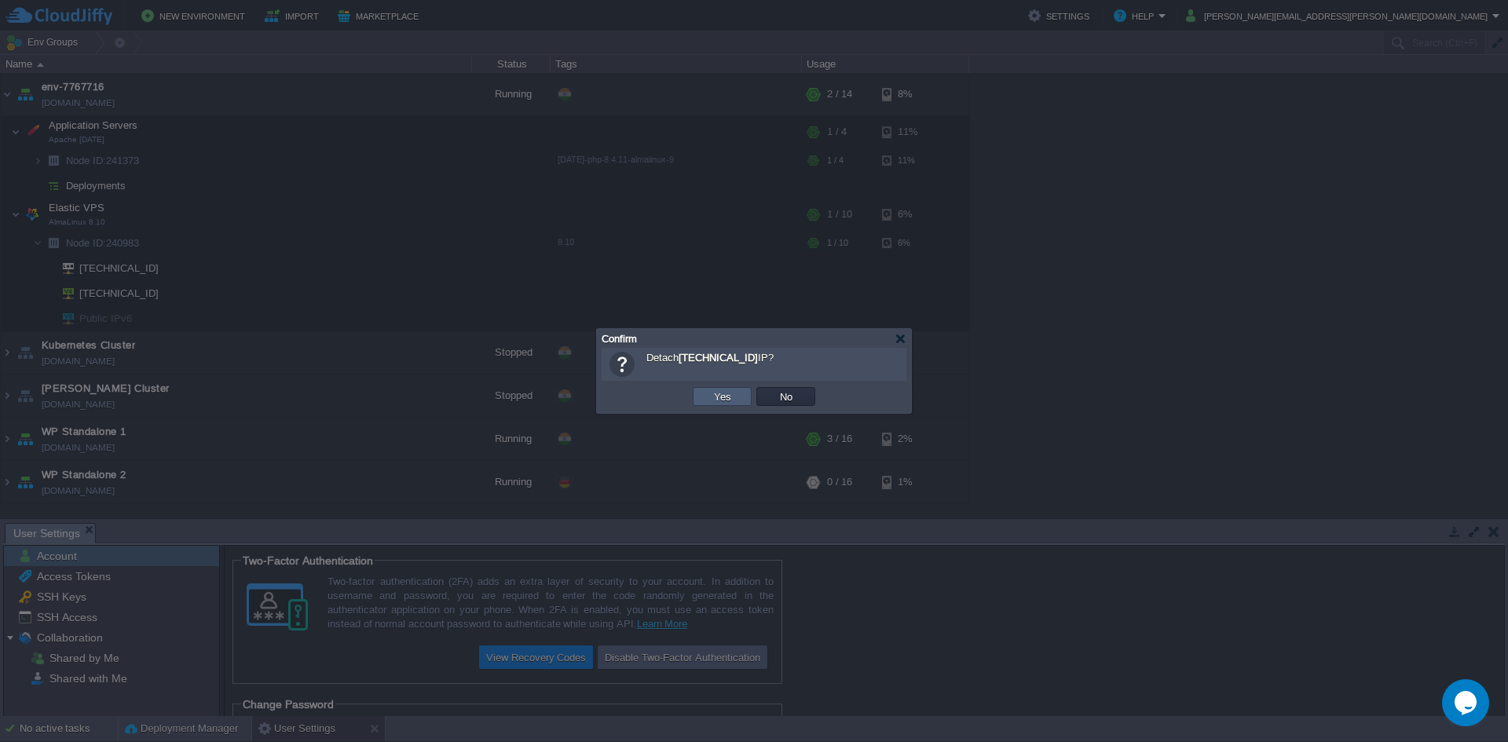
click at [696, 393] on td "Yes" at bounding box center [722, 396] width 59 height 19
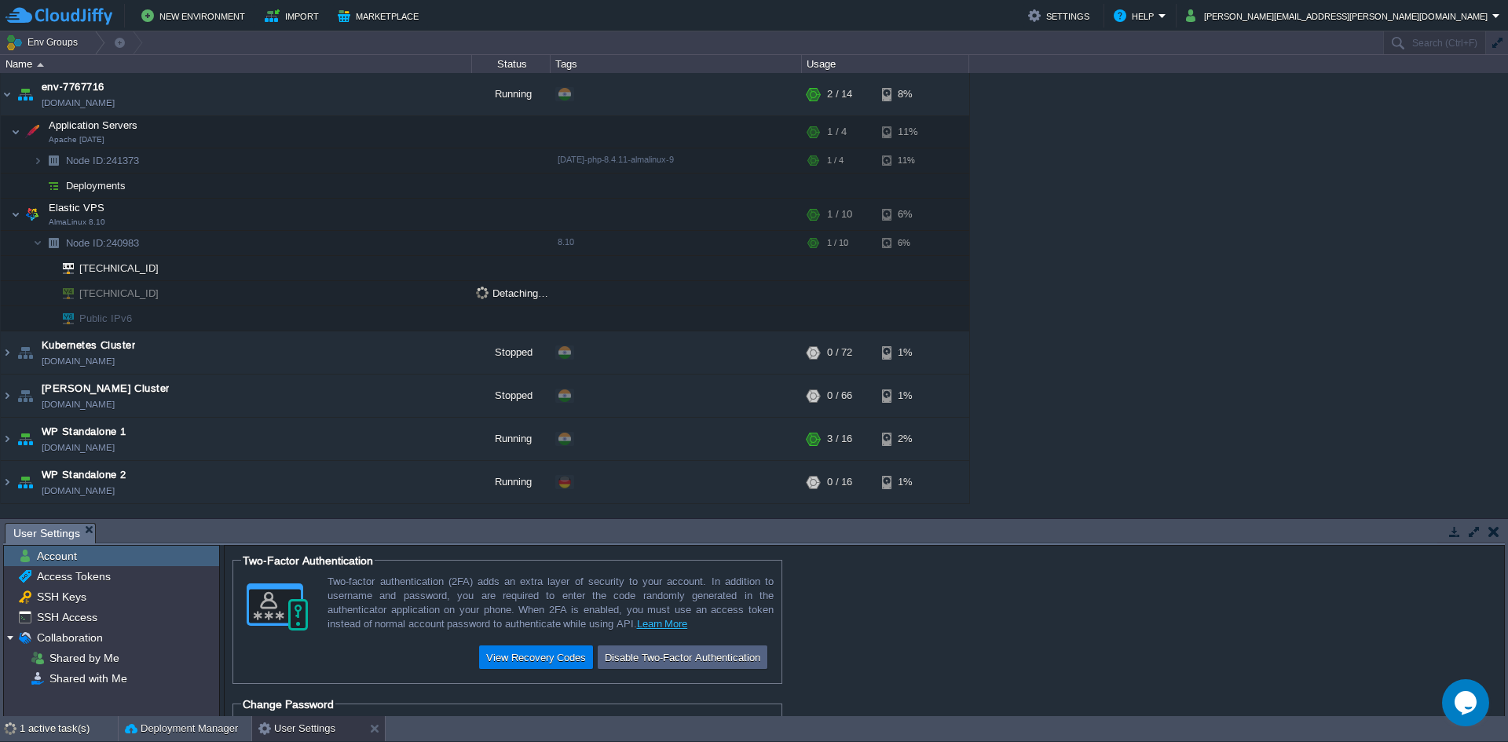
click at [150, 298] on span "[TECHNICAL_ID]" at bounding box center [119, 293] width 83 height 24
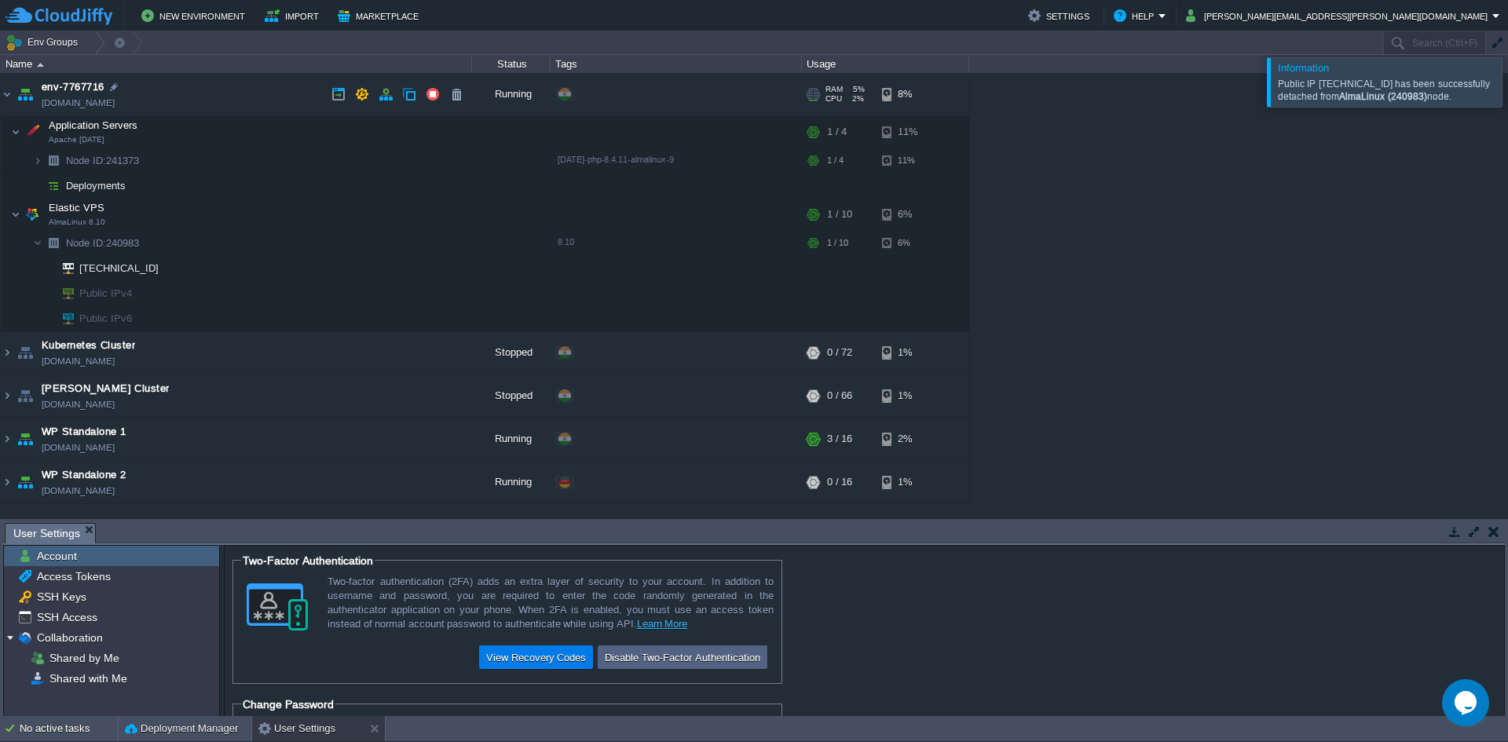
click at [97, 79] on span "env-7767716" at bounding box center [73, 87] width 63 height 16
click at [90, 90] on span "env-7767716" at bounding box center [73, 87] width 63 height 16
click at [382, 92] on button "button" at bounding box center [385, 94] width 14 height 14
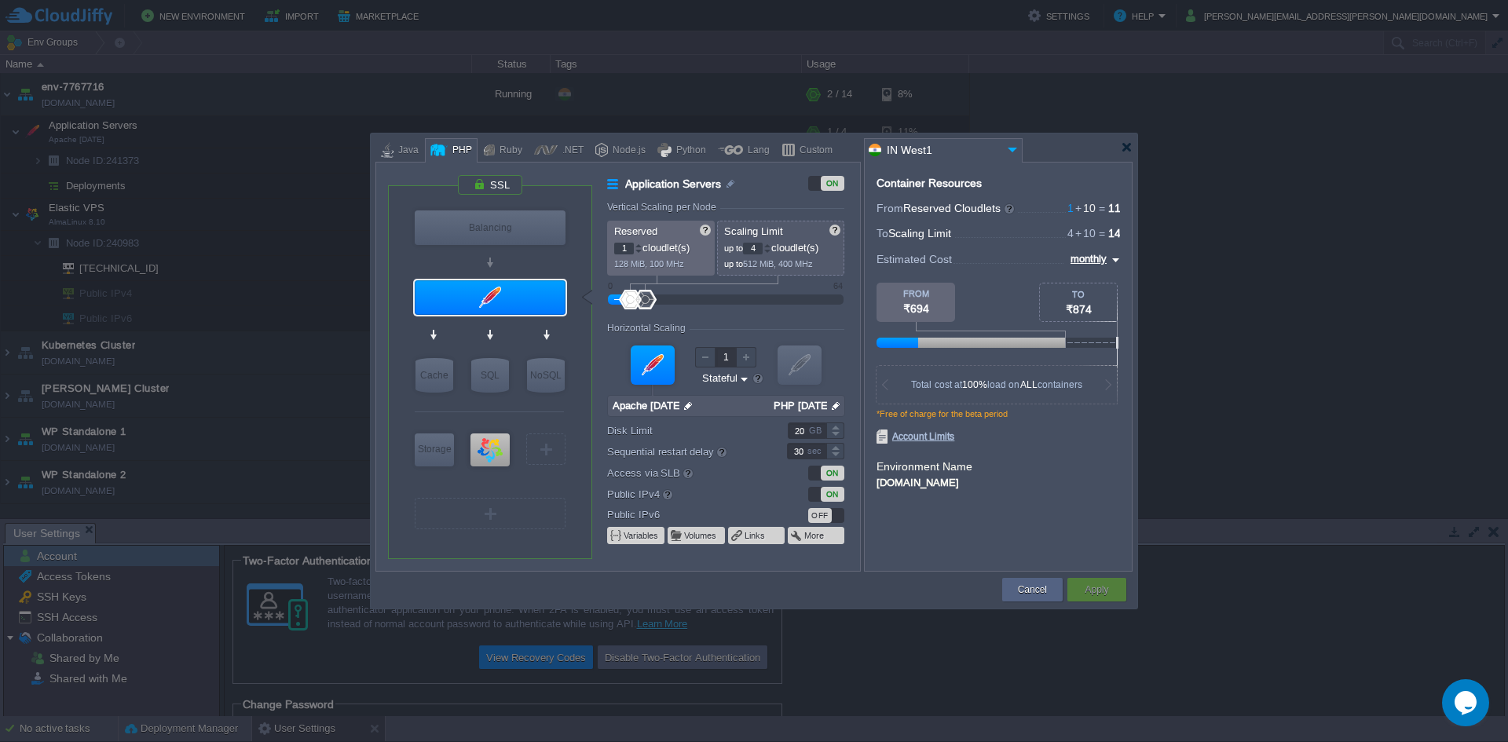
click at [832, 498] on div "ON" at bounding box center [833, 494] width 24 height 15
click at [822, 496] on div "OFF" at bounding box center [820, 494] width 24 height 15
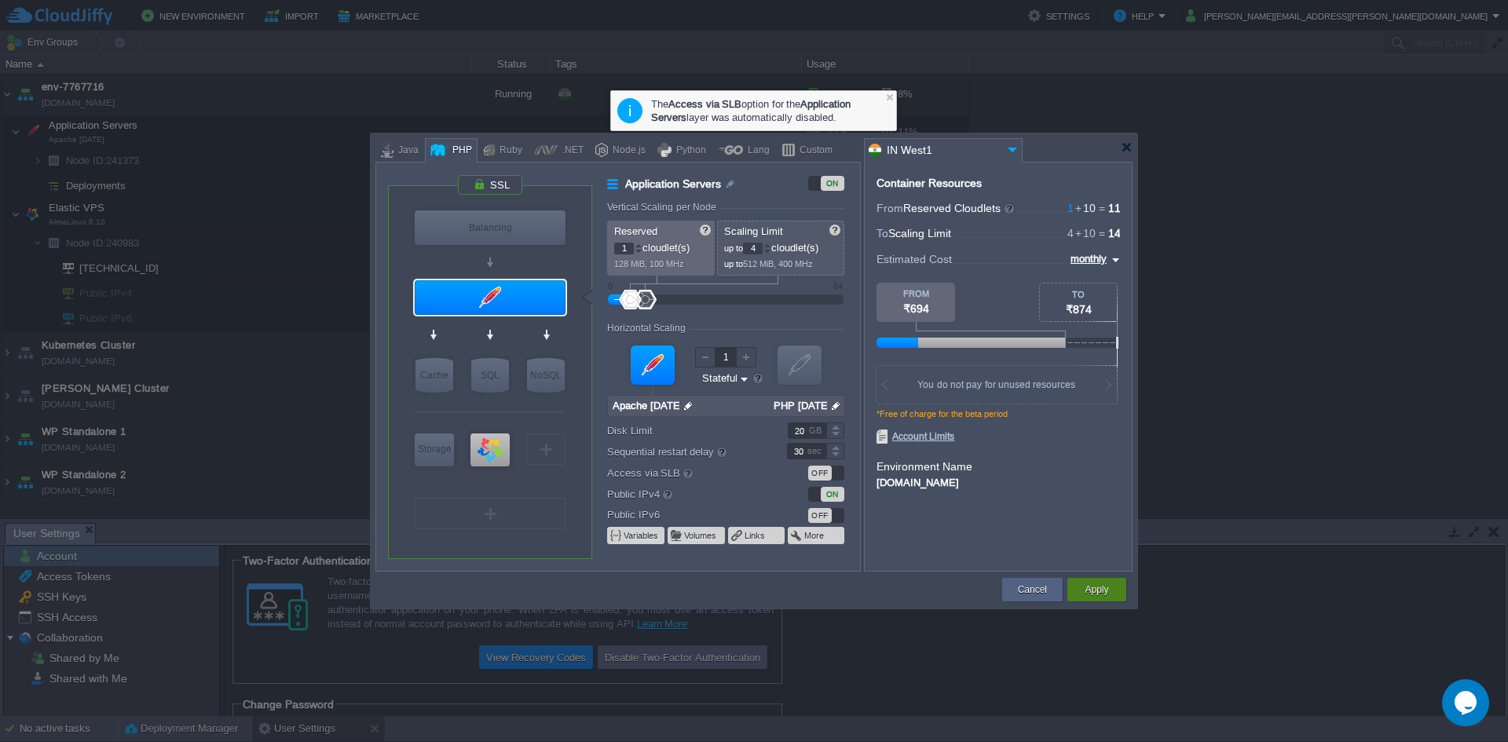
click at [1087, 583] on button "Apply" at bounding box center [1096, 590] width 24 height 16
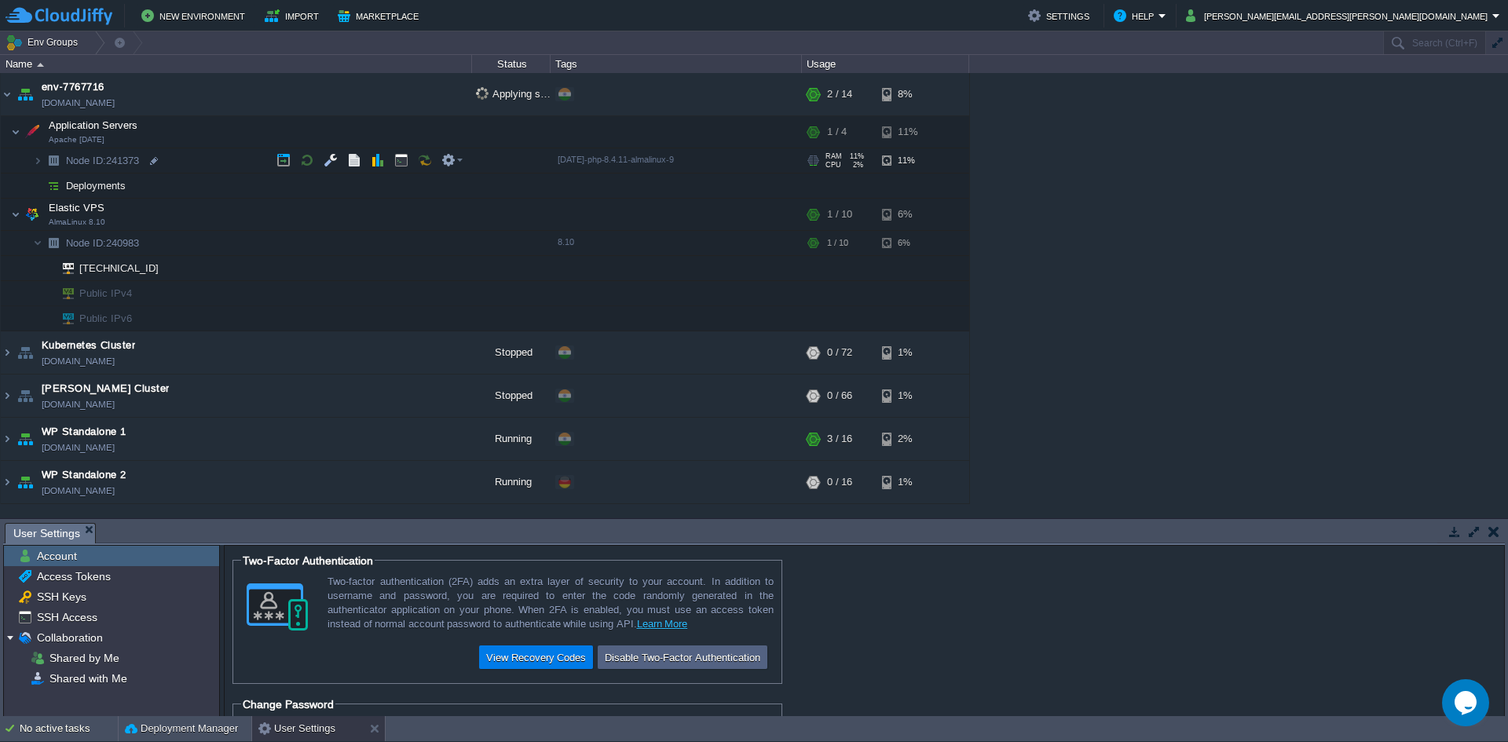
click at [30, 158] on img at bounding box center [22, 155] width 22 height 14
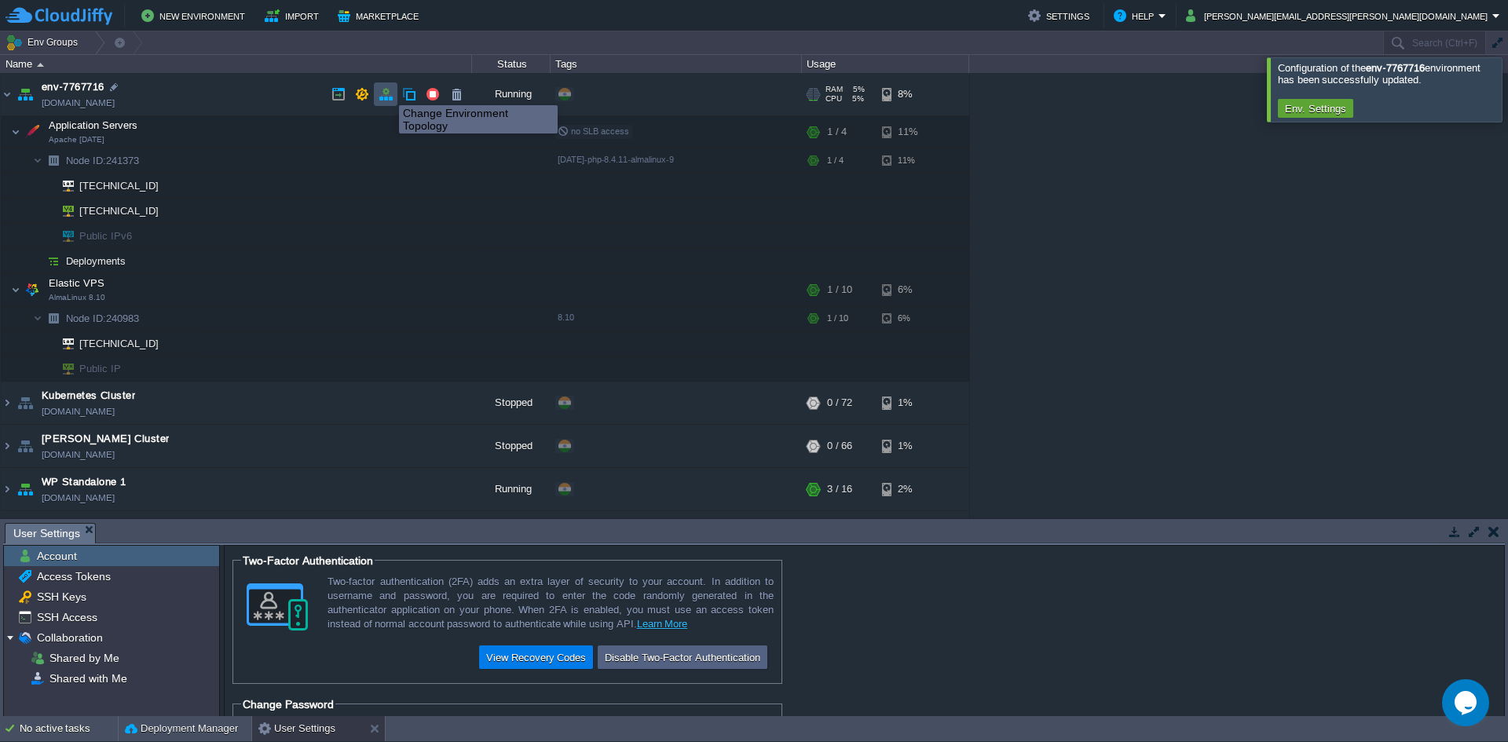
click at [389, 92] on button "button" at bounding box center [385, 94] width 14 height 14
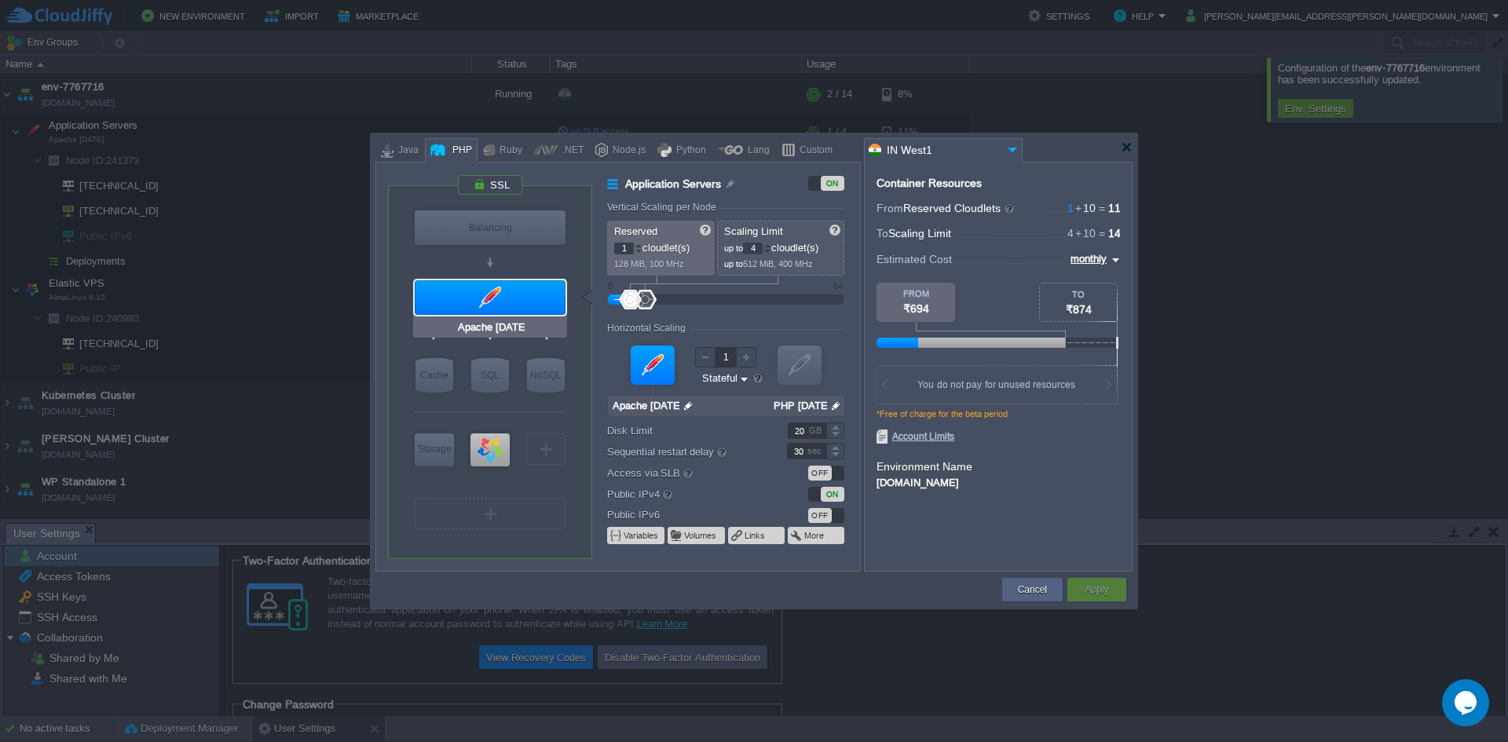
type input "Redis 7.2.4"
click at [832, 499] on div "ON" at bounding box center [833, 494] width 24 height 15
click at [832, 499] on div "OFF" at bounding box center [826, 494] width 36 height 15
click at [832, 499] on div "ON" at bounding box center [833, 494] width 24 height 15
click at [832, 499] on div "OFF" at bounding box center [826, 494] width 36 height 15
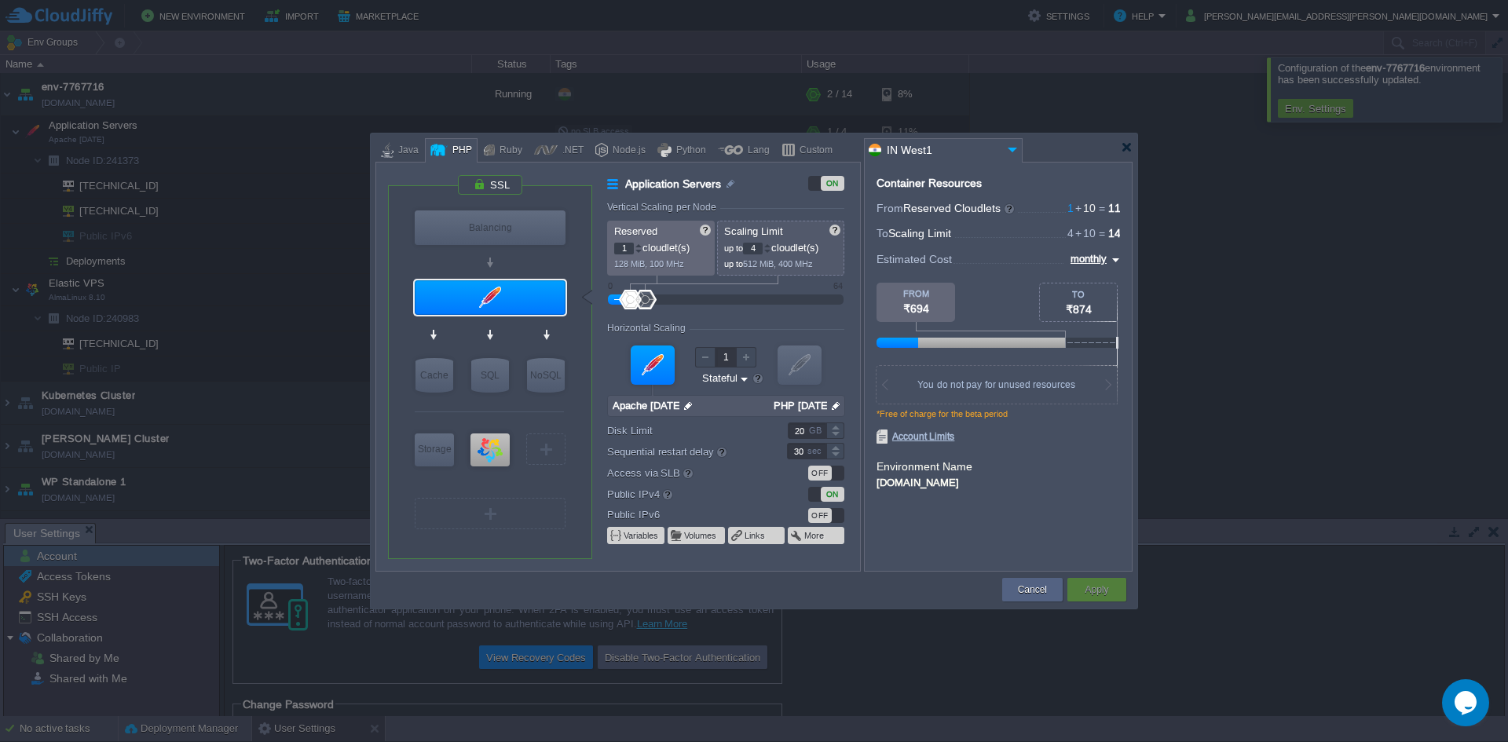
click at [832, 499] on div "ON" at bounding box center [833, 494] width 24 height 15
click at [832, 499] on div "OFF" at bounding box center [826, 494] width 36 height 15
click at [832, 499] on div "ON" at bounding box center [833, 494] width 24 height 15
click at [832, 499] on div "OFF" at bounding box center [826, 494] width 36 height 15
click at [832, 499] on div "ON" at bounding box center [833, 494] width 24 height 15
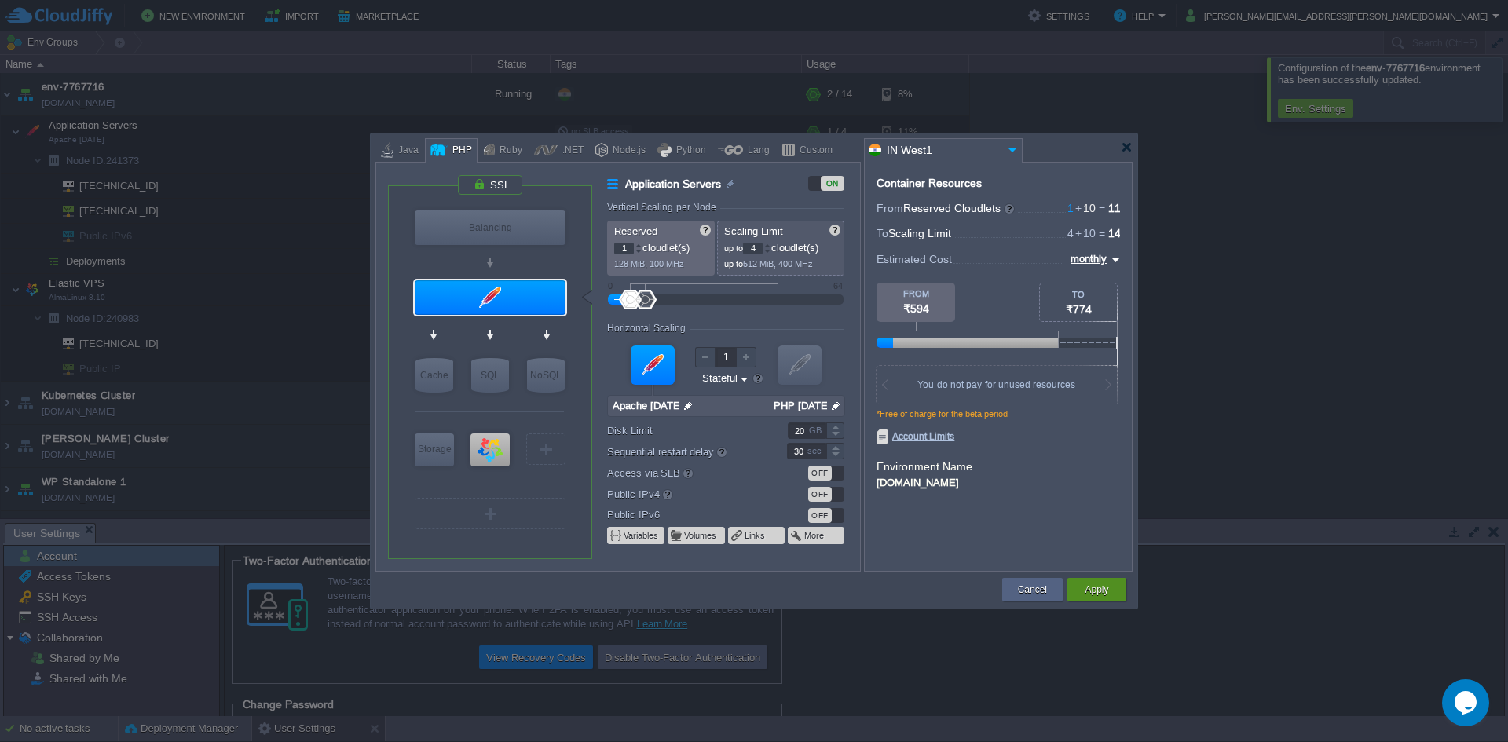
click at [1091, 593] on button "Apply" at bounding box center [1096, 590] width 24 height 16
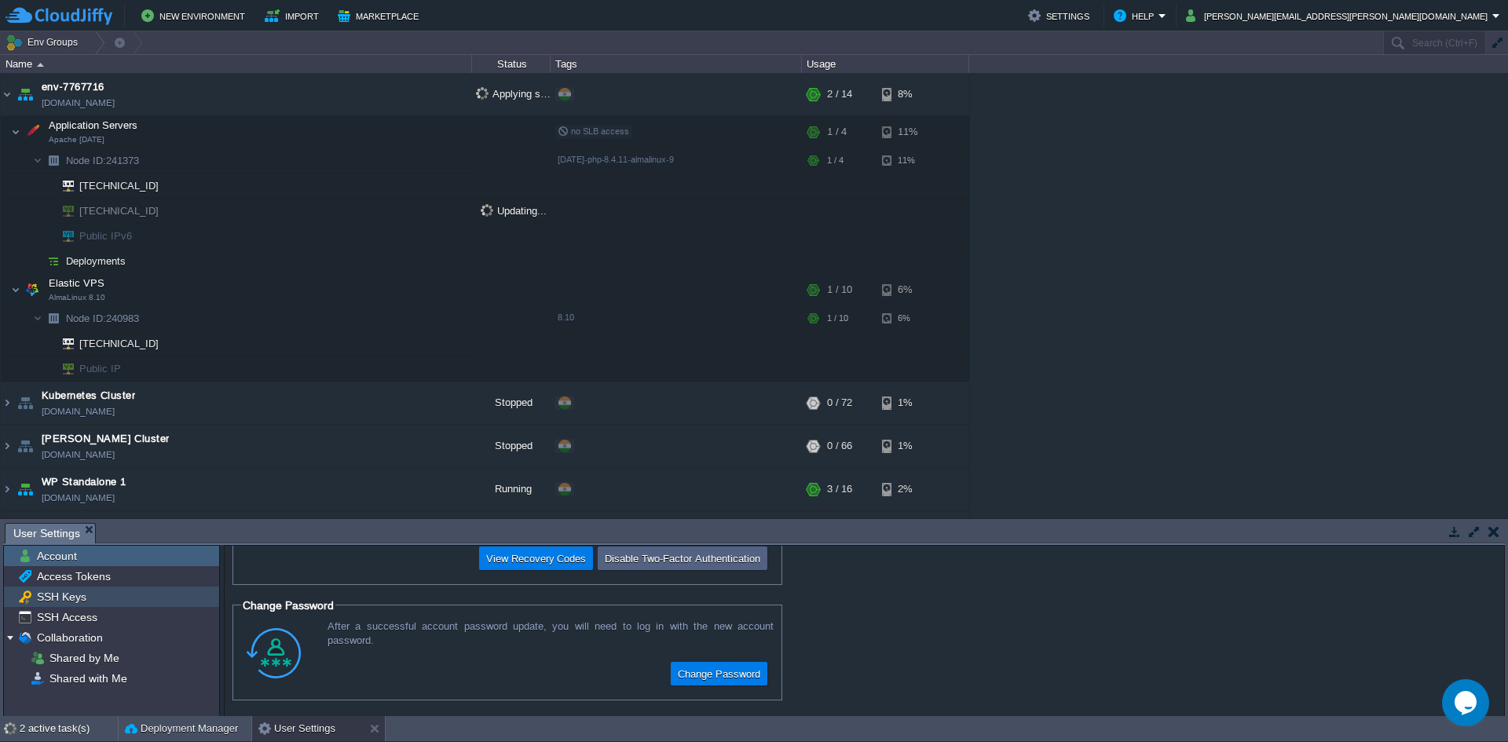
click at [58, 603] on span "SSH Keys" at bounding box center [61, 597] width 55 height 14
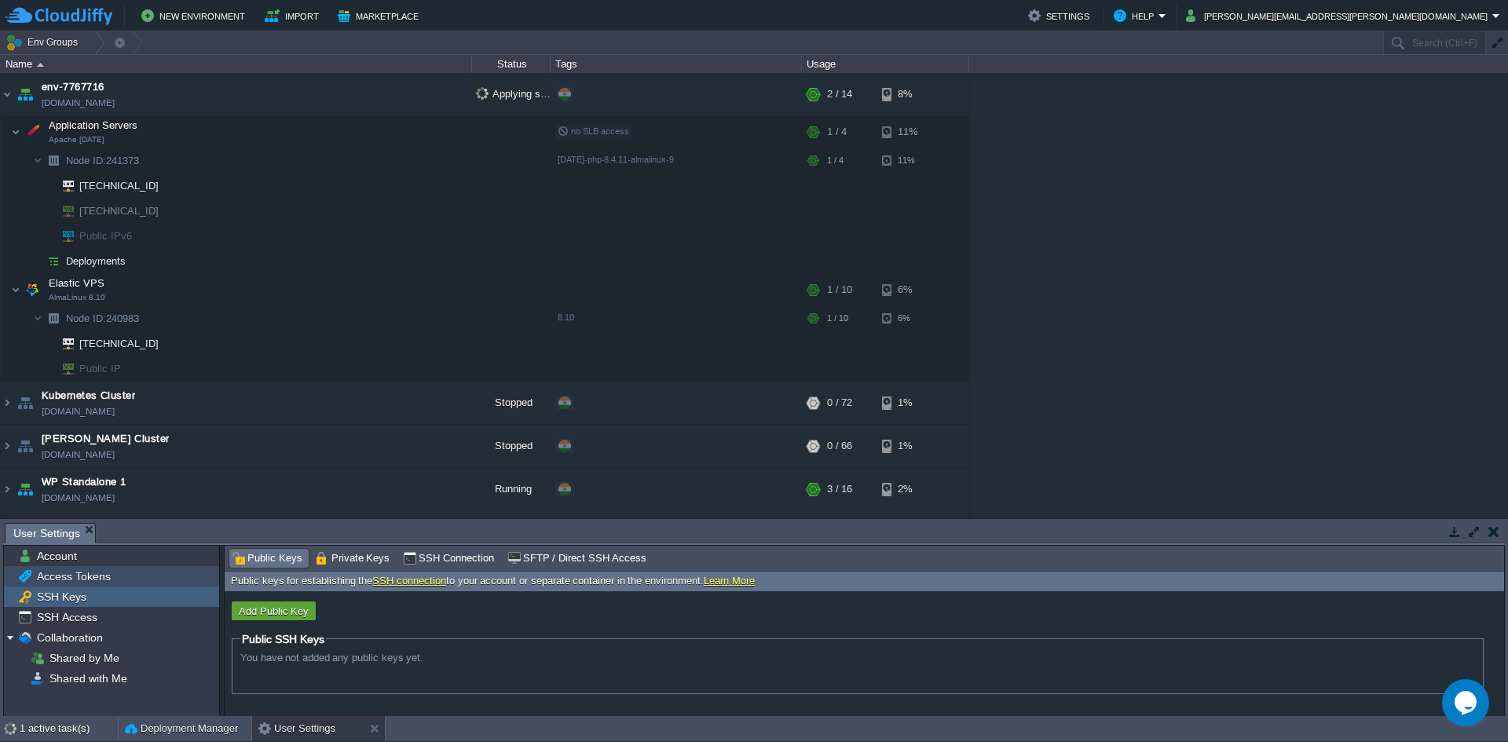
click at [95, 581] on span "Access Tokens" at bounding box center [73, 576] width 79 height 14
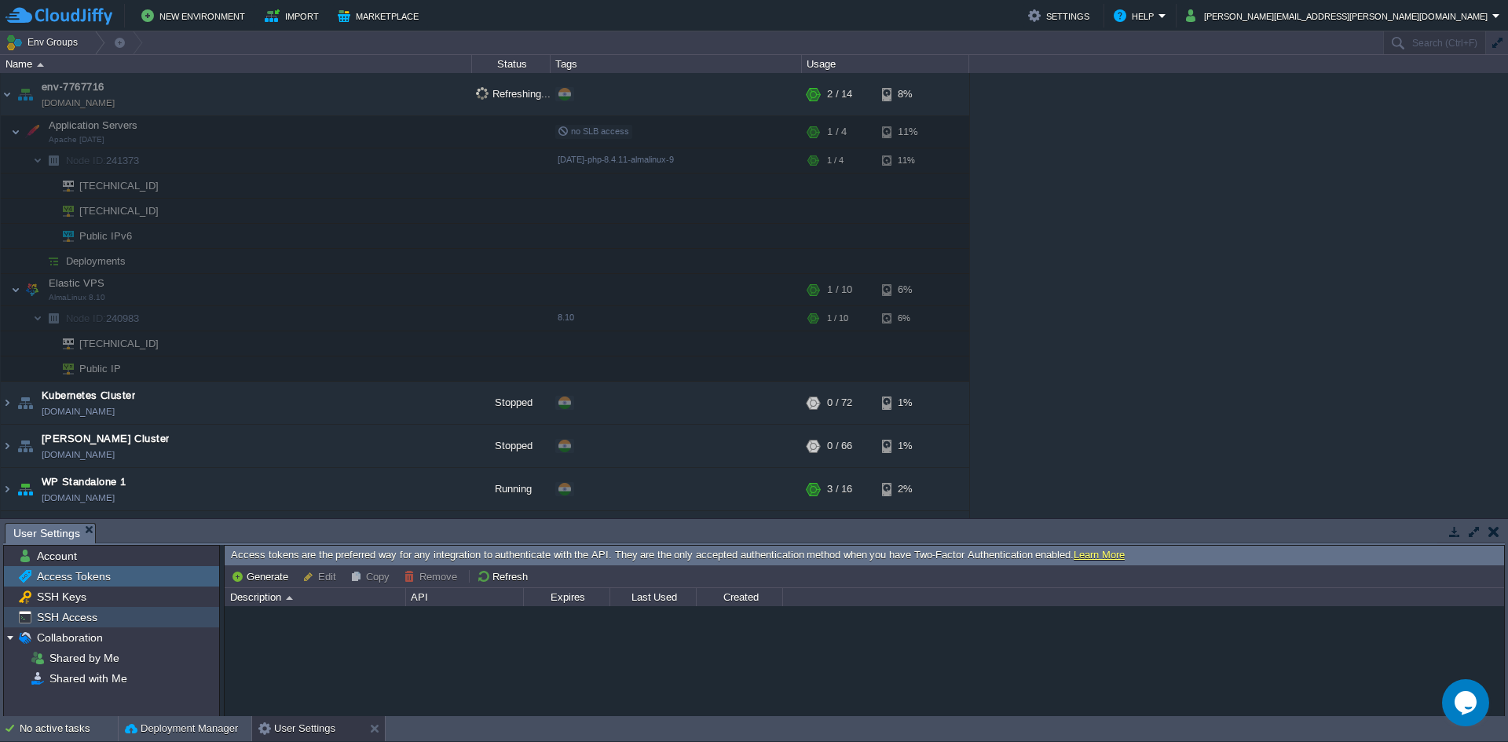
click at [96, 610] on span "SSH Access" at bounding box center [67, 617] width 66 height 14
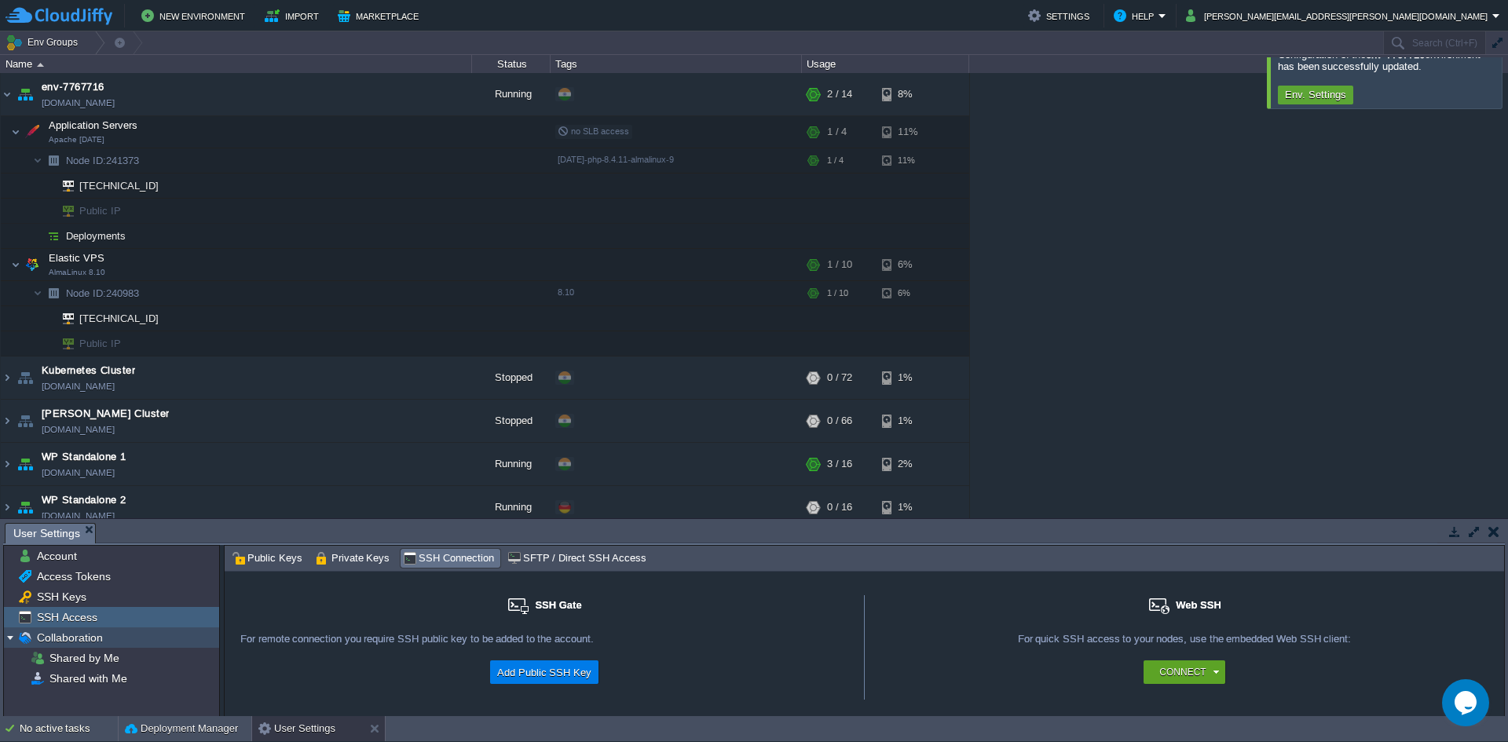
click at [93, 635] on span "Collaboration" at bounding box center [69, 638] width 71 height 14
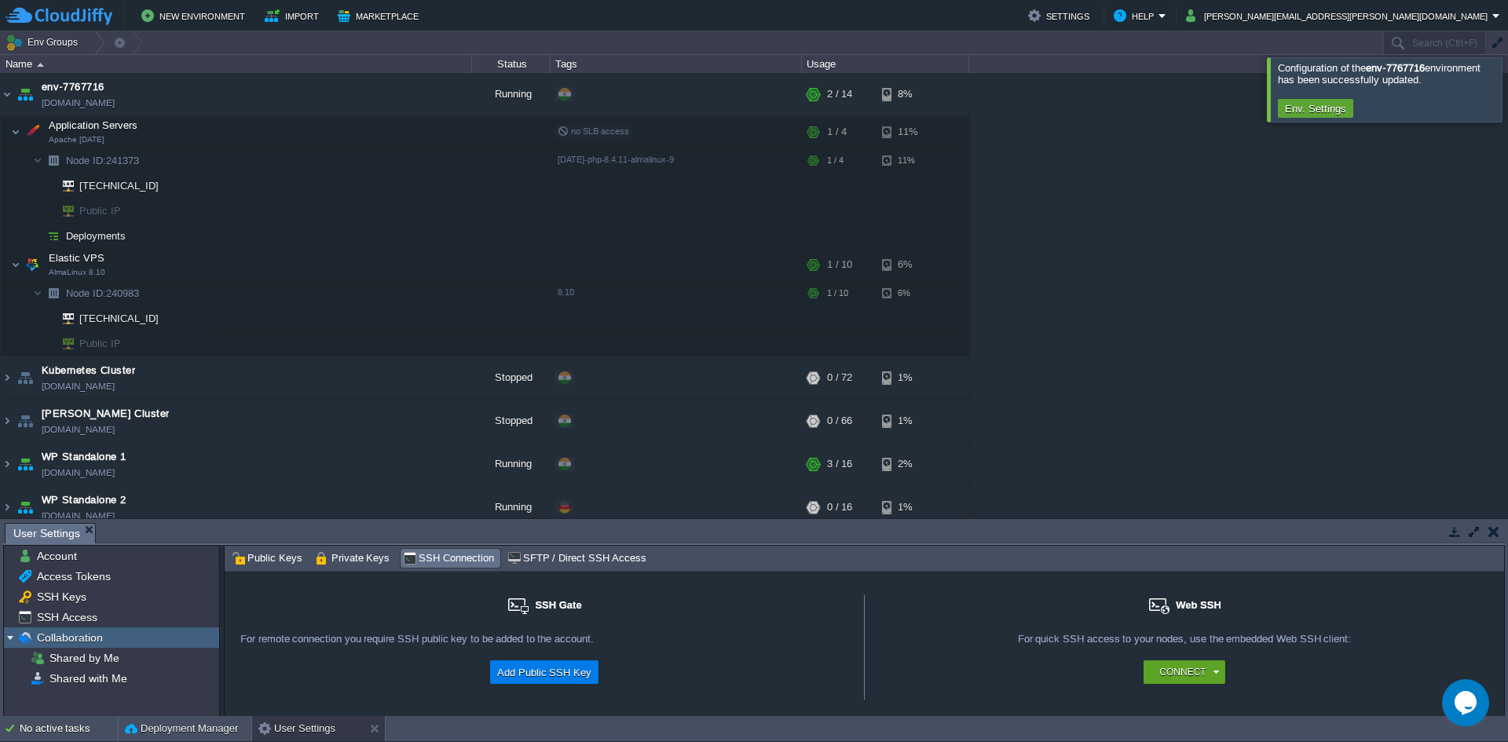
click at [130, 638] on div "Collaboration" at bounding box center [111, 637] width 215 height 20
click at [82, 663] on span "Shared by Me" at bounding box center [83, 658] width 75 height 14
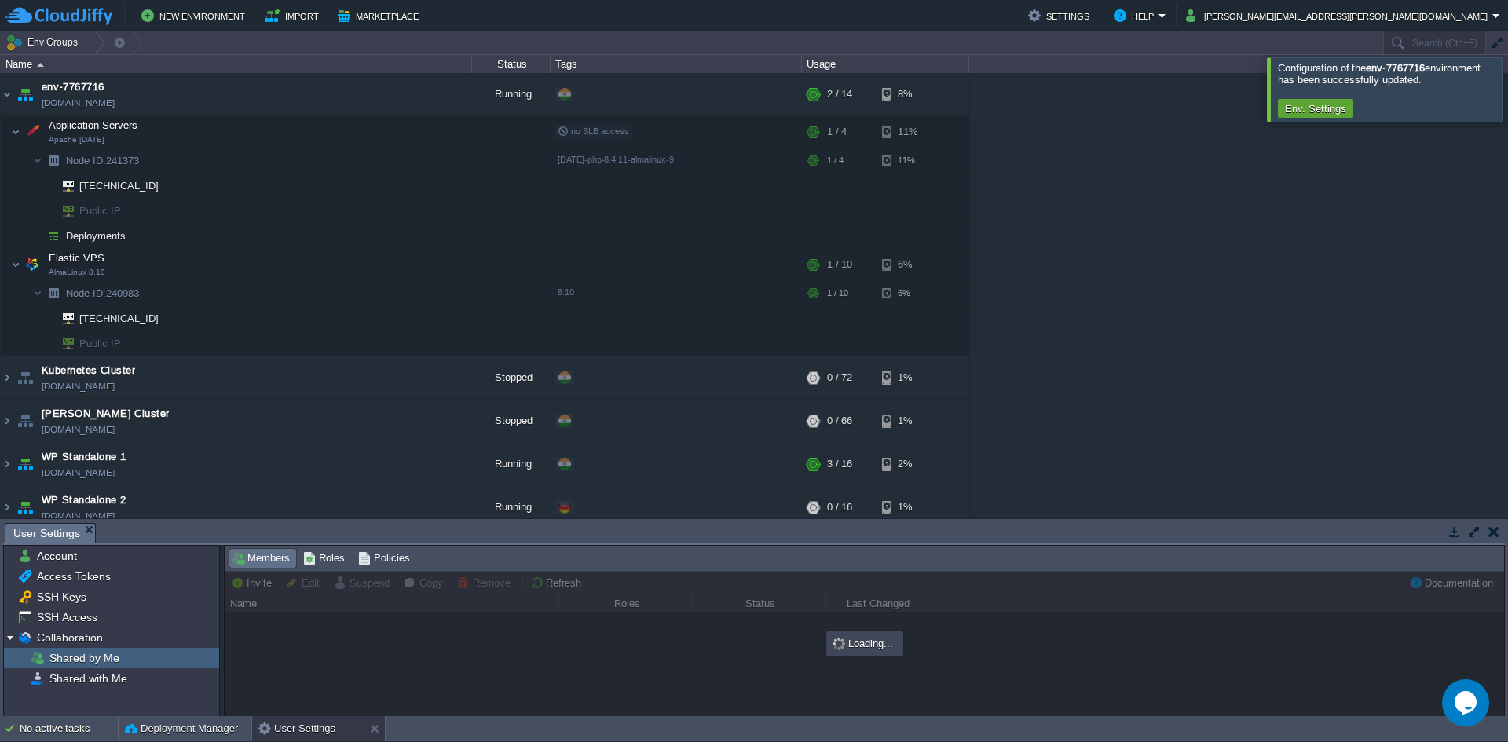
click at [82, 663] on span "Shared by Me" at bounding box center [83, 658] width 75 height 14
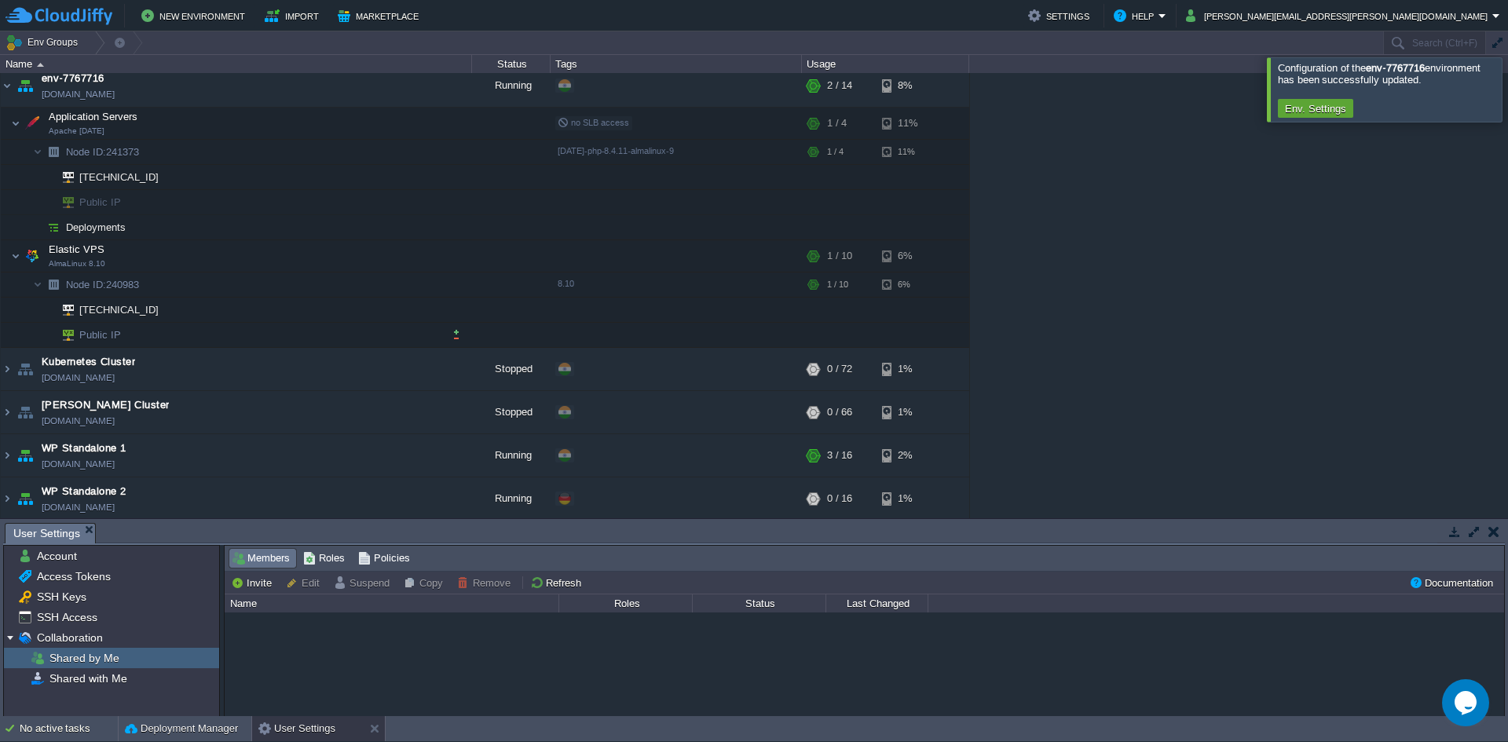
scroll to position [11, 0]
click at [266, 561] on span "Members" at bounding box center [261, 558] width 58 height 17
click at [315, 560] on span "Roles" at bounding box center [324, 558] width 42 height 17
click at [269, 562] on span "Members" at bounding box center [261, 558] width 58 height 17
click at [263, 584] on button "Invite" at bounding box center [254, 583] width 46 height 14
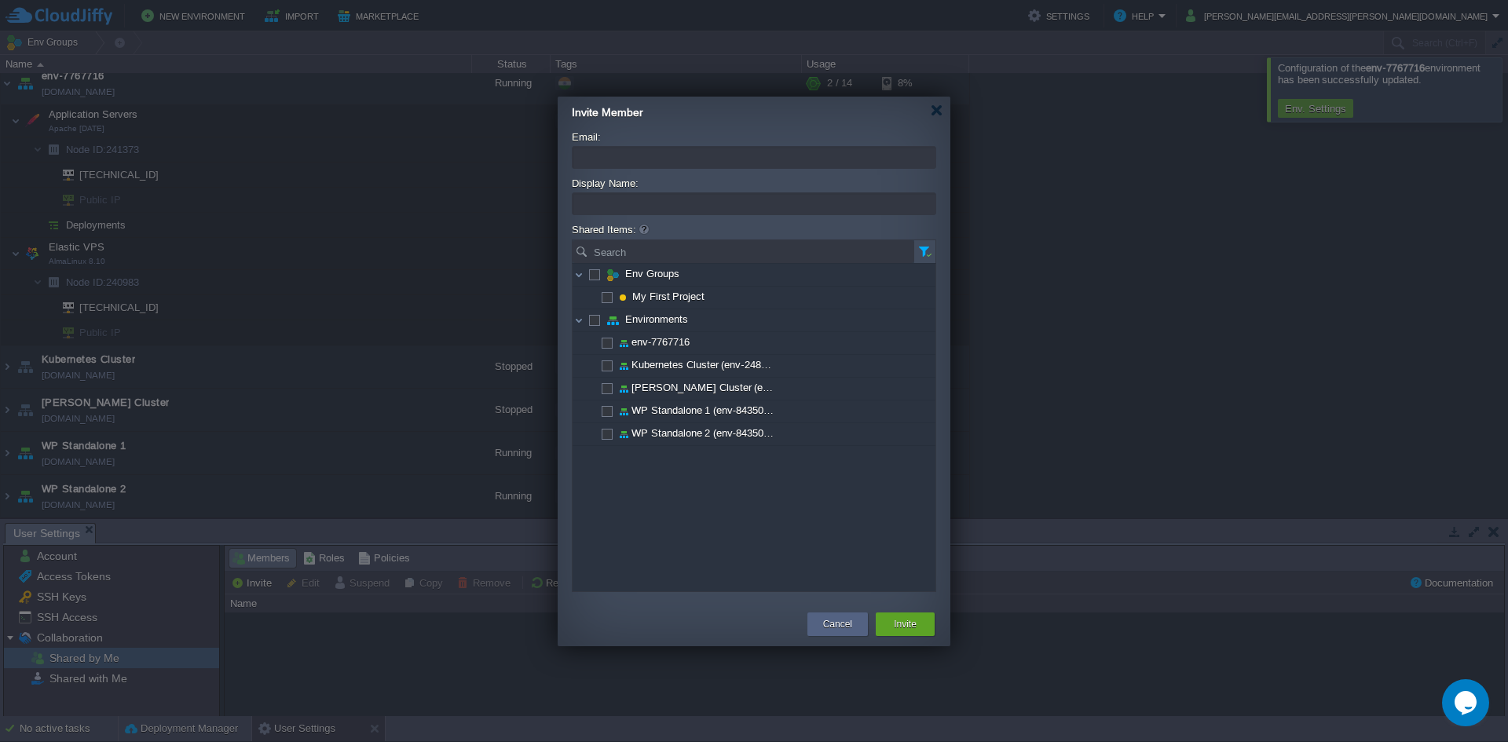
click at [634, 166] on input "Email:" at bounding box center [754, 157] width 364 height 23
drag, startPoint x: 634, startPoint y: 166, endPoint x: 890, endPoint y: 159, distance: 255.3
click at [635, 166] on input "Email:" at bounding box center [754, 157] width 364 height 23
click at [582, 328] on img at bounding box center [578, 320] width 13 height 22
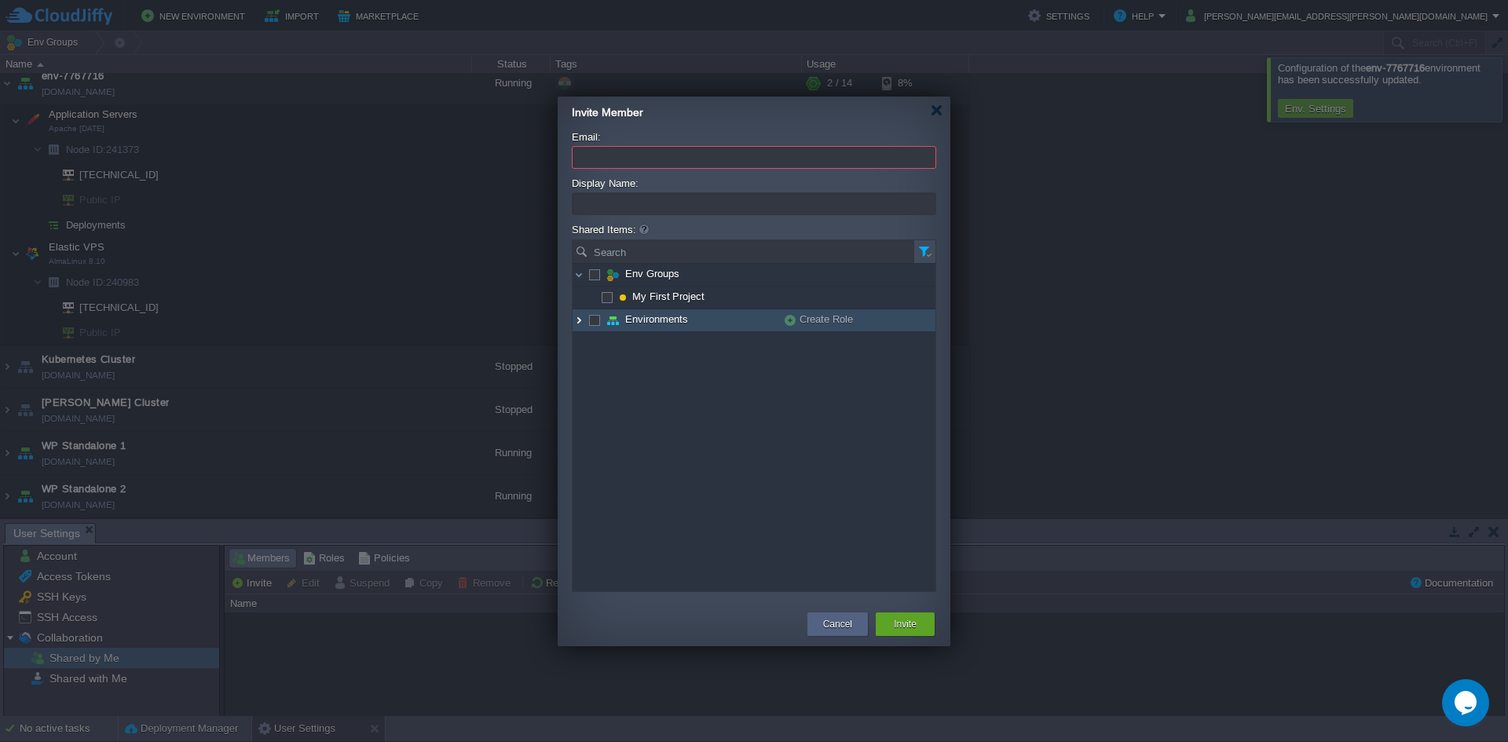
click at [581, 327] on img at bounding box center [578, 320] width 13 height 22
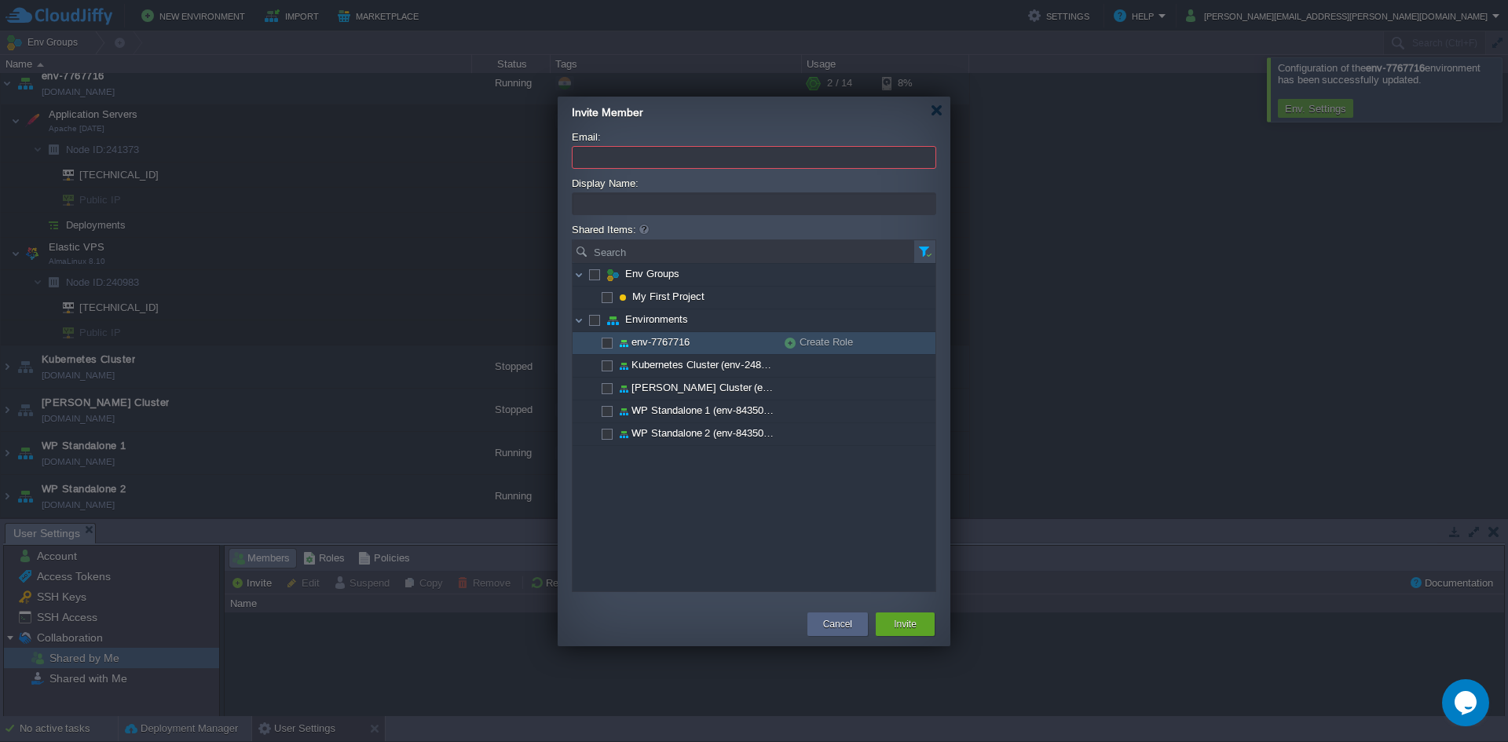
click at [617, 347] on img at bounding box center [623, 343] width 13 height 22
click at [602, 349] on td "env-7767716" at bounding box center [678, 343] width 212 height 23
checkbox input "false"
click at [579, 321] on img at bounding box center [578, 320] width 13 height 22
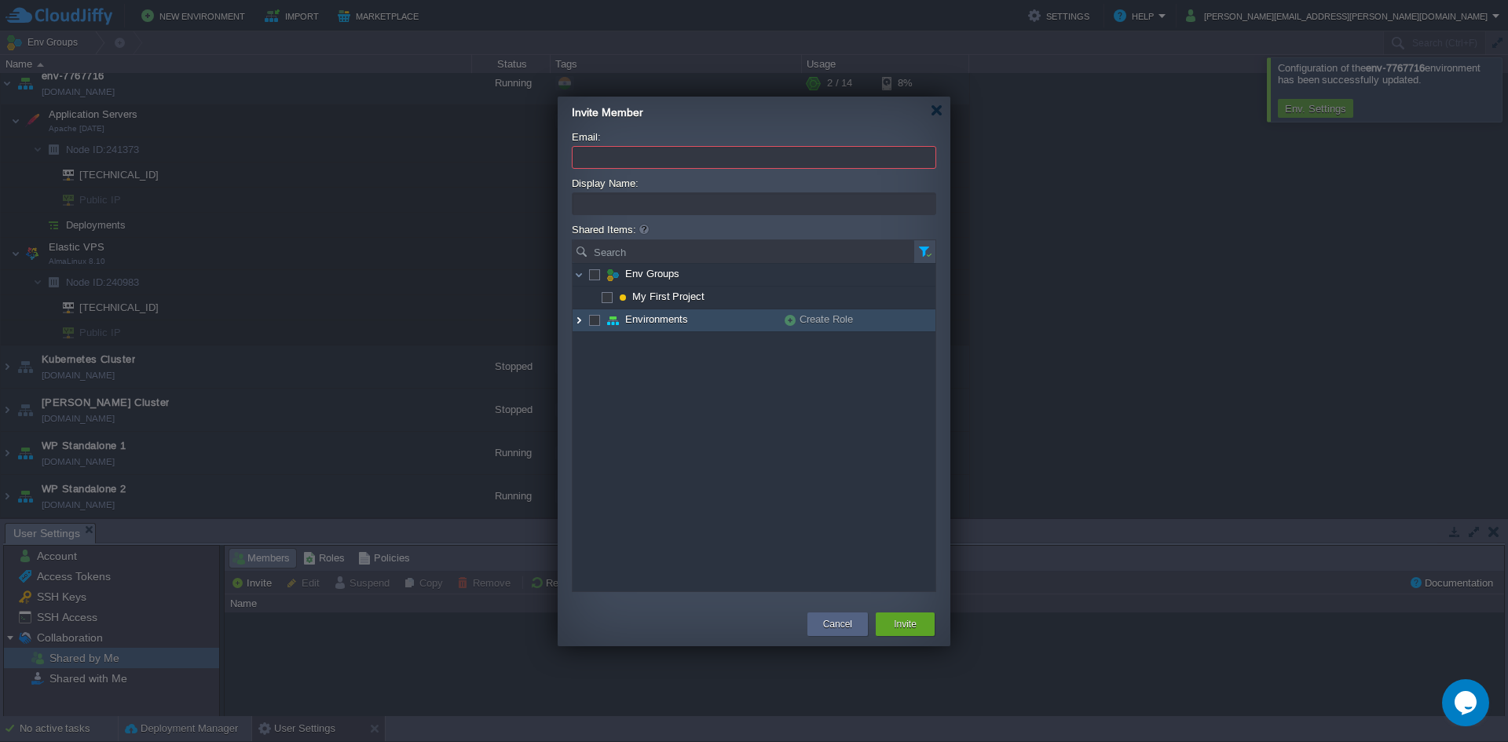
click at [579, 321] on img at bounding box center [578, 320] width 13 height 22
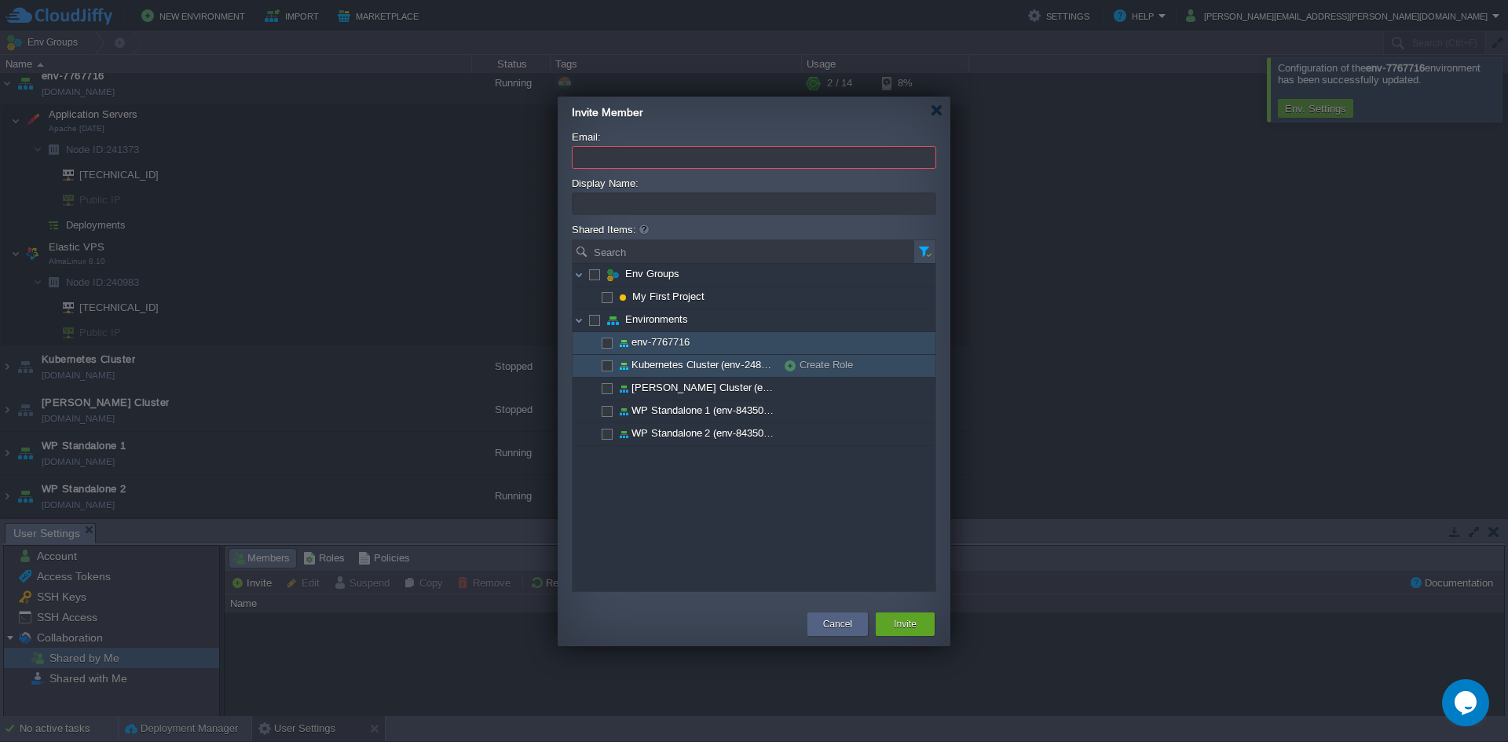
click at [605, 364] on span at bounding box center [606, 365] width 3 height 12
checkbox input "true"
click at [605, 345] on span at bounding box center [606, 342] width 3 height 12
click at [577, 322] on img at bounding box center [578, 320] width 13 height 22
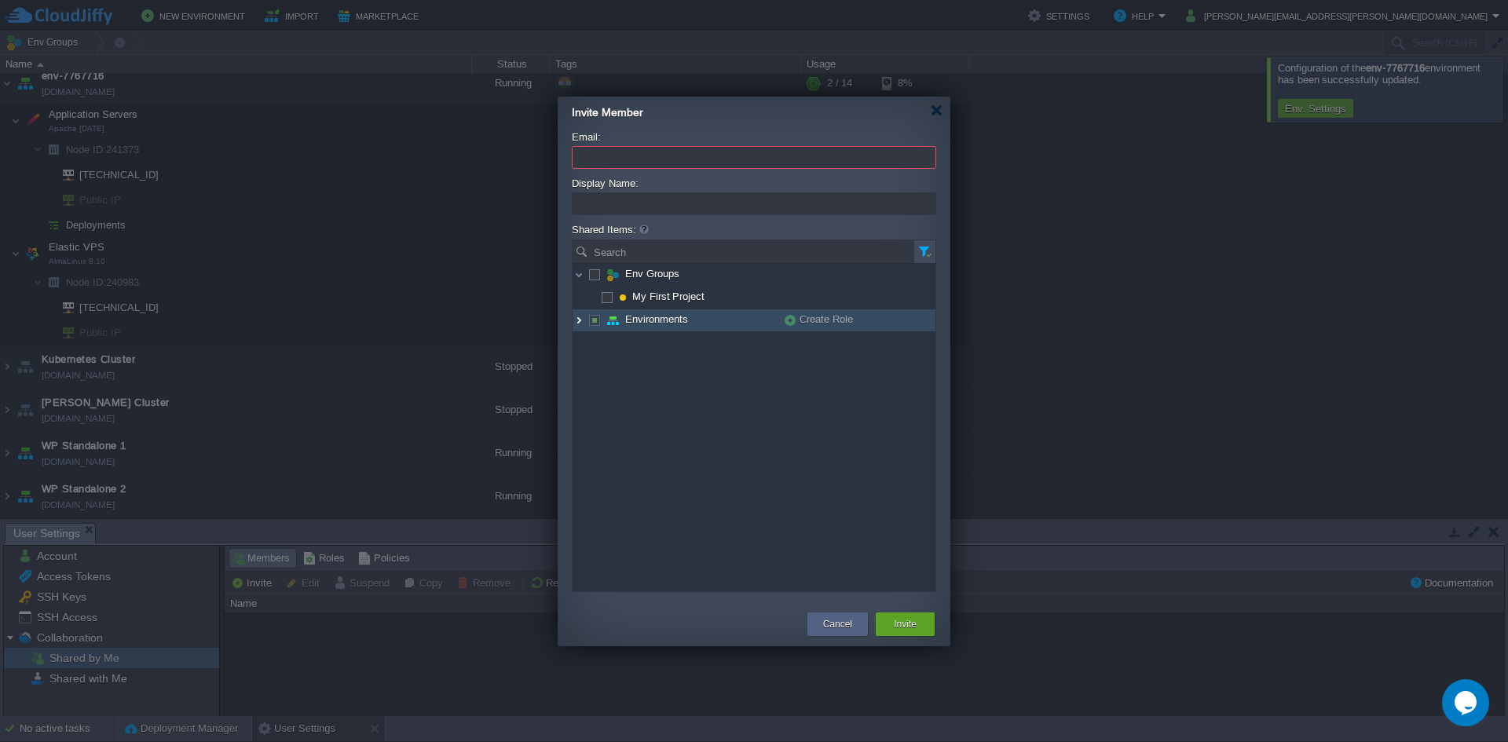
drag, startPoint x: 582, startPoint y: 327, endPoint x: 583, endPoint y: 317, distance: 9.6
click at [581, 326] on img at bounding box center [578, 320] width 13 height 22
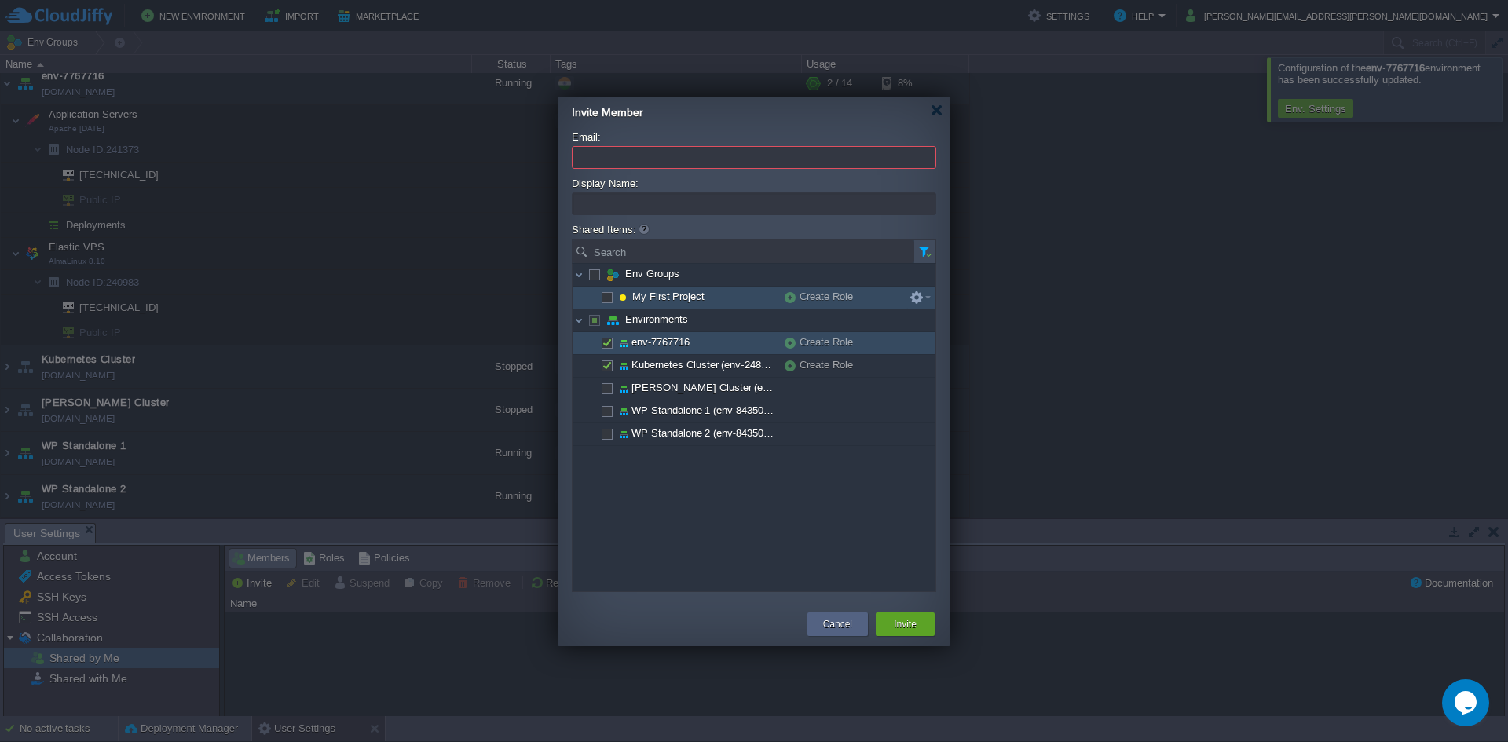
click at [585, 287] on img at bounding box center [591, 298] width 13 height 22
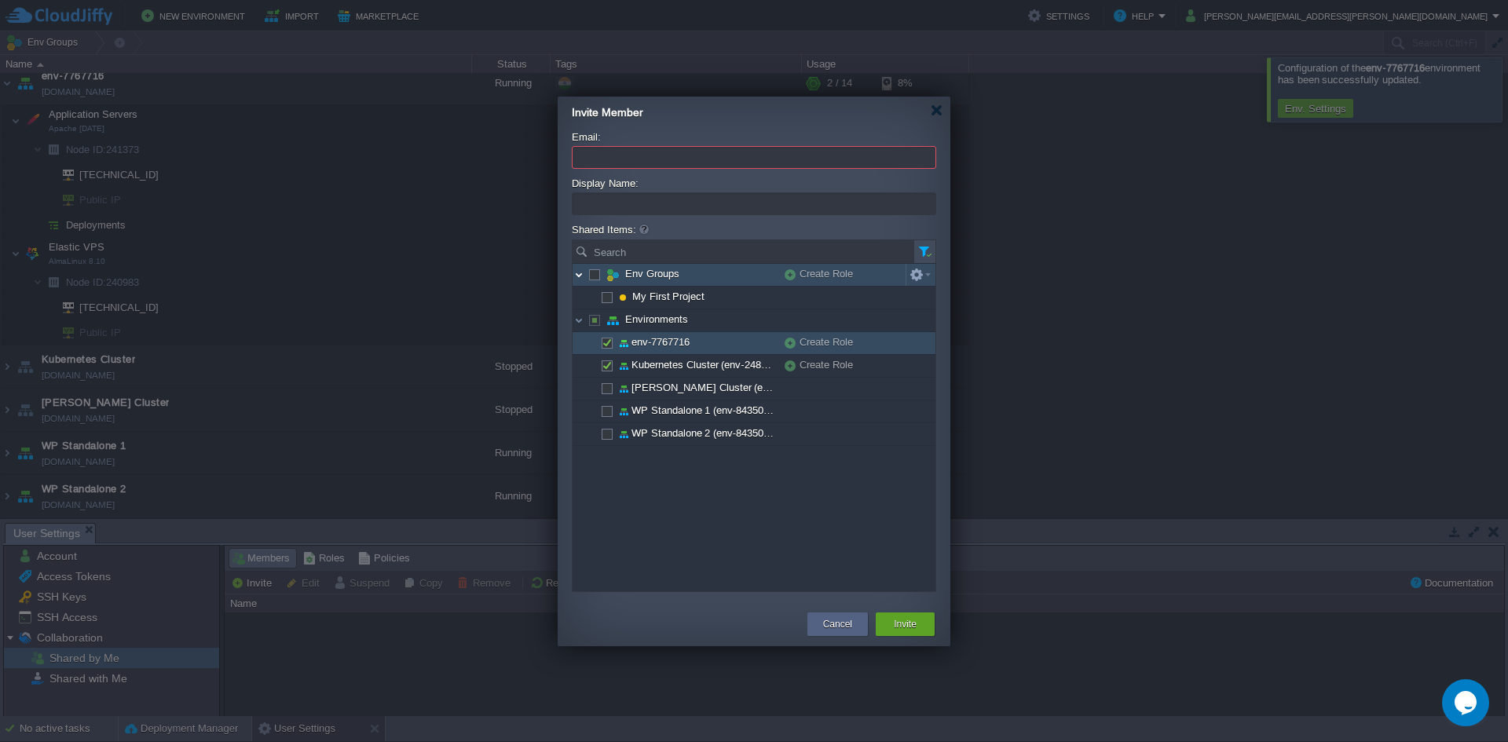
click at [583, 278] on img at bounding box center [578, 275] width 13 height 22
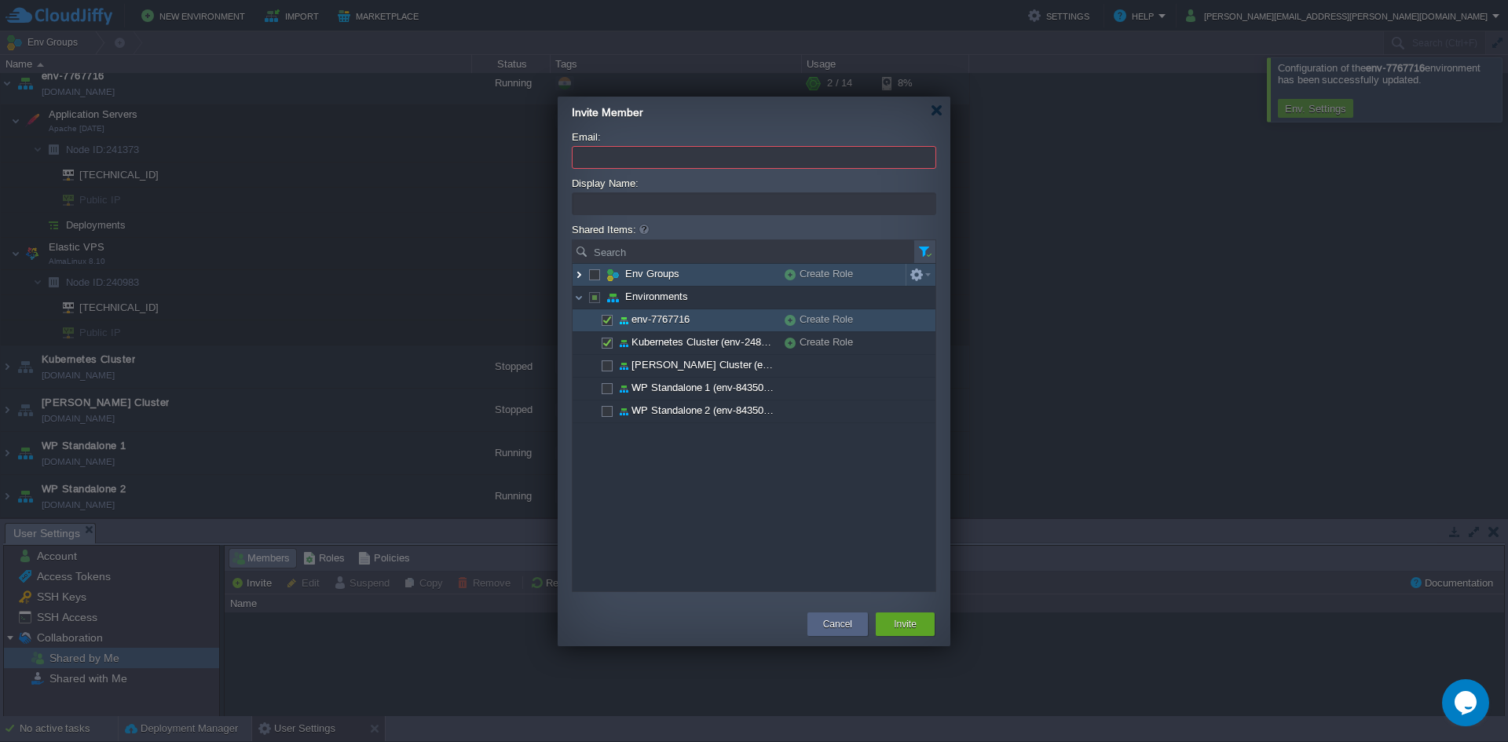
click at [582, 280] on img at bounding box center [578, 275] width 13 height 22
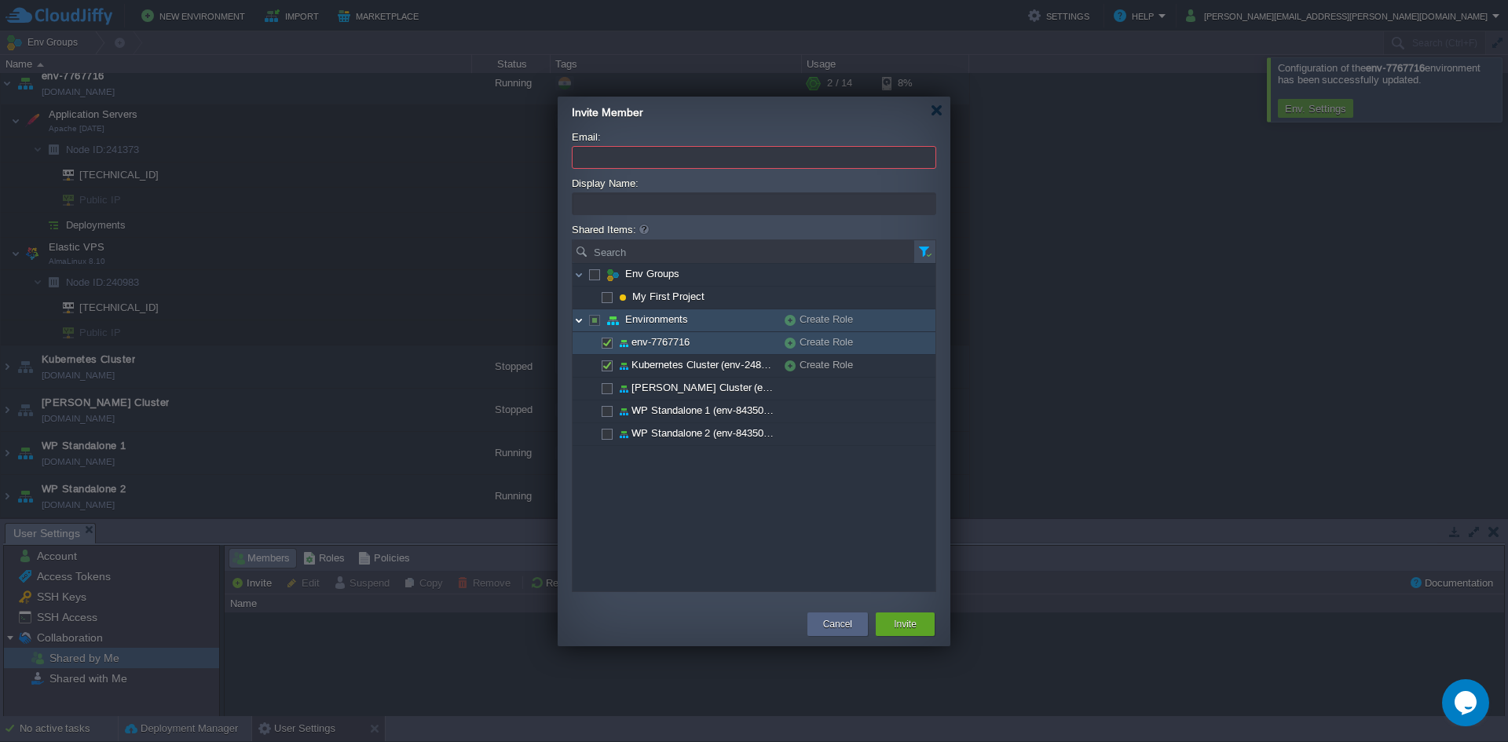
click at [577, 324] on img at bounding box center [578, 320] width 13 height 22
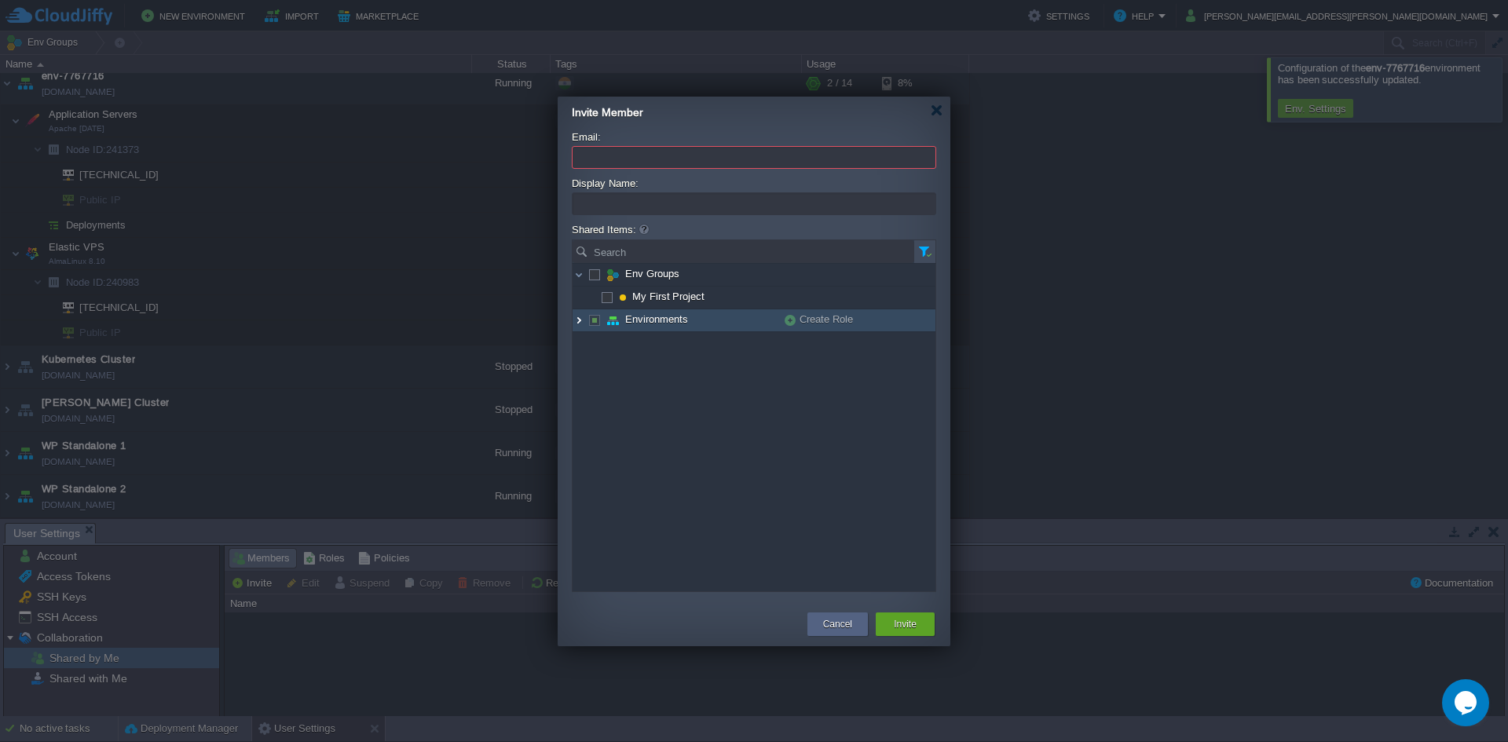
click at [579, 322] on img at bounding box center [578, 320] width 13 height 22
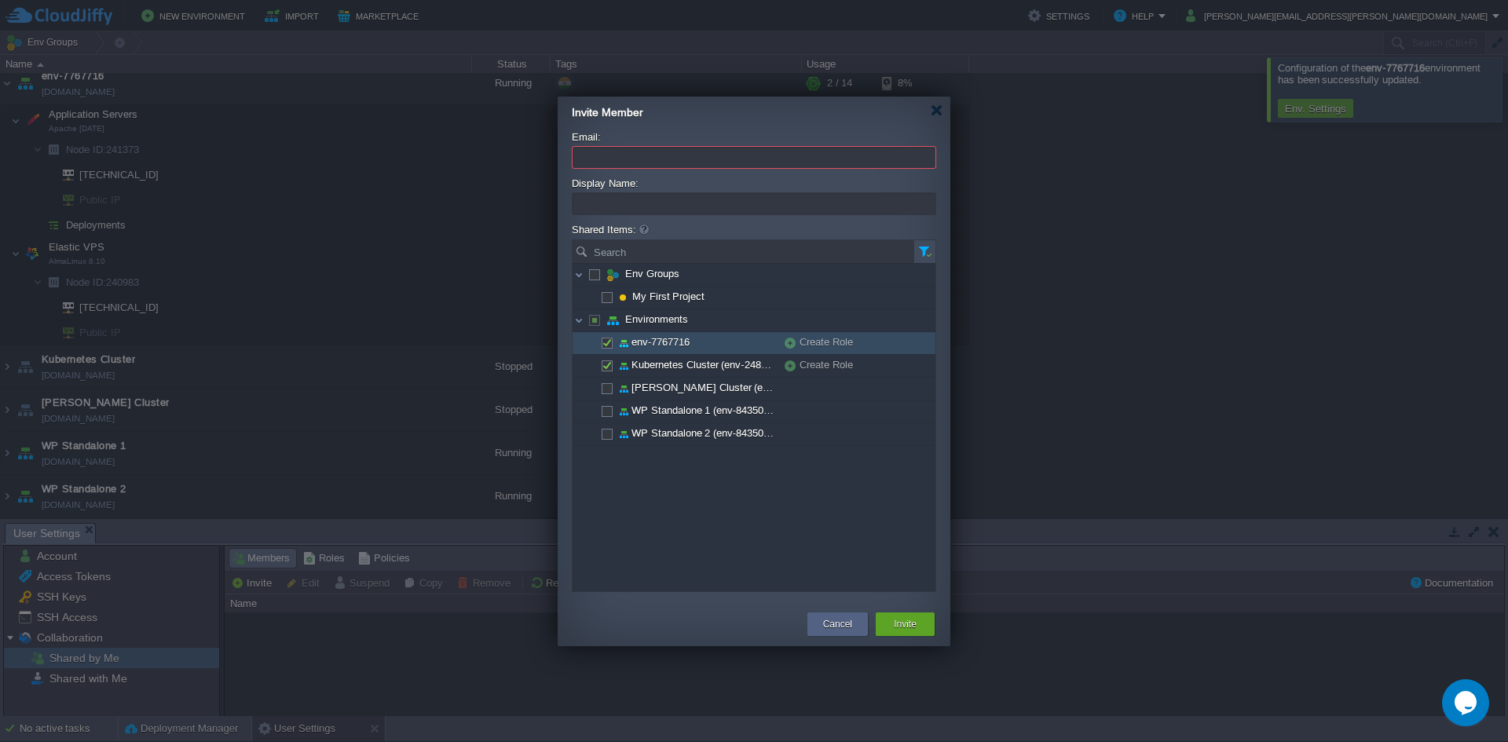
click at [605, 345] on span at bounding box center [606, 342] width 3 height 12
checkbox input "false"
click at [612, 368] on td "Kubernetes Cluster (env-2481941)" at bounding box center [678, 366] width 212 height 23
checkbox input "false"
click at [608, 346] on span at bounding box center [606, 342] width 3 height 12
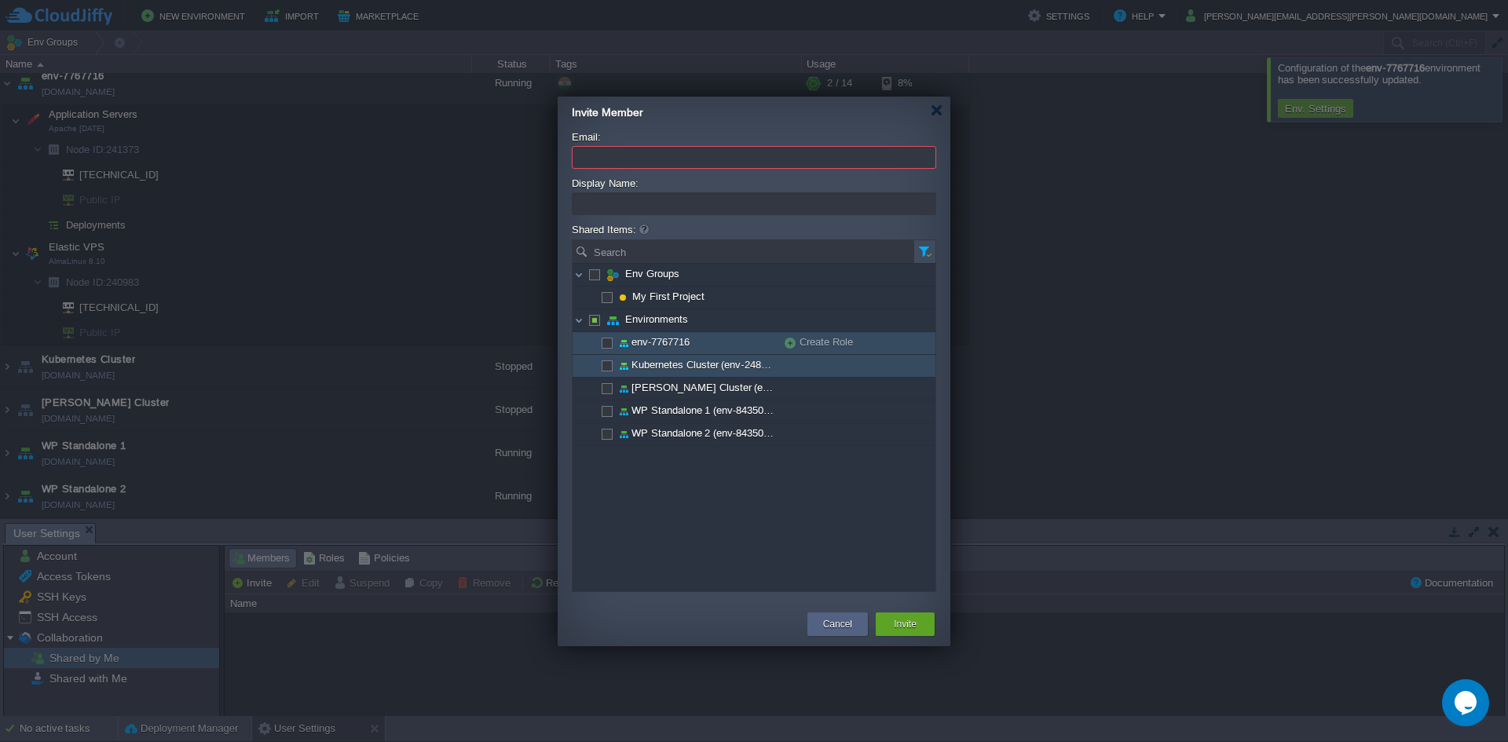
checkbox input "true"
click at [824, 347] on div "Create Role" at bounding box center [843, 342] width 118 height 20
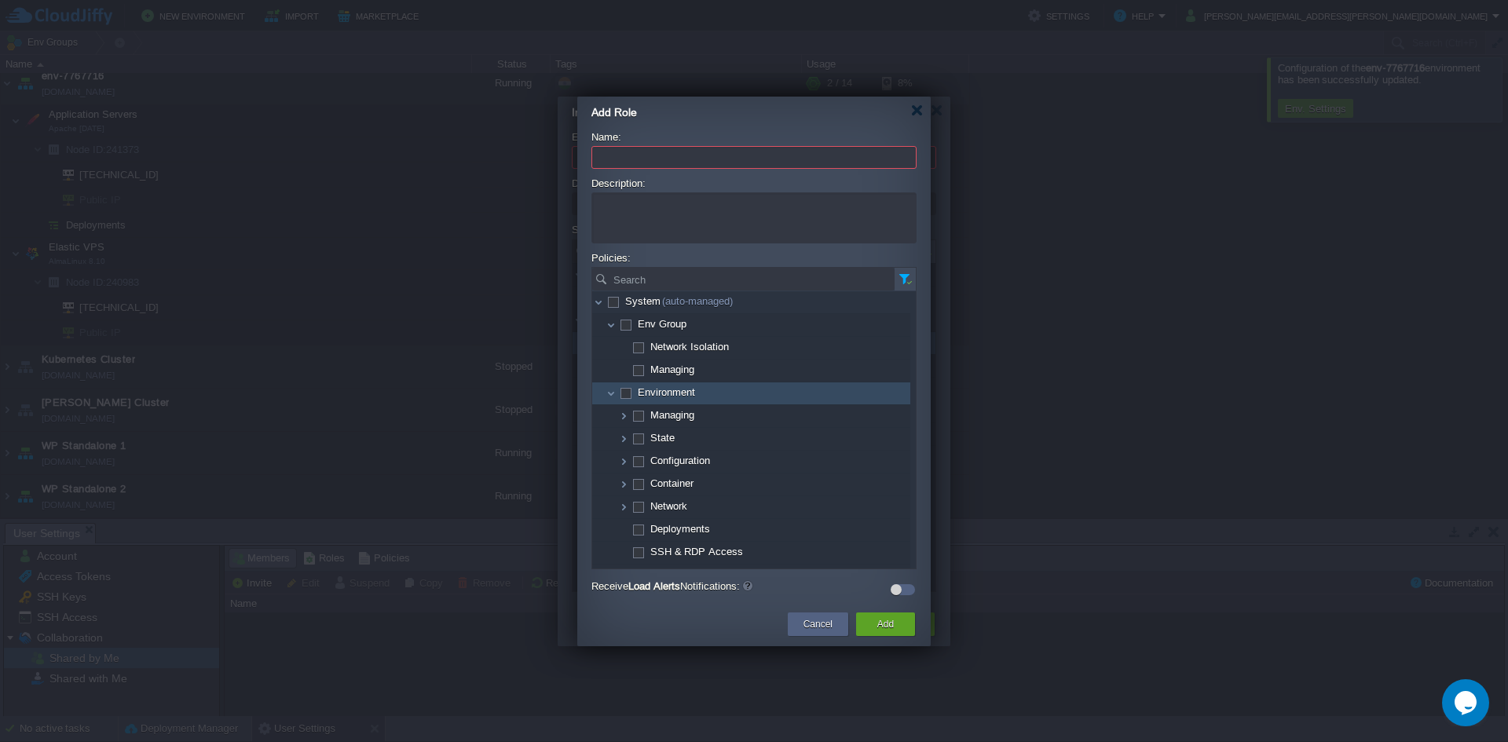
click at [630, 400] on td "Environment" at bounding box center [751, 393] width 318 height 23
checkbox input "true"
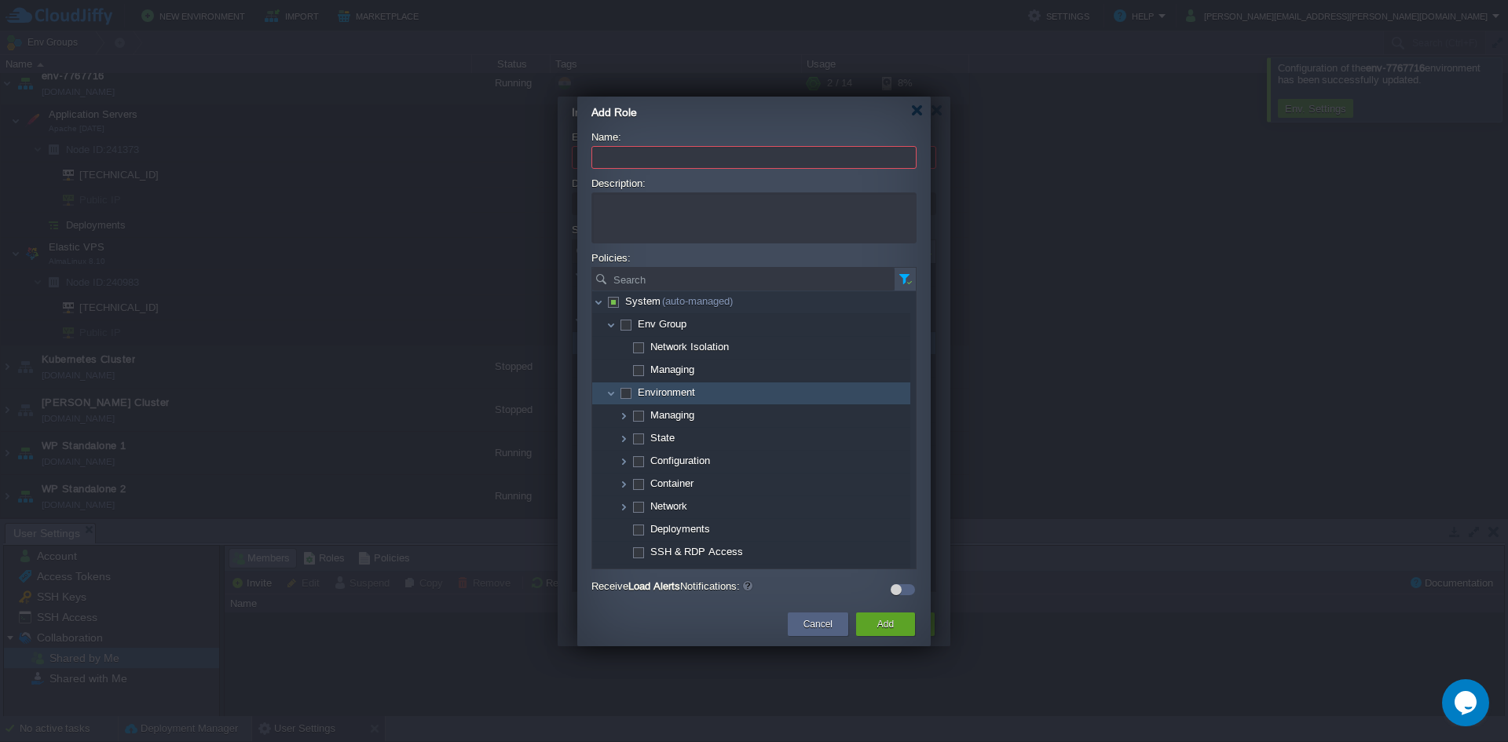
checkbox input "true"
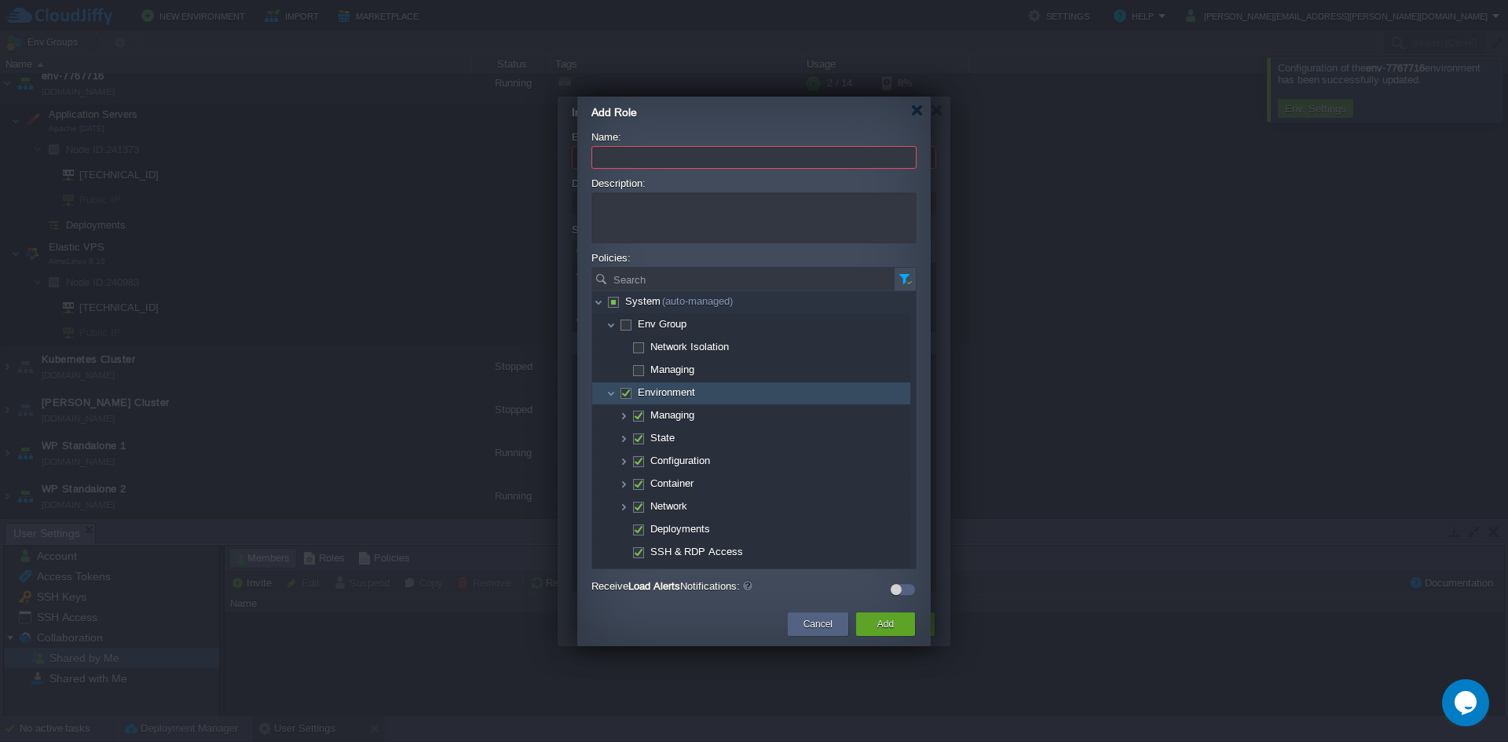
click at [628, 402] on td "Environment" at bounding box center [751, 393] width 318 height 23
checkbox input "false"
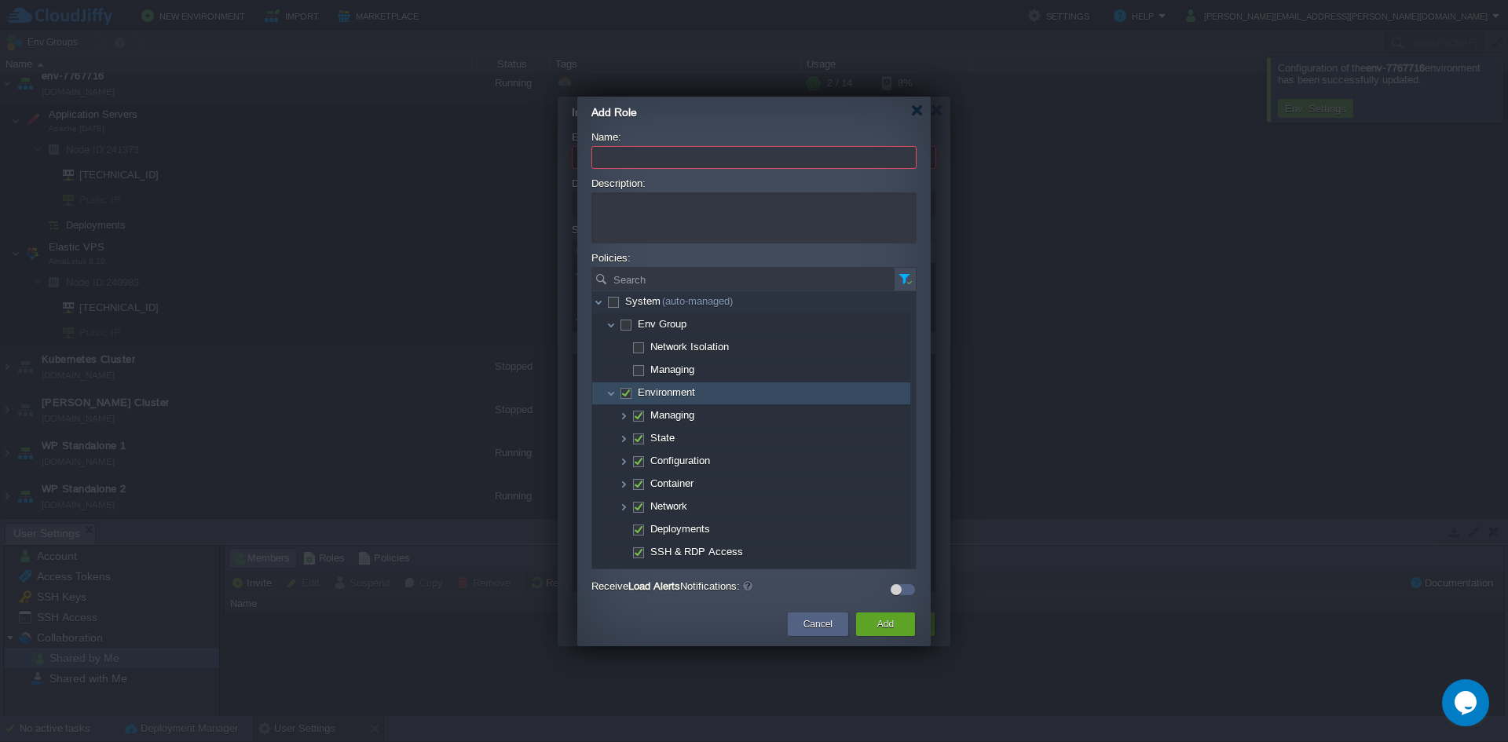
checkbox input "false"
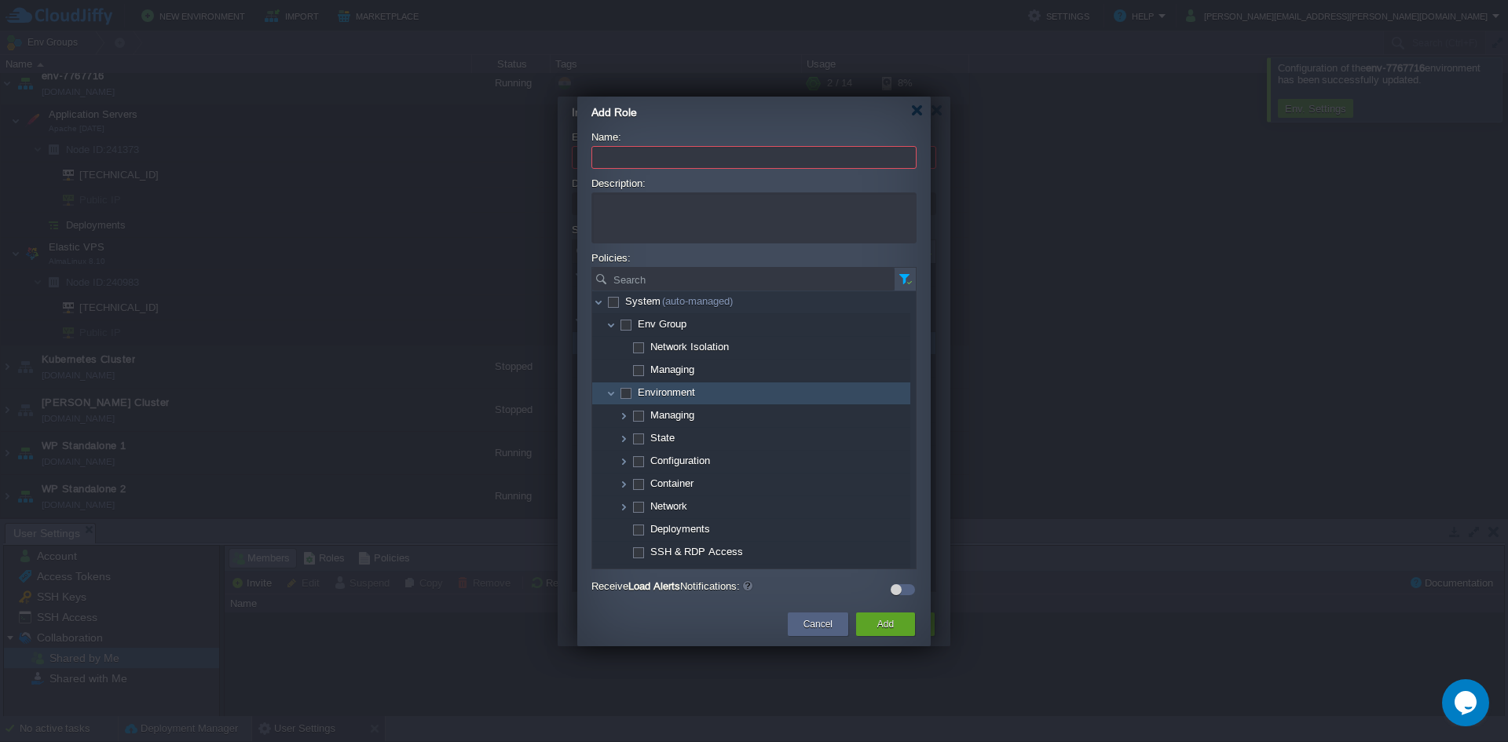
click at [626, 397] on span at bounding box center [624, 392] width 3 height 12
checkbox input "true"
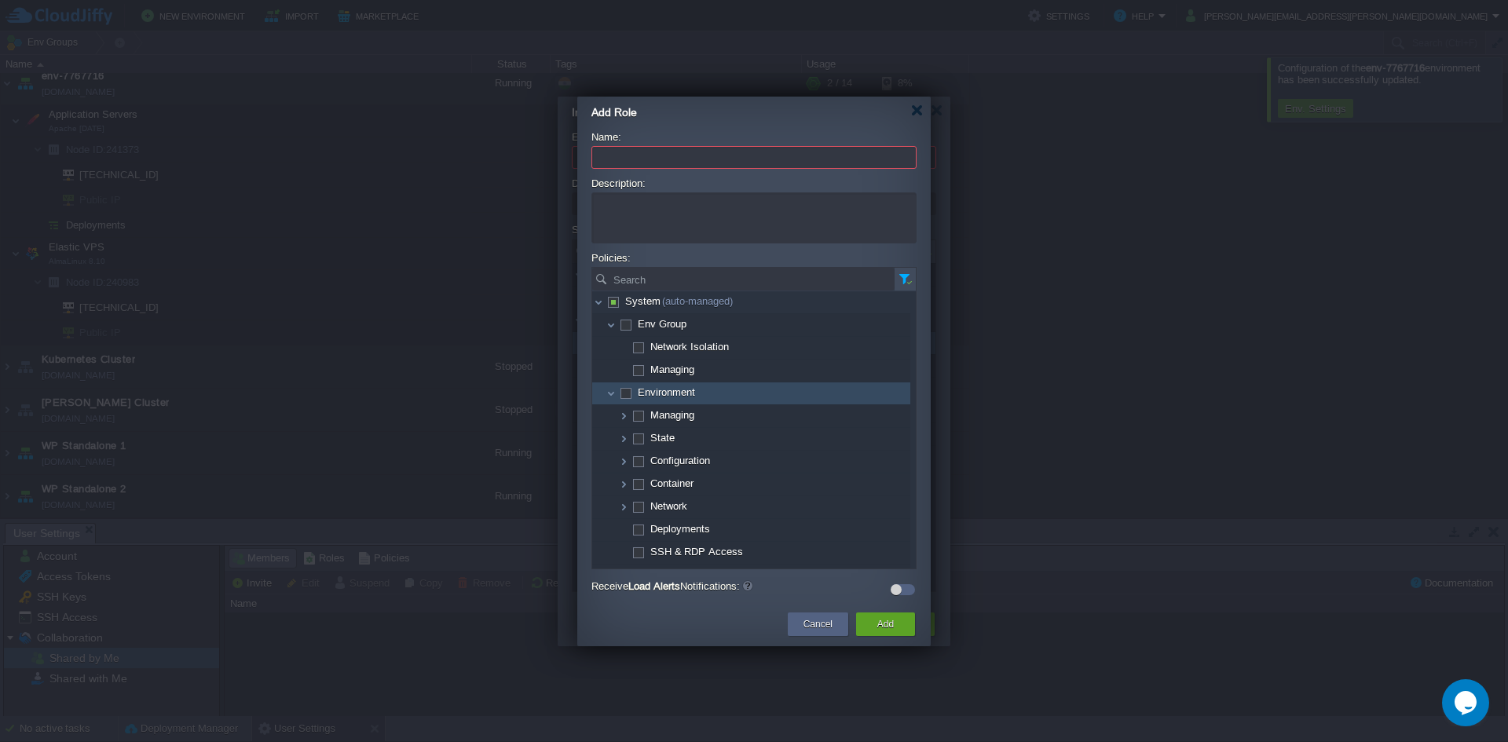
checkbox input "true"
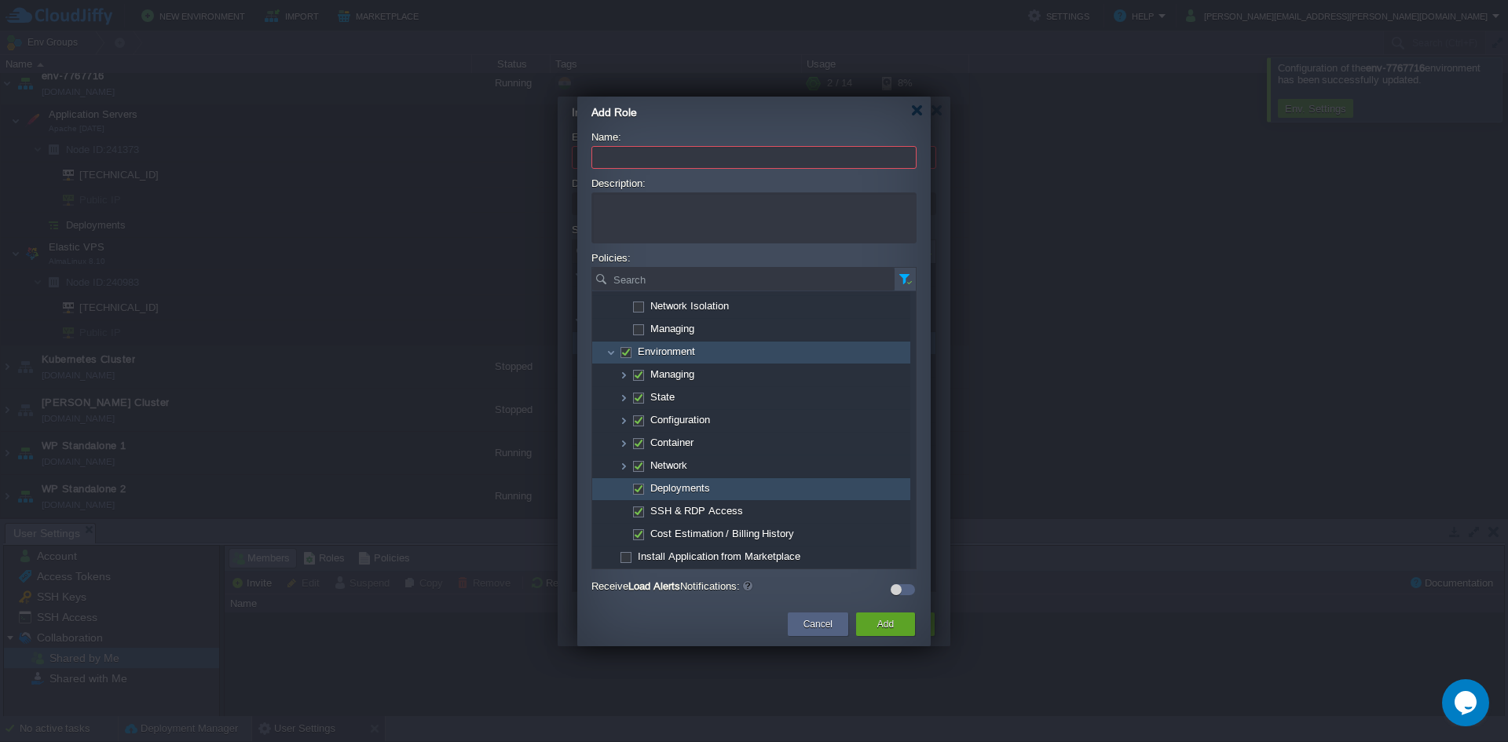
scroll to position [0, 0]
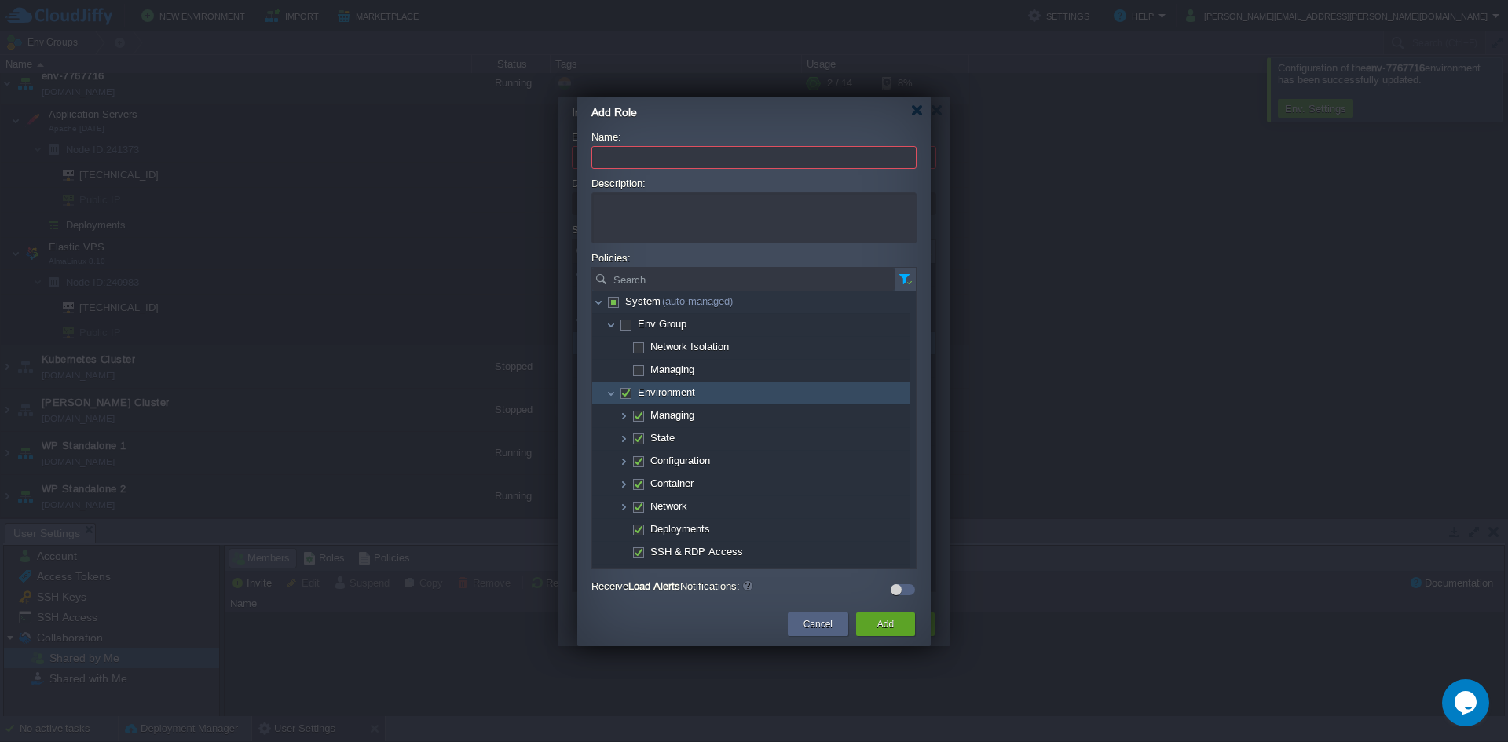
click at [627, 393] on span at bounding box center [624, 392] width 3 height 12
checkbox input "false"
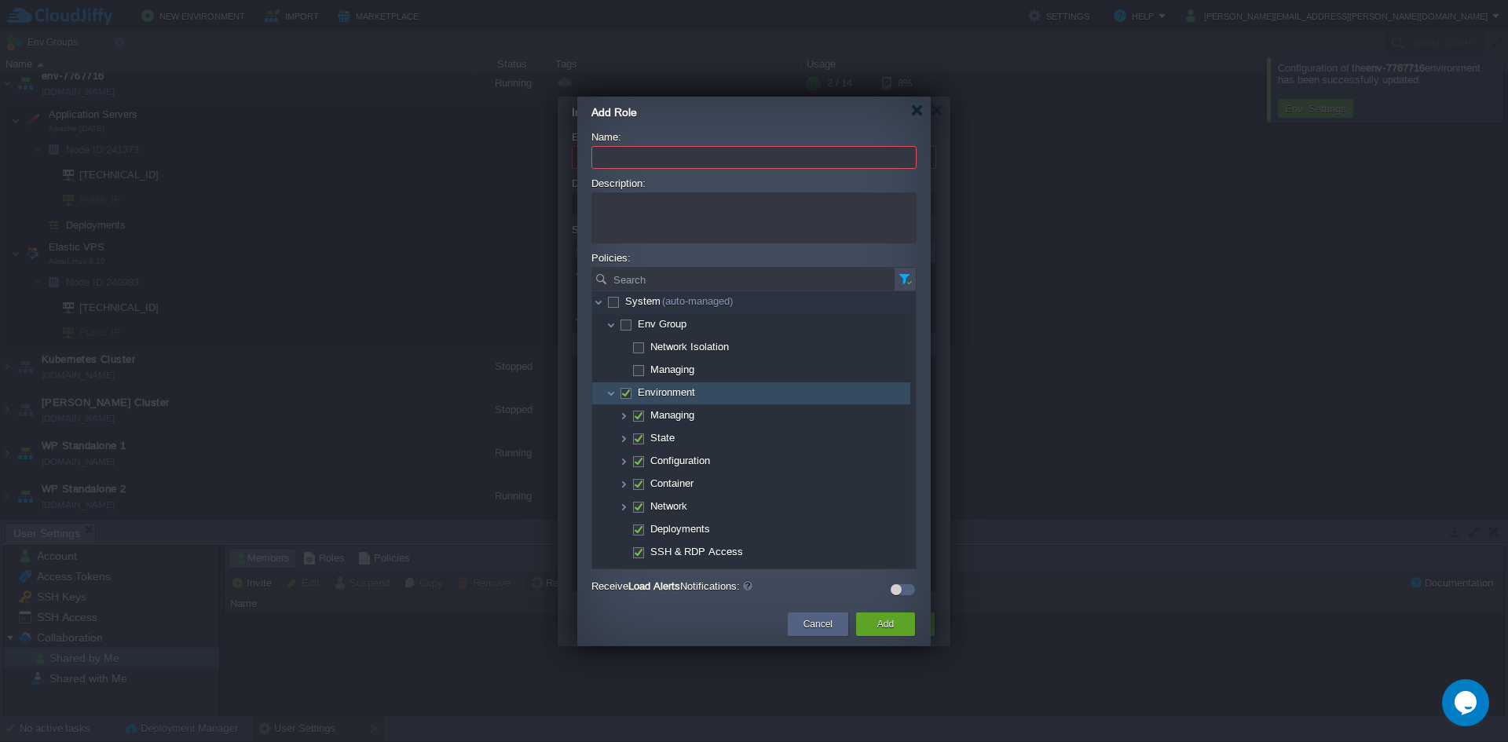
checkbox input "false"
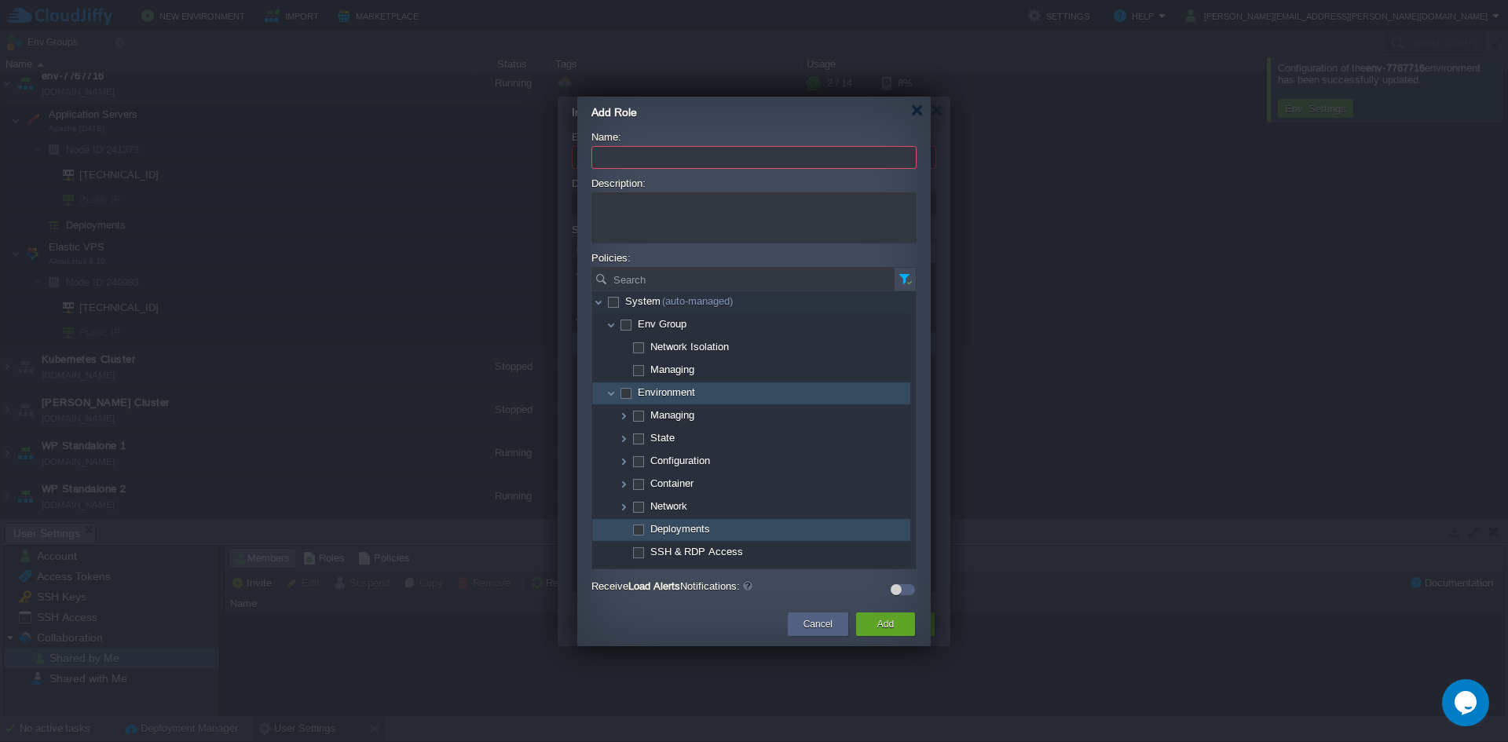
click at [639, 531] on span at bounding box center [637, 529] width 3 height 12
checkbox input "true"
click at [809, 627] on button "Cancel" at bounding box center [817, 624] width 29 height 16
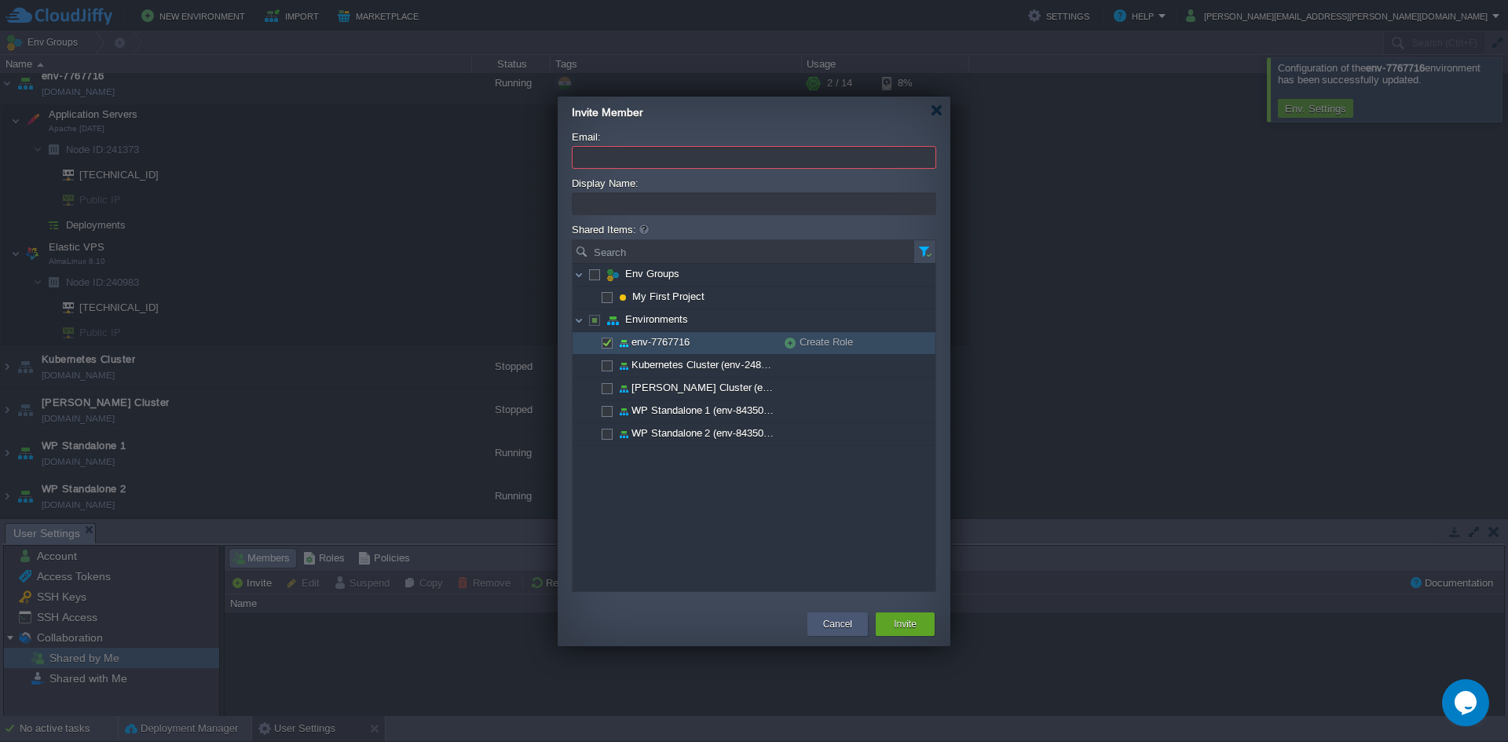
click at [828, 627] on button "Cancel" at bounding box center [837, 624] width 29 height 16
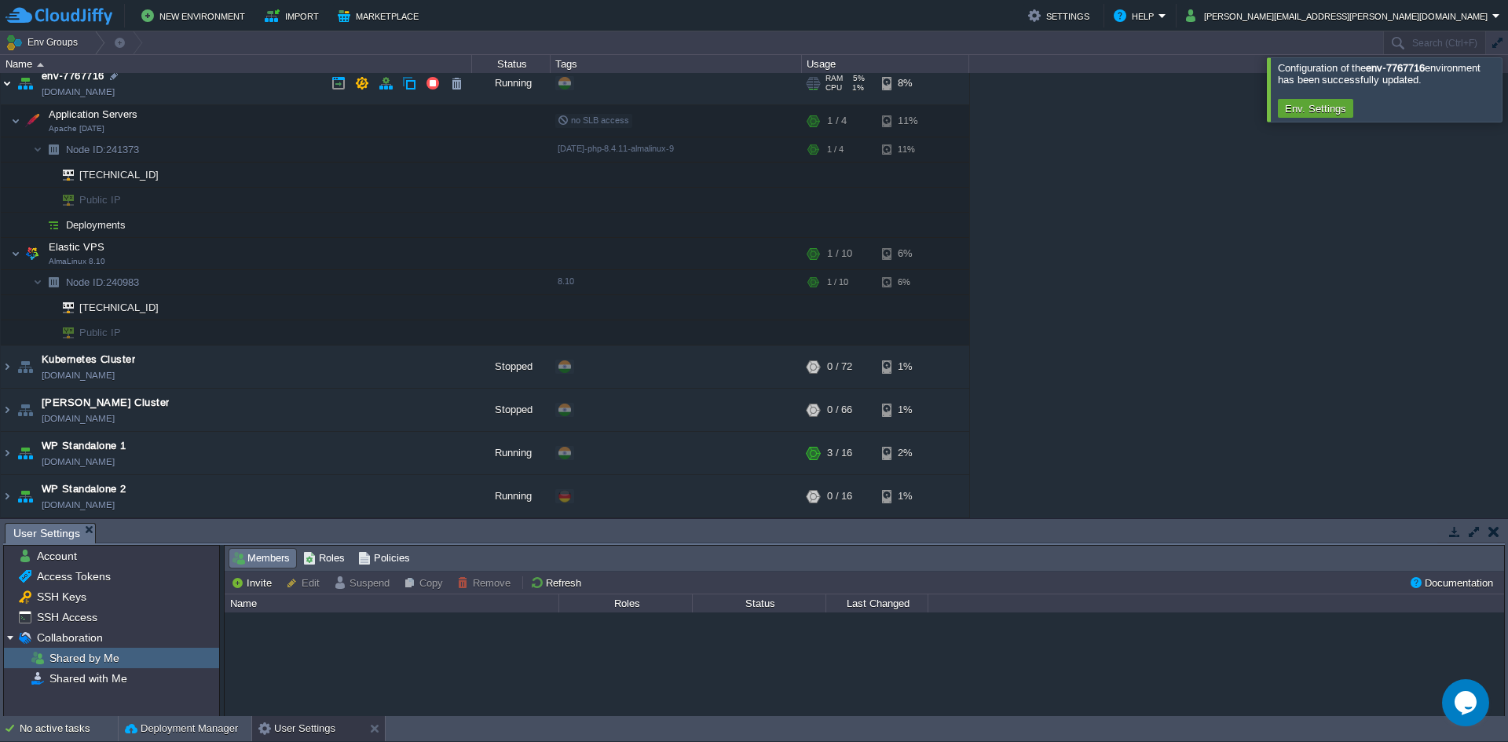
click at [2, 84] on img at bounding box center [7, 83] width 13 height 42
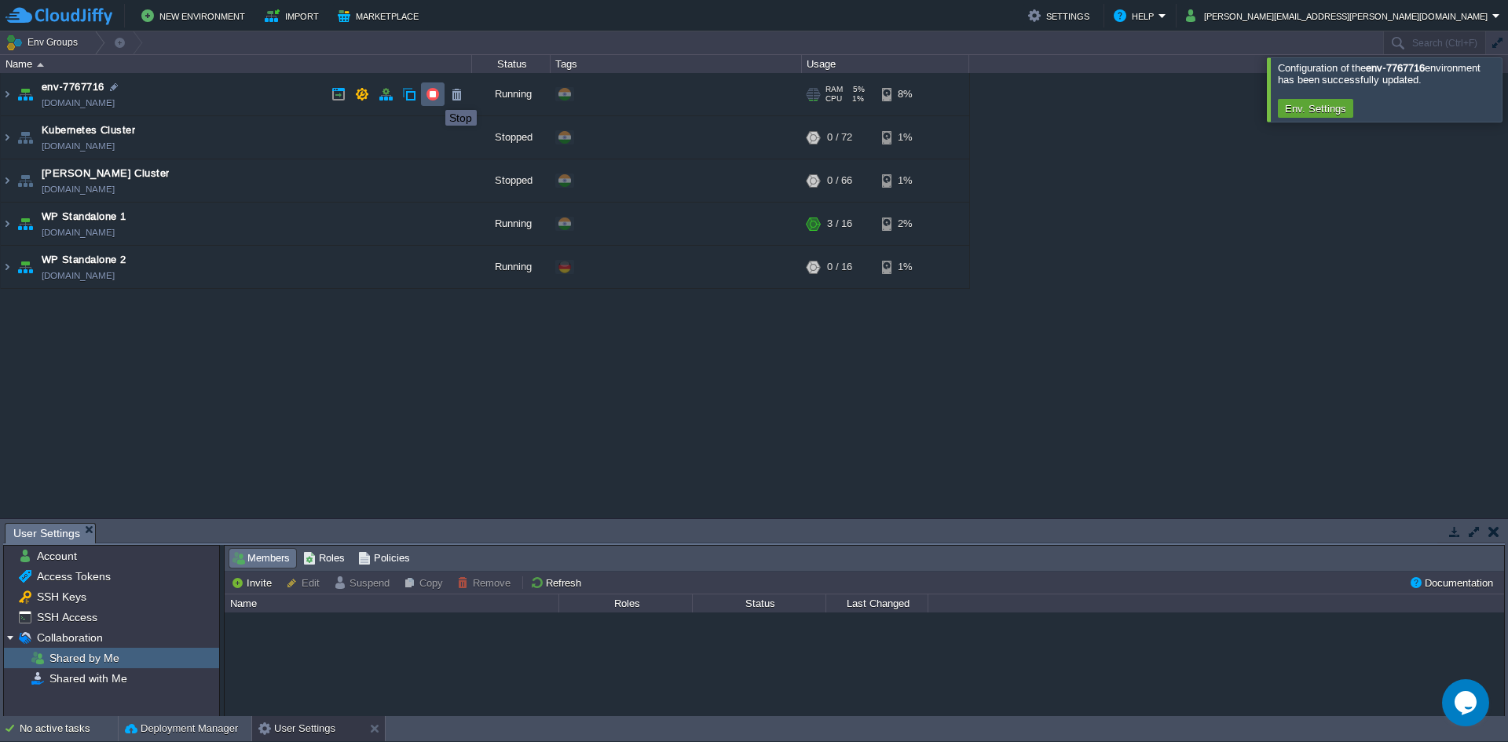
click at [433, 96] on button "button" at bounding box center [433, 94] width 14 height 14
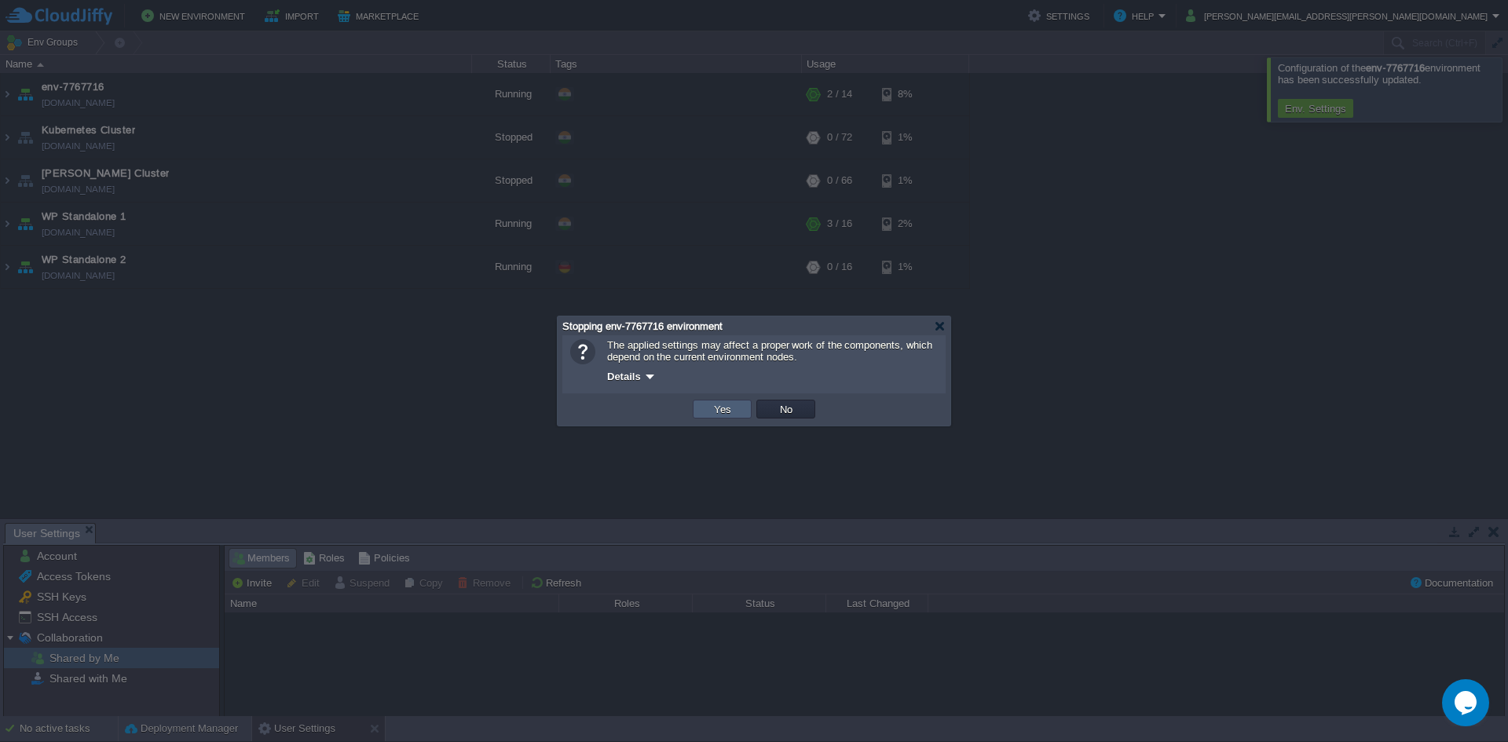
click at [733, 416] on td "Yes" at bounding box center [722, 409] width 59 height 19
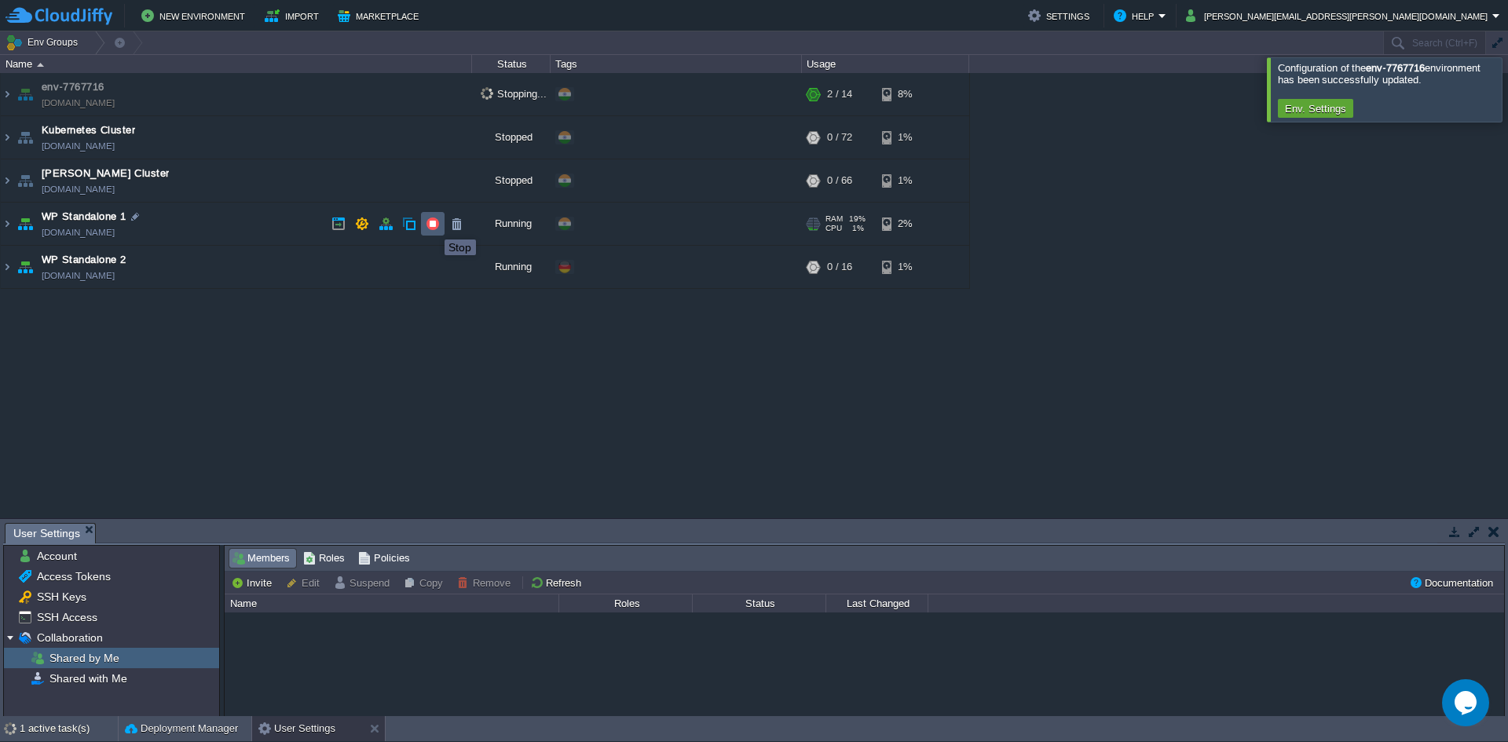
click at [433, 225] on button "button" at bounding box center [433, 224] width 14 height 14
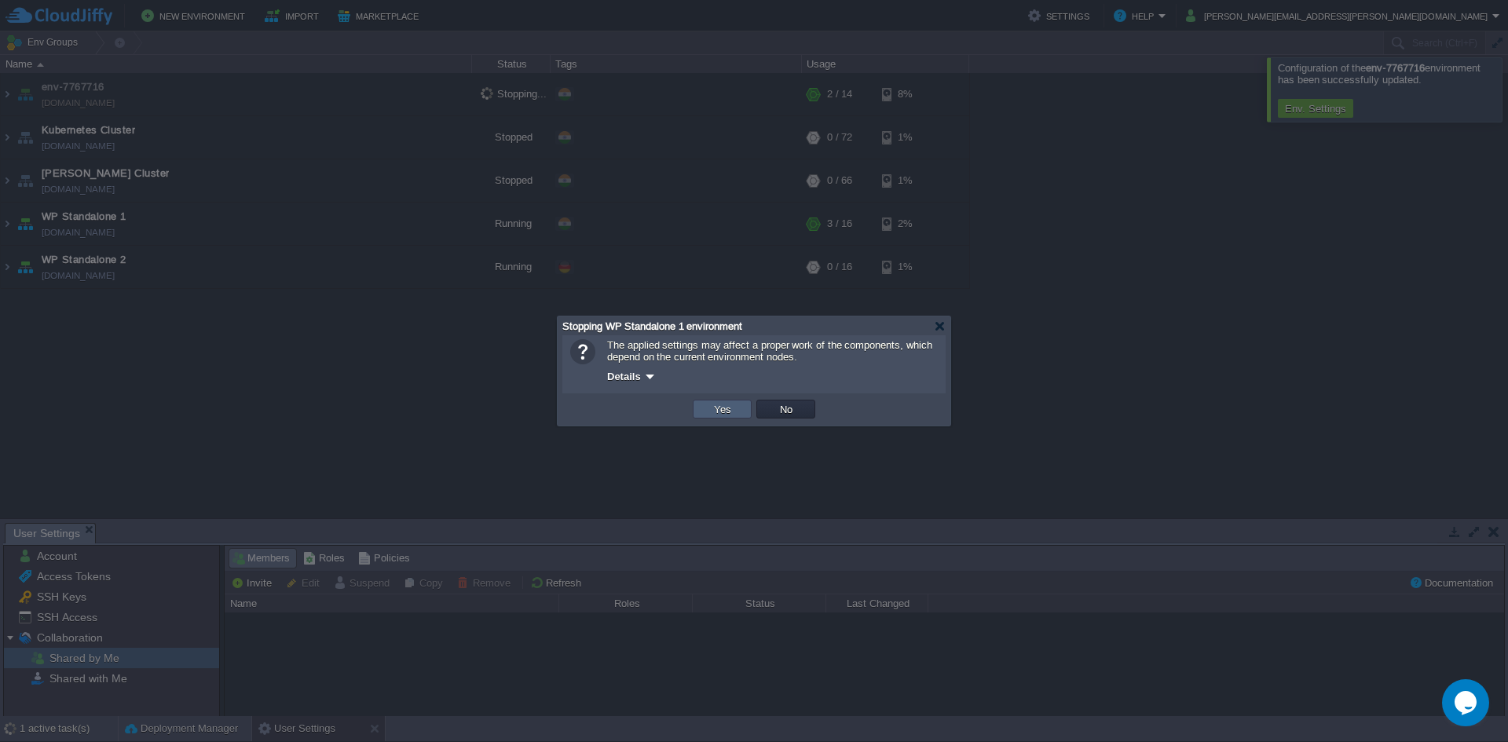
click at [725, 414] on button "Yes" at bounding box center [722, 409] width 27 height 14
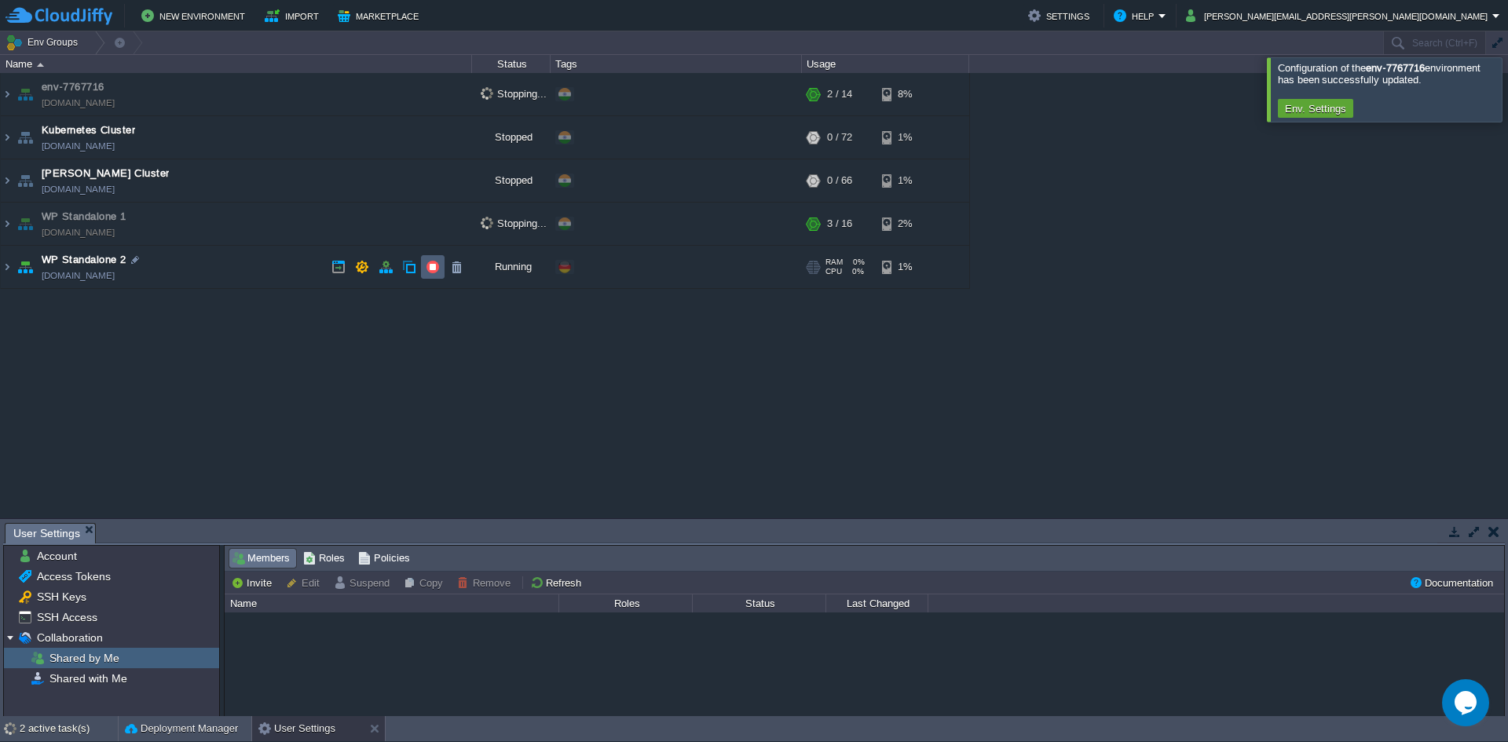
click at [435, 265] on button "button" at bounding box center [433, 267] width 14 height 14
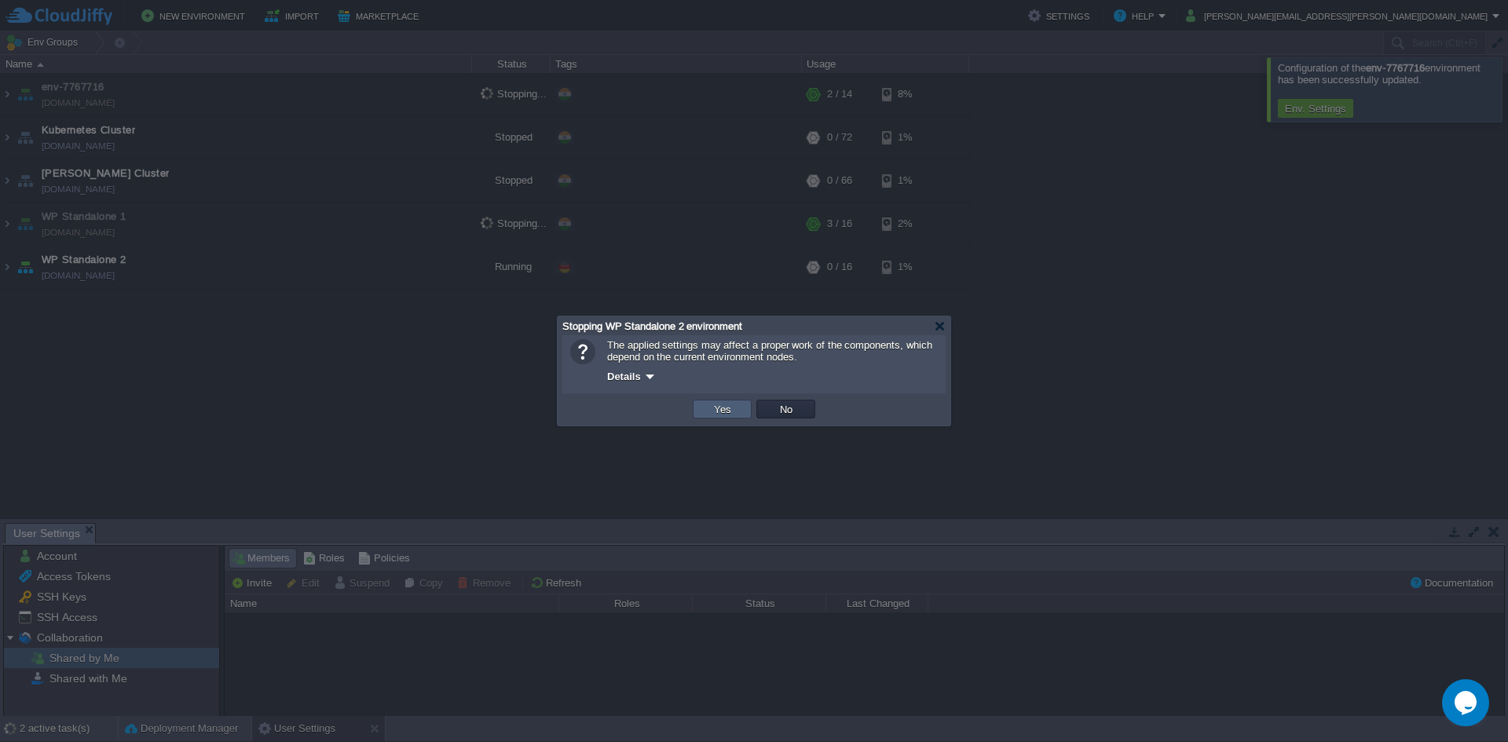
click at [733, 400] on td "Yes" at bounding box center [722, 409] width 59 height 19
